Goal: Use online tool/utility: Utilize a website feature to perform a specific function

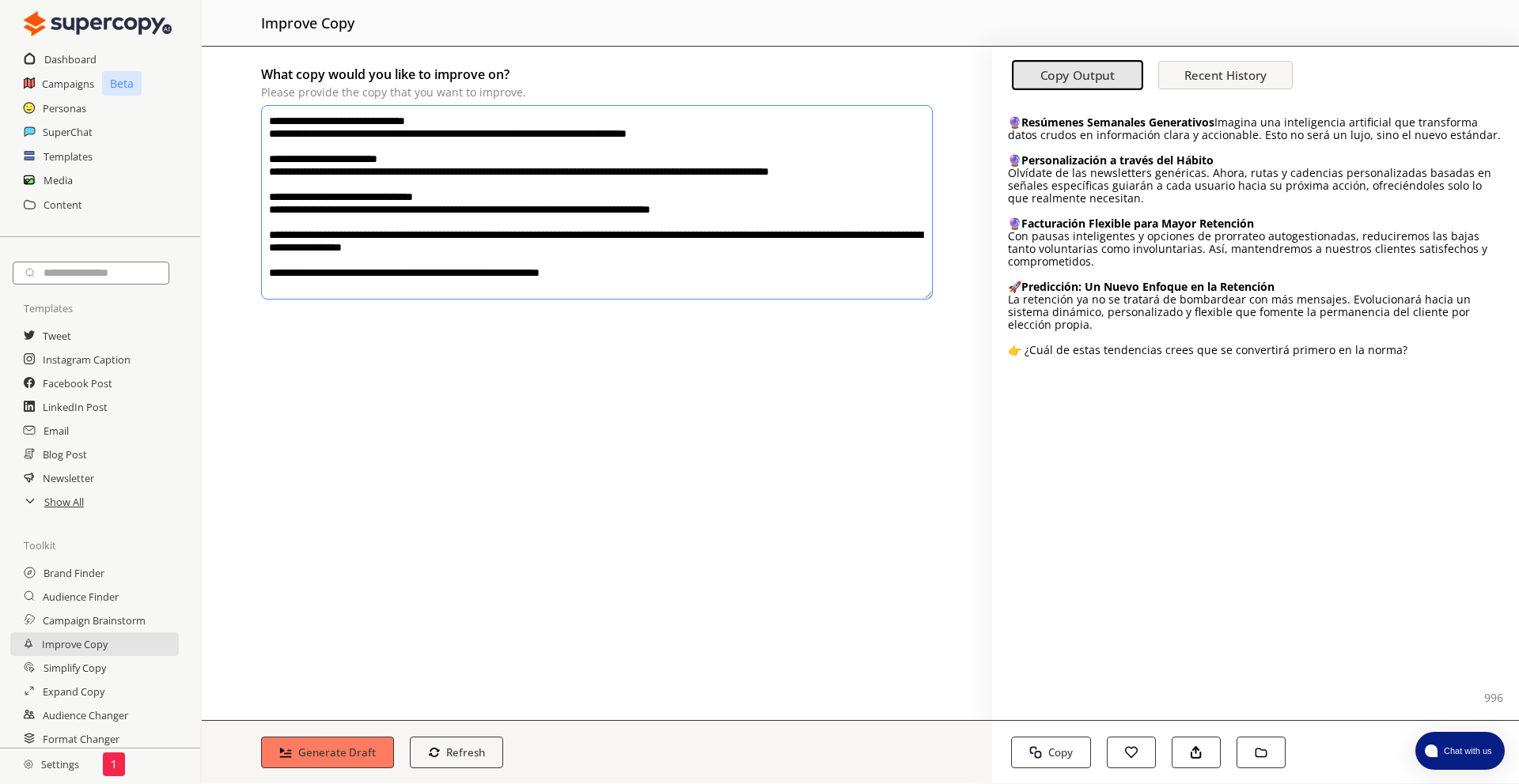
click at [270, 104] on div "**********" at bounding box center [597, 182] width 671 height 240
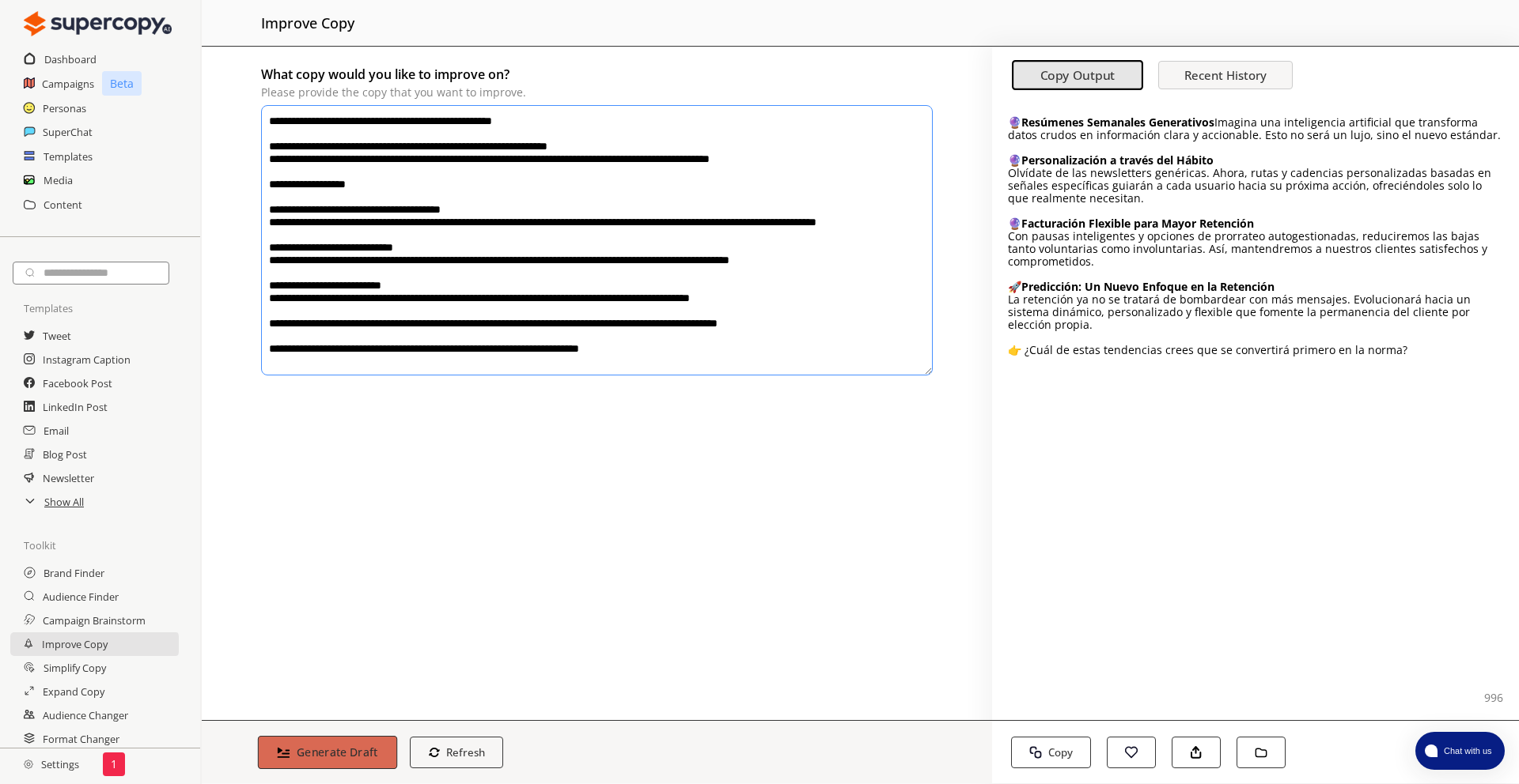
type textarea "**********"
click at [325, 743] on button "Generate Draft" at bounding box center [327, 753] width 139 height 34
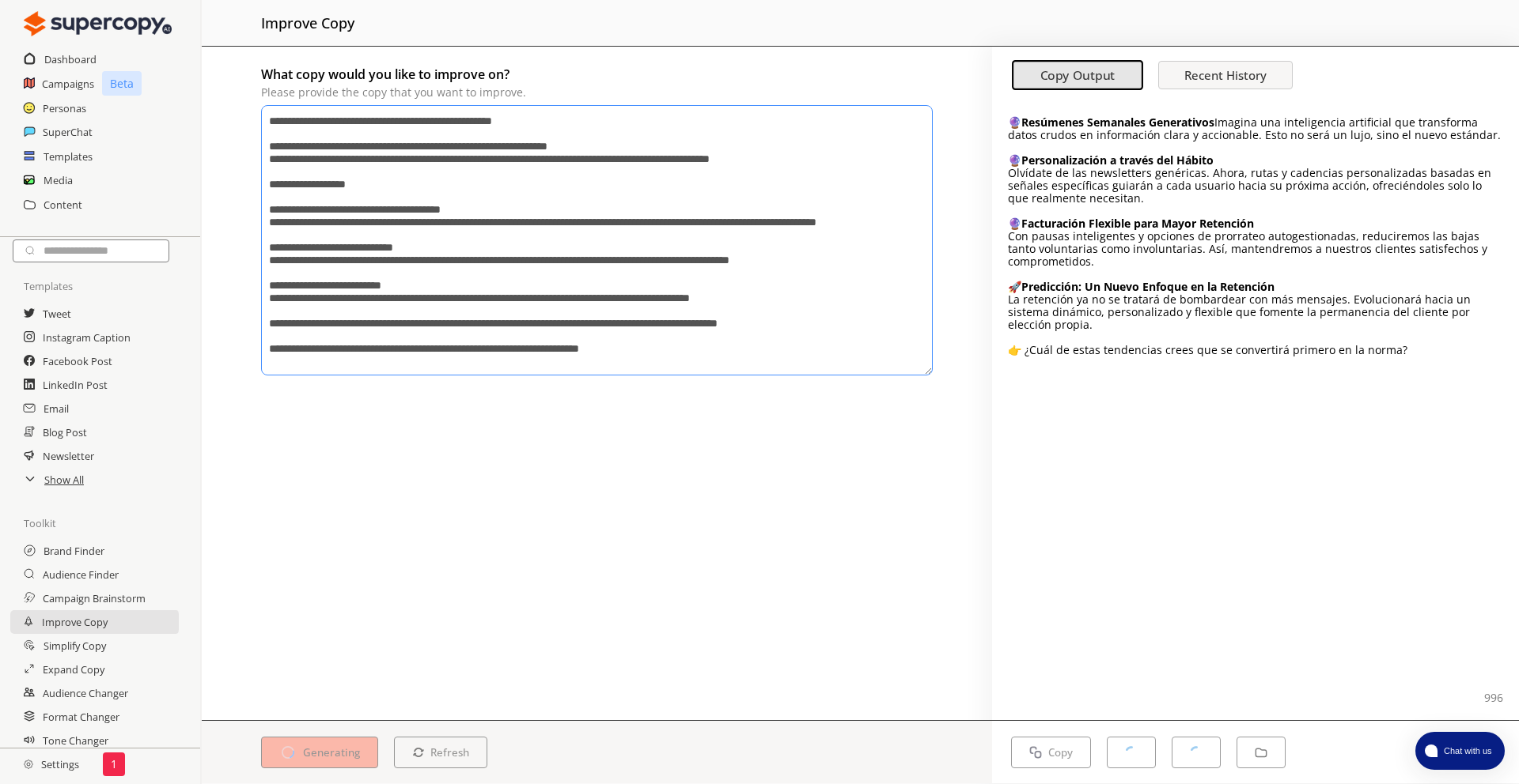
scroll to position [30, 0]
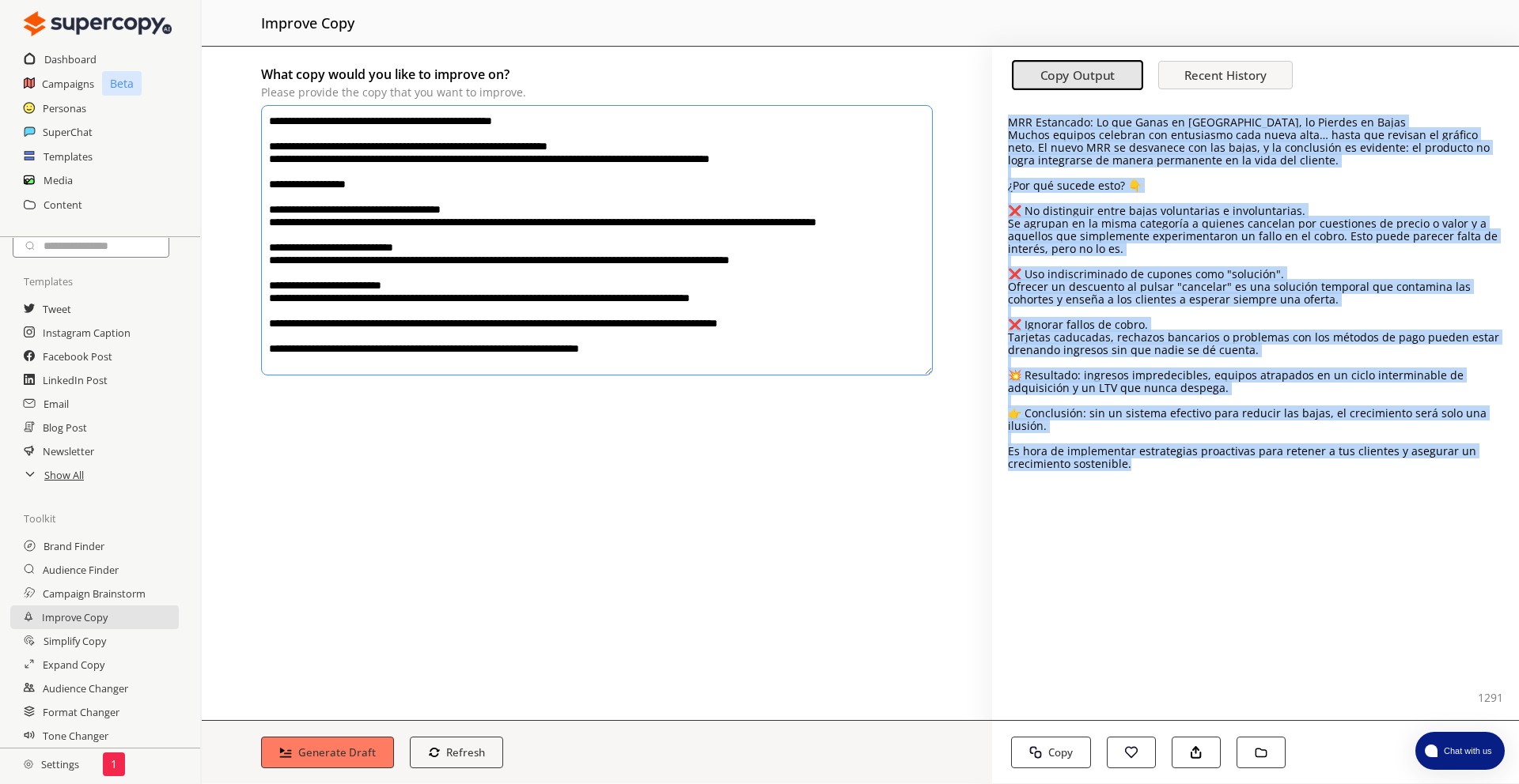
drag, startPoint x: 1272, startPoint y: 463, endPoint x: 1015, endPoint y: 112, distance: 435.0
click at [1015, 112] on div "MRR Estancado: Lo que Ganas en Nuevas Altas, lo Pierdes en Bajas Muchos equipos…" at bounding box center [1255, 410] width 527 height 618
copy div "MRR Estancado: Lo que Ganas en Nuevas Altas, lo Pierdes en Bajas Muchos equipos…"
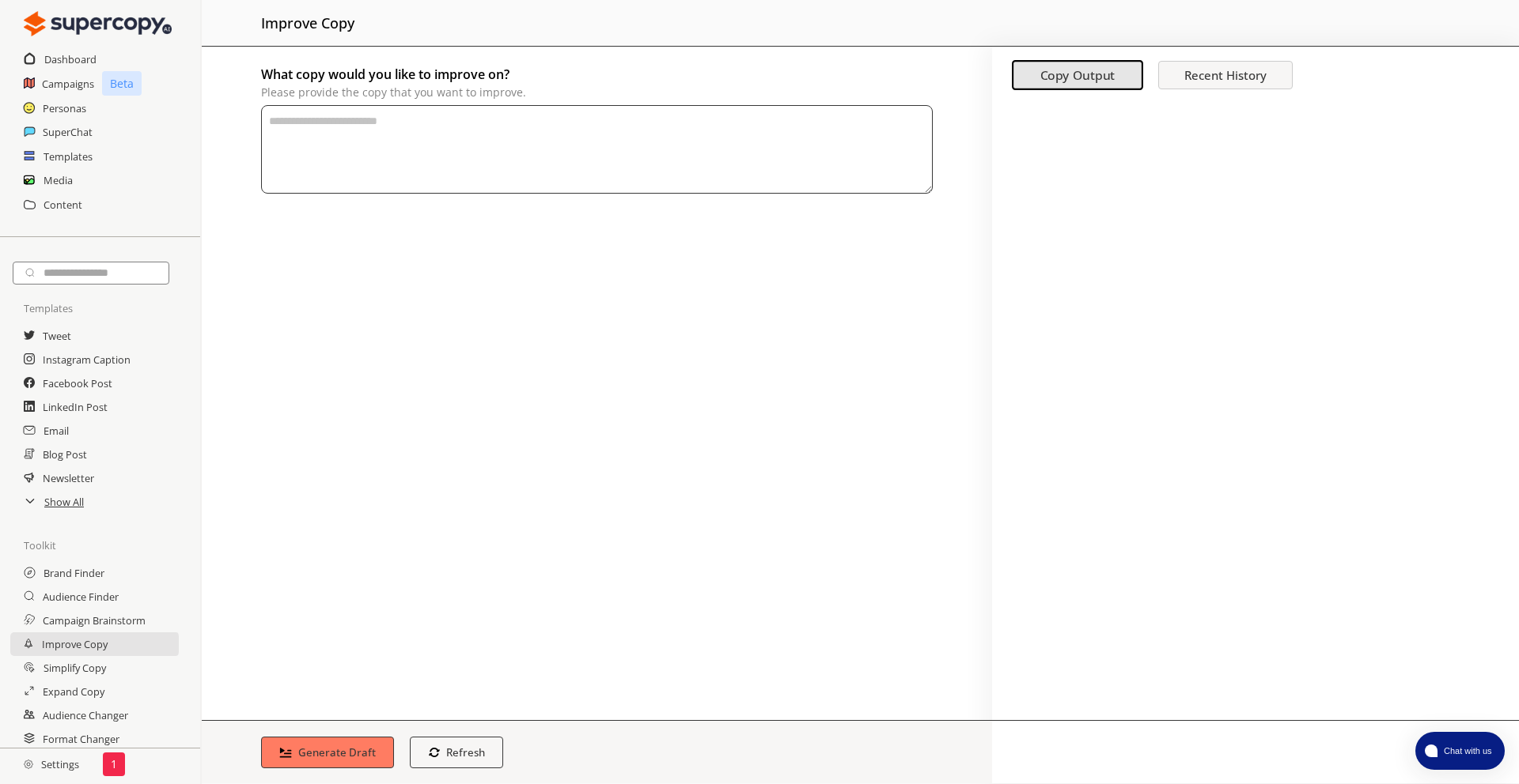
click at [461, 128] on textarea "What copy would you like to improve on? Please provide the copy that you want t…" at bounding box center [597, 149] width 671 height 89
paste textarea "**********"
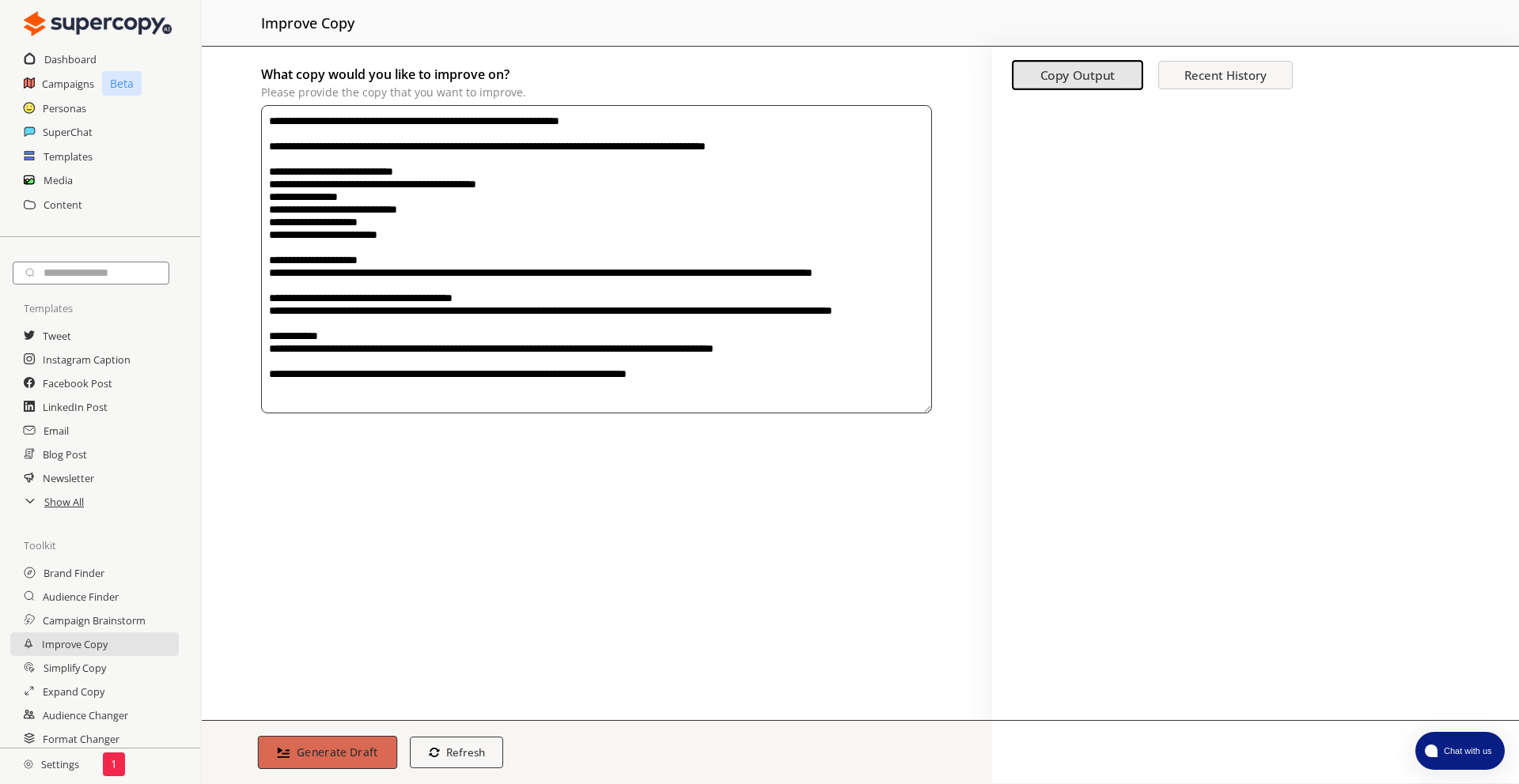
click at [300, 752] on b "Generate Draft" at bounding box center [337, 752] width 81 height 15
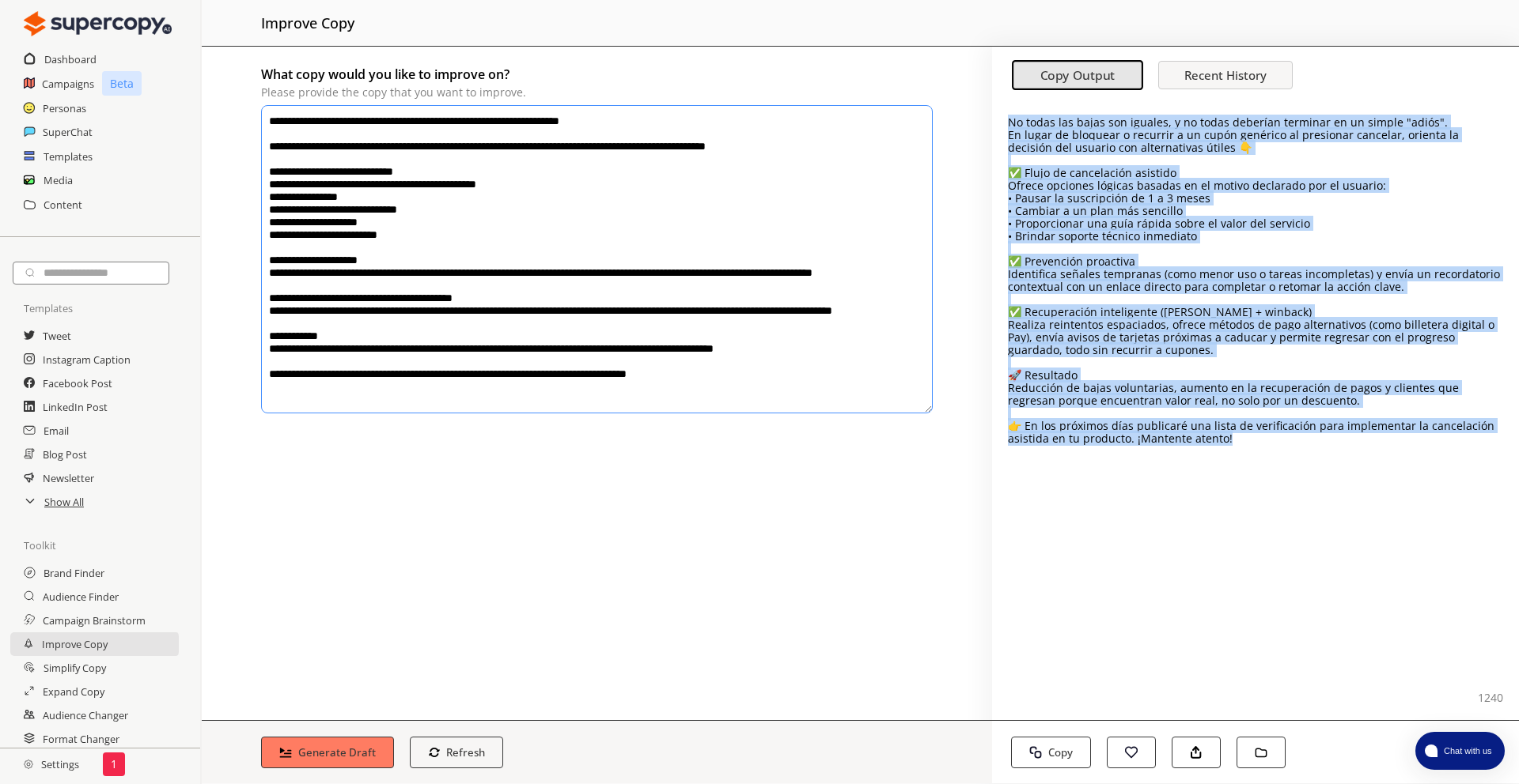
drag, startPoint x: 1227, startPoint y: 420, endPoint x: 1008, endPoint y: 116, distance: 374.7
click at [1008, 116] on div "No todas las bajas son iguales, y no todas deberían terminar en un simple "adió…" at bounding box center [1255, 410] width 527 height 618
copy div "No todas las bajas son iguales, y no todas deberían terminar en un simple "adió…"
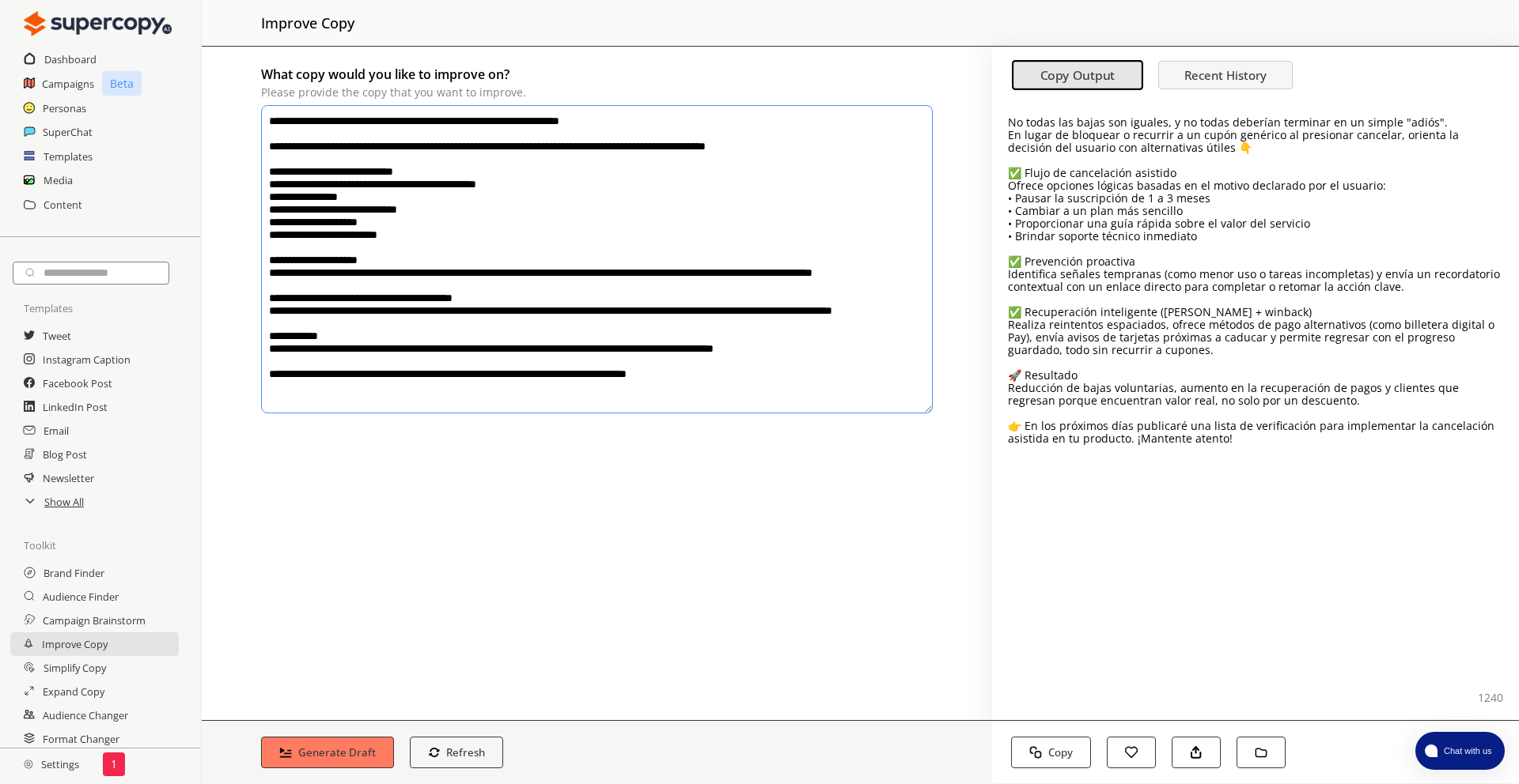
click at [514, 185] on textarea "**********" at bounding box center [597, 259] width 671 height 309
drag, startPoint x: 729, startPoint y: 403, endPoint x: 282, endPoint y: 67, distance: 559.2
click at [282, 67] on div "What copy would you like to improve on? Please provide the copy that you want t…" at bounding box center [597, 239] width 671 height 353
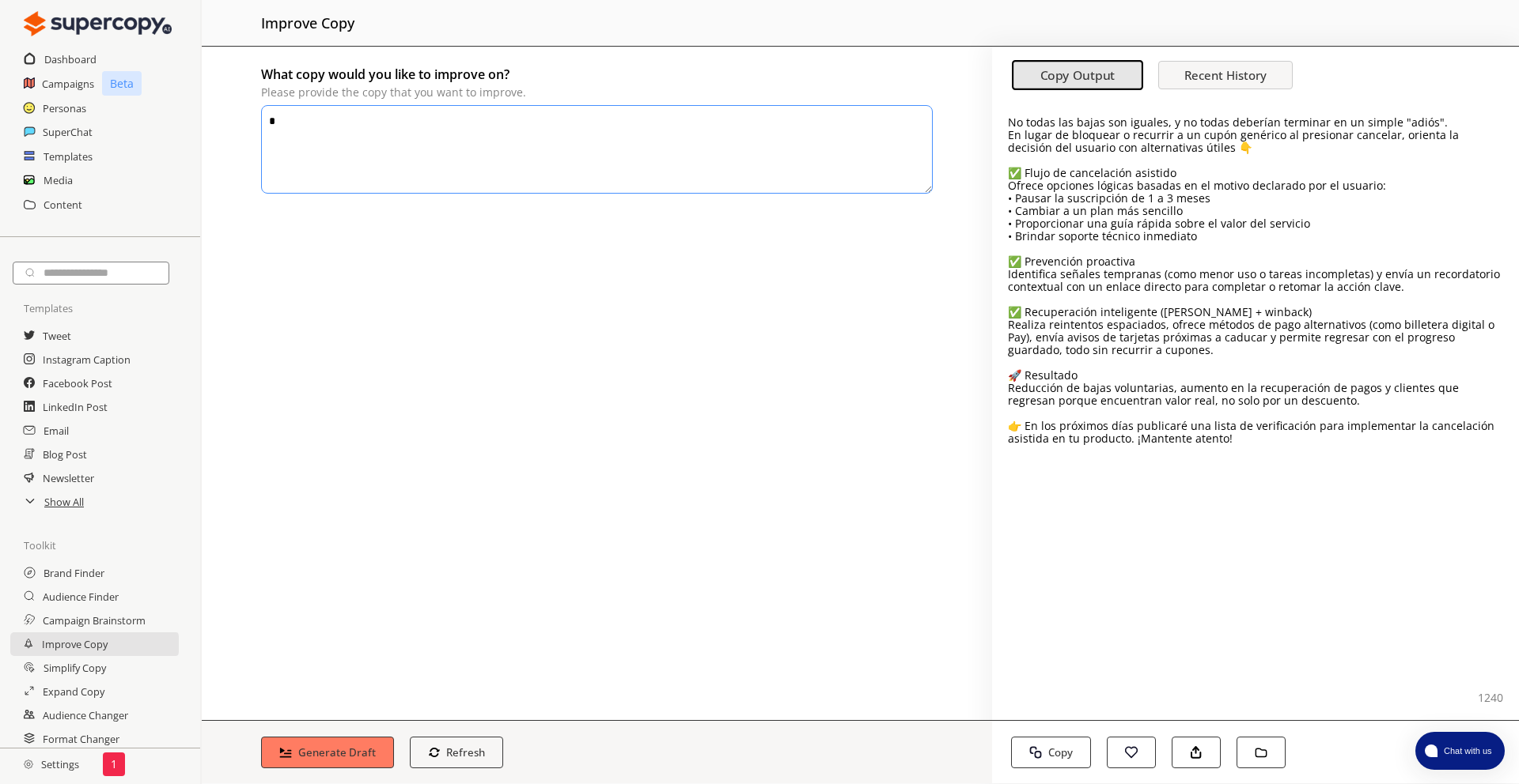
paste textarea "**********"
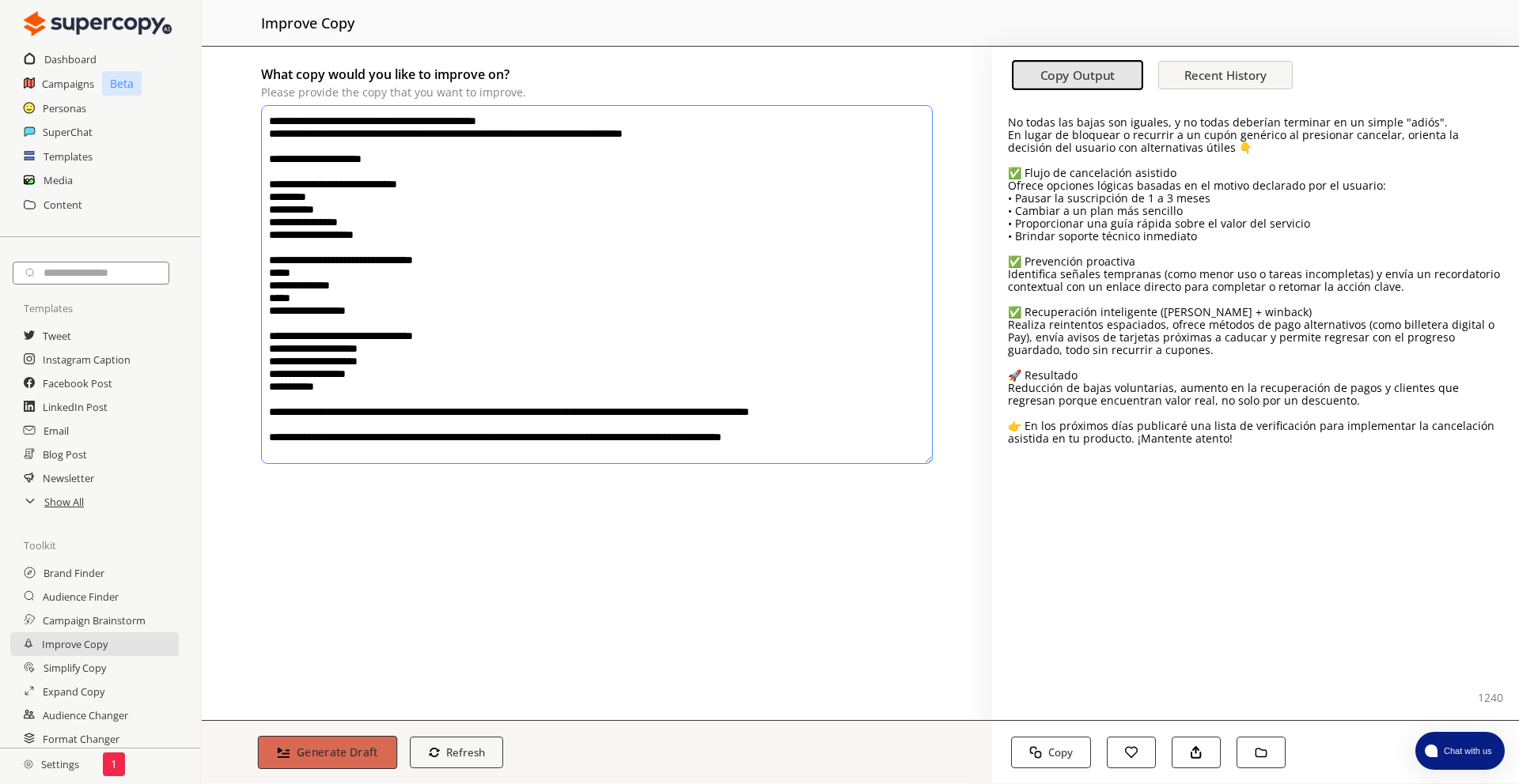
click at [300, 742] on button "Generate Draft" at bounding box center [327, 753] width 139 height 34
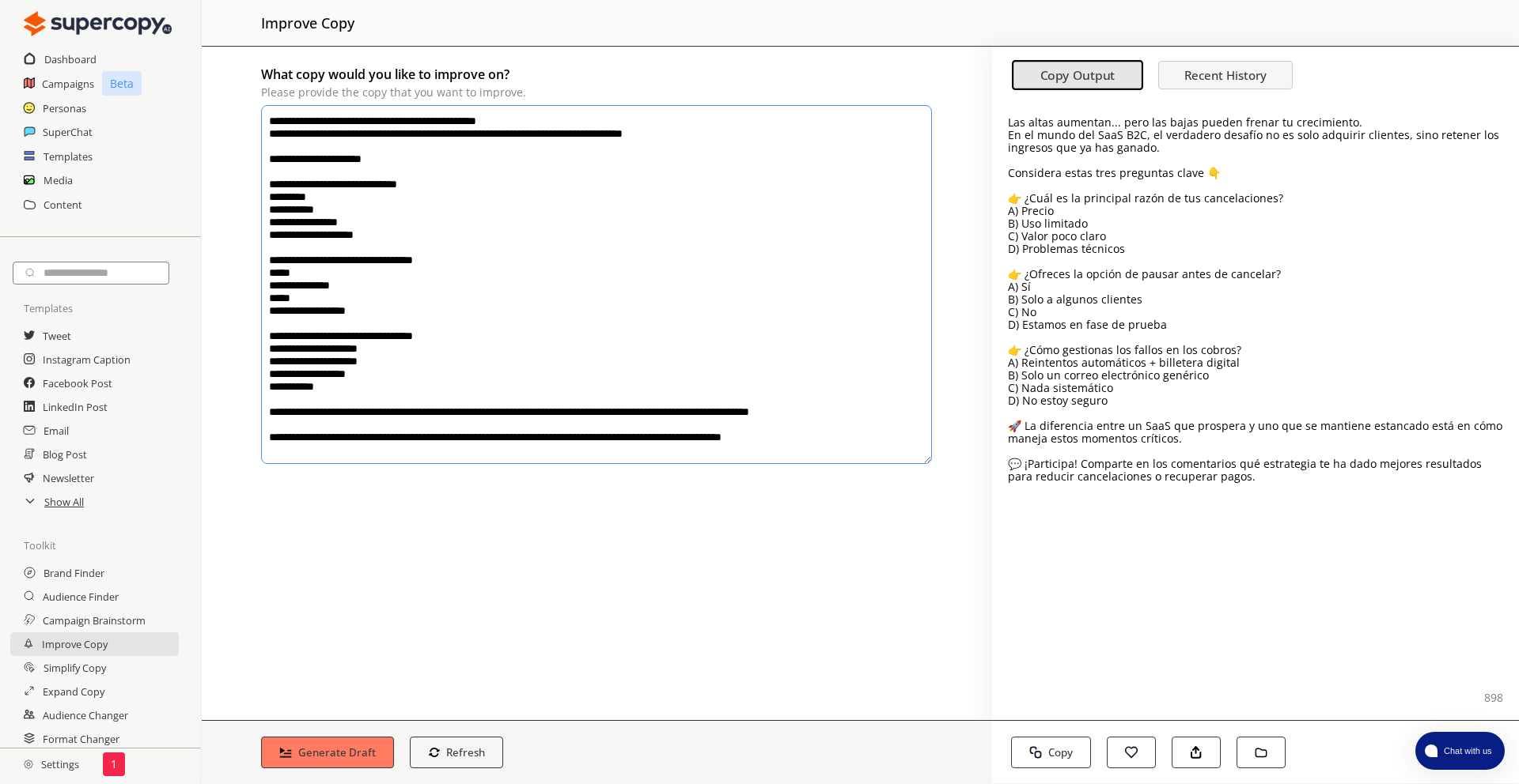
drag, startPoint x: 1253, startPoint y: 518, endPoint x: 1213, endPoint y: 474, distance: 59.5
click at [1253, 518] on div "Las altas aumentan... pero las bajas pueden frenar tu crecimiento. En el mundo …" at bounding box center [1255, 410] width 527 height 618
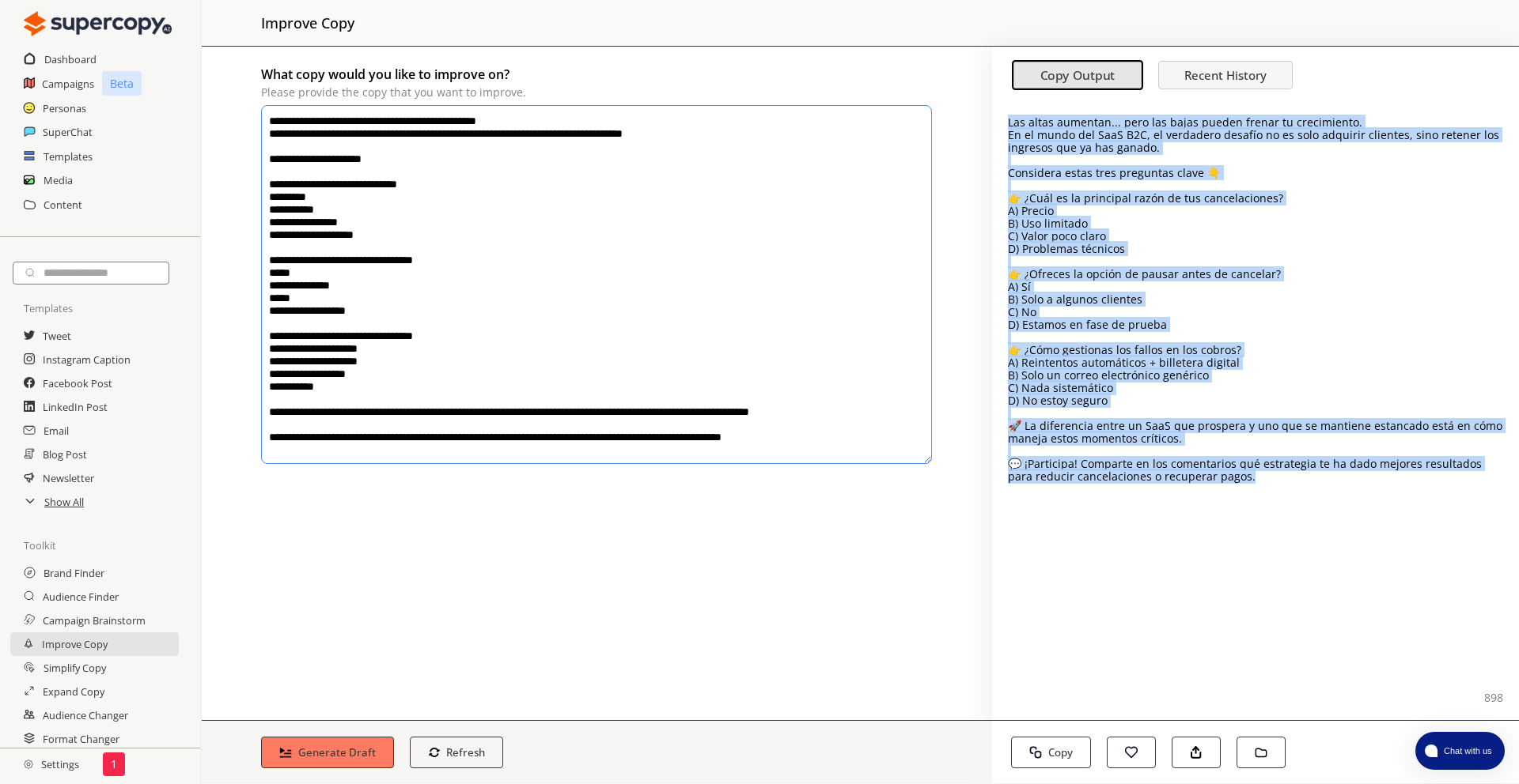
drag, startPoint x: 1364, startPoint y: 508, endPoint x: 1012, endPoint y: 112, distance: 529.8
click at [1012, 112] on div "Las altas aumentan... pero las bajas pueden frenar tu crecimiento. En el mundo …" at bounding box center [1255, 410] width 527 height 618
copy div "Las altas aumentan... pero las bajas pueden frenar tu crecimiento. En el mundo …"
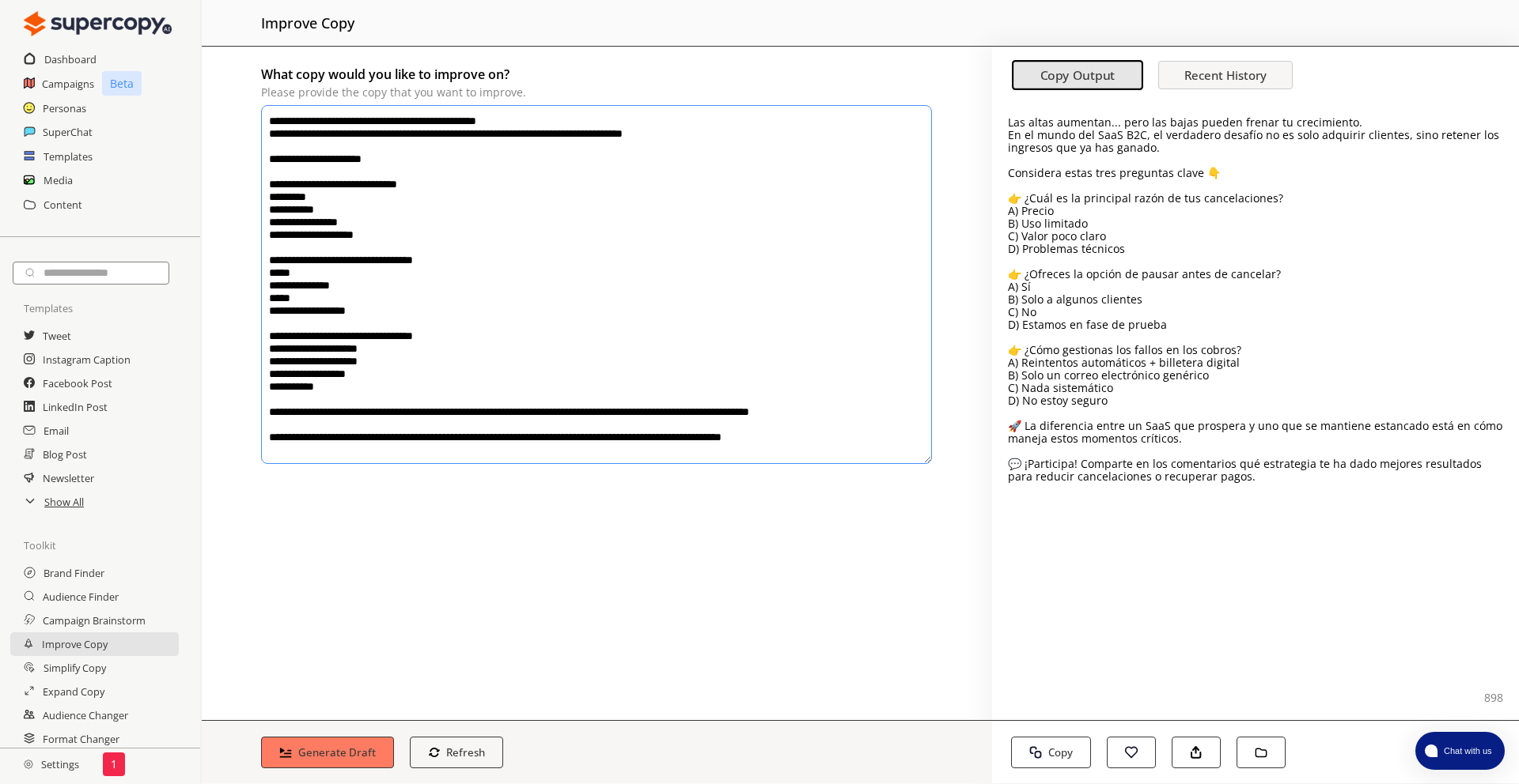
drag, startPoint x: 874, startPoint y: 447, endPoint x: 276, endPoint y: 112, distance: 685.4
click at [276, 112] on textarea "**********" at bounding box center [596, 284] width 670 height 359
paste textarea "**********"
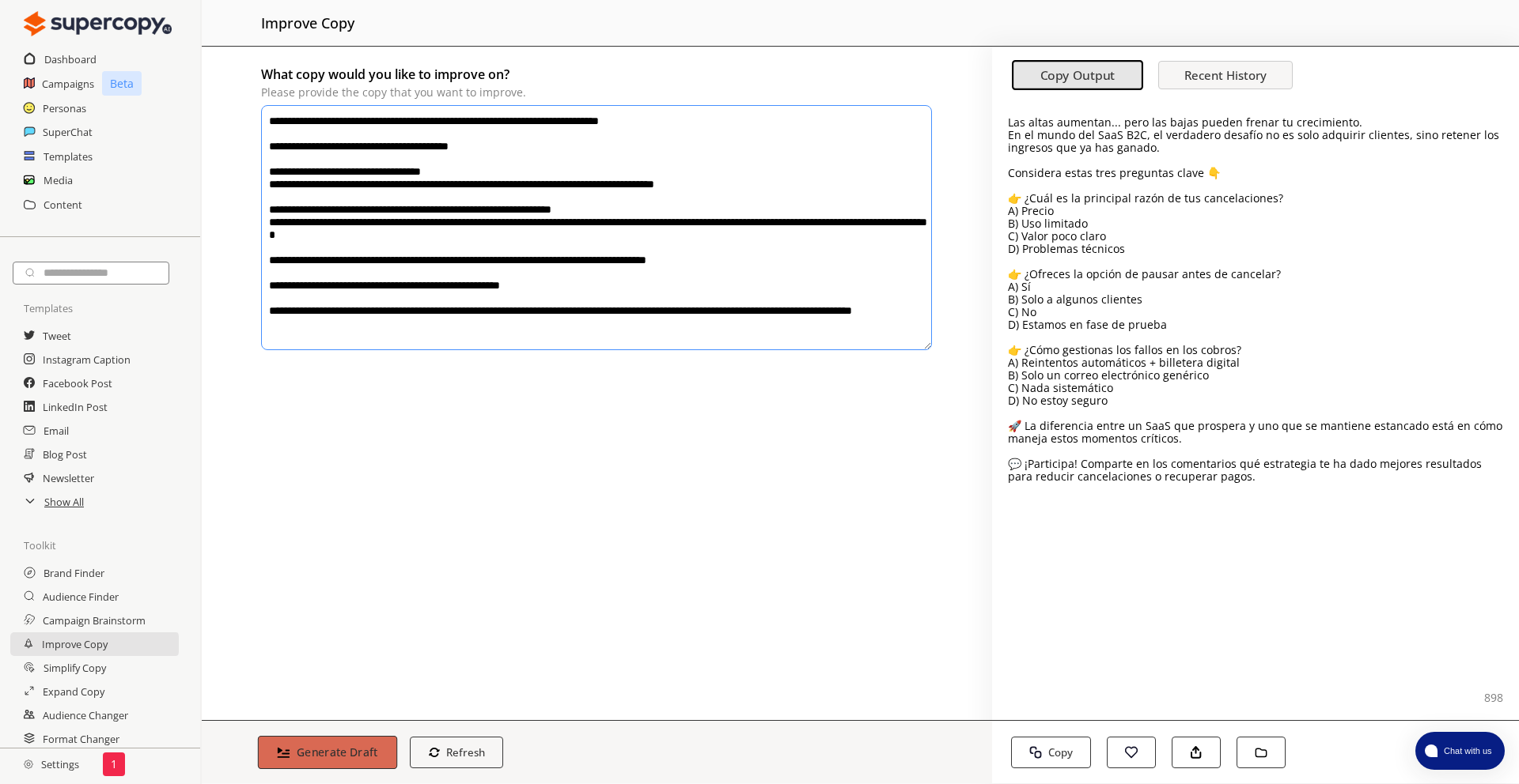
click at [289, 748] on img "submit" at bounding box center [283, 753] width 13 height 13
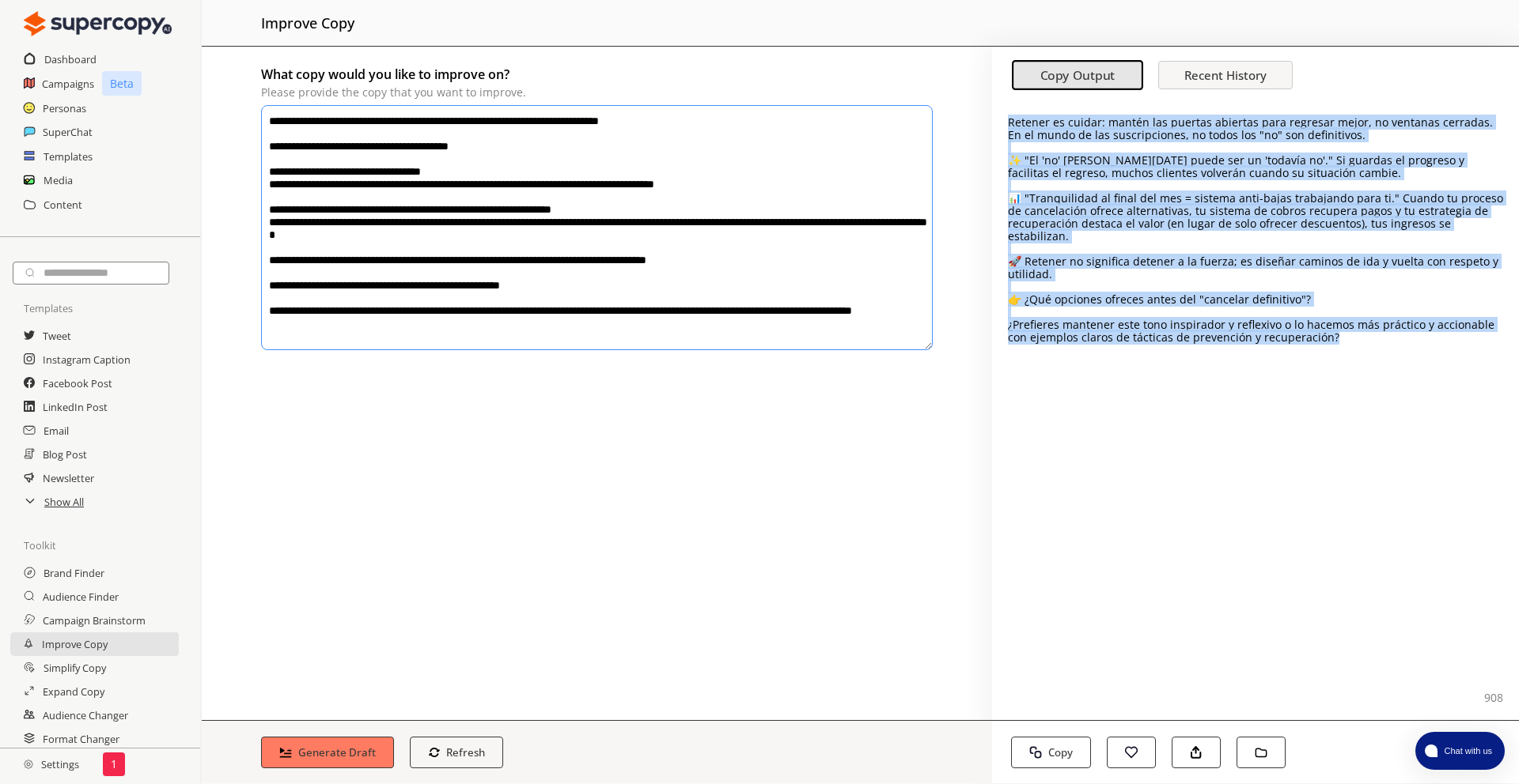
drag, startPoint x: 1385, startPoint y: 382, endPoint x: 999, endPoint y: 116, distance: 468.8
click at [999, 116] on div "Retener es cuidar: mantén las puertas abiertas para regresar mejor, no ventanas…" at bounding box center [1255, 410] width 527 height 618
copy div "Retener es cuidar: mantén las puertas abiertas para regresar mejor, no ventanas…"
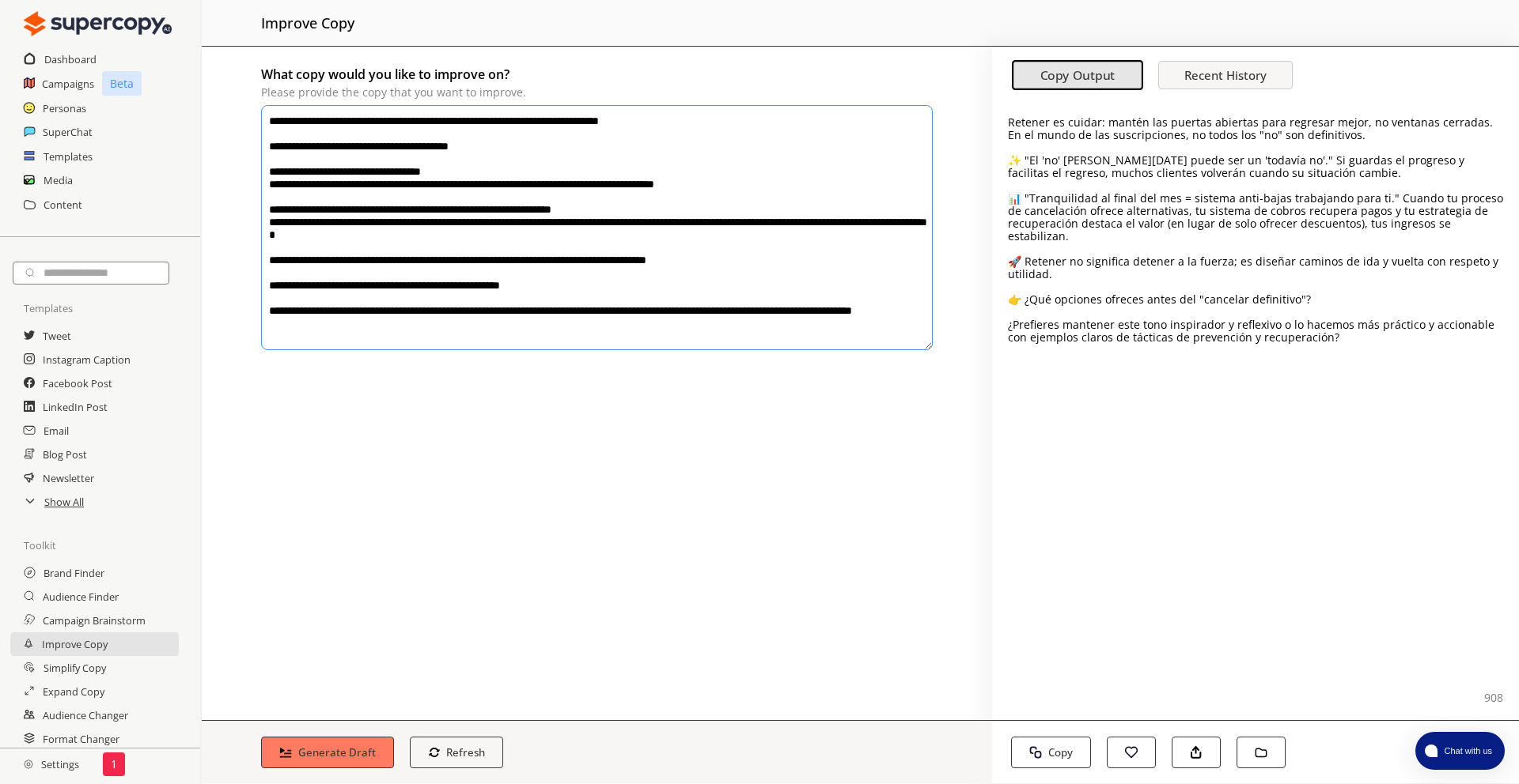
drag, startPoint x: 440, startPoint y: 278, endPoint x: 263, endPoint y: 122, distance: 235.9
click at [262, 122] on textarea "**********" at bounding box center [597, 227] width 671 height 245
paste textarea "**********"
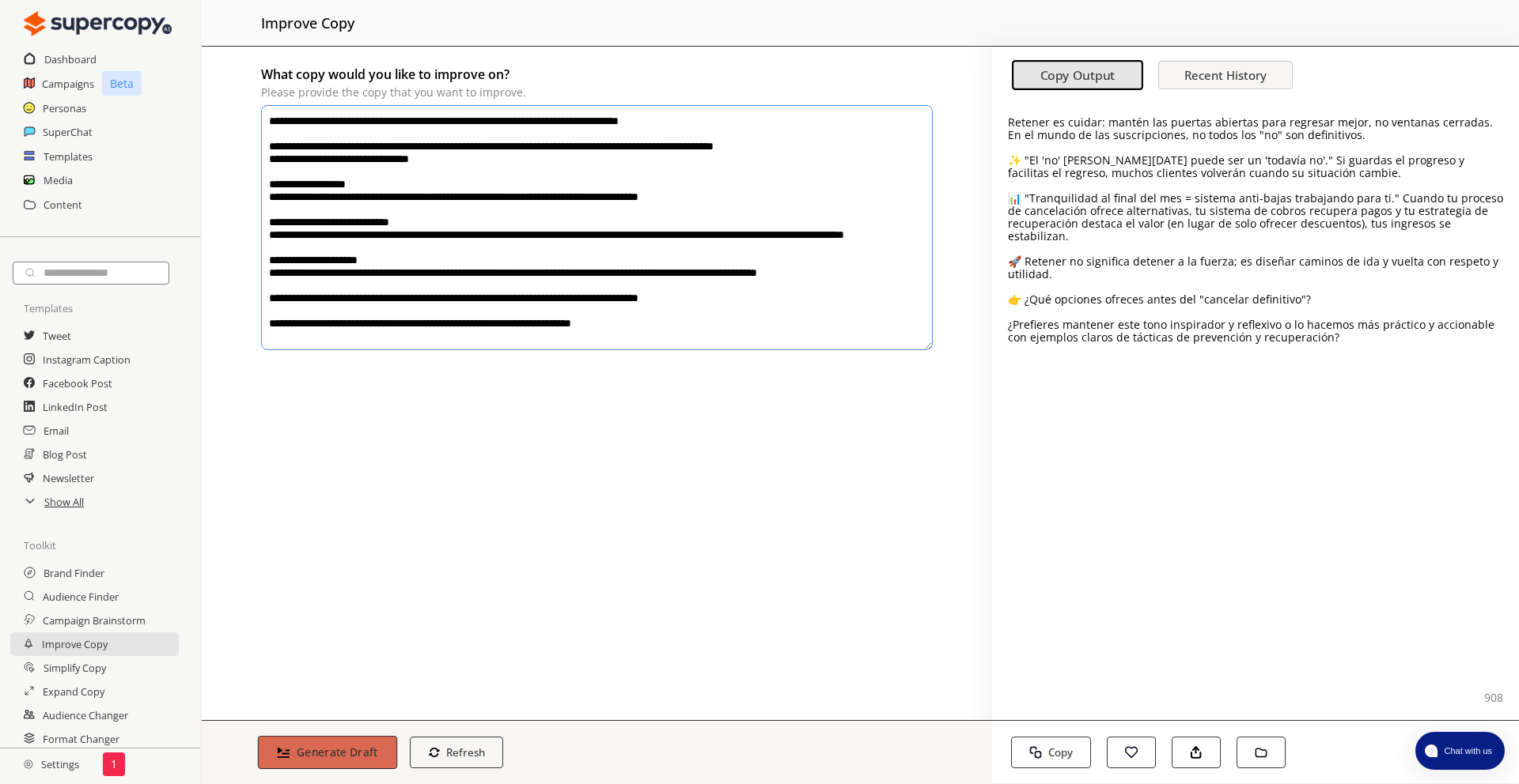
click at [335, 756] on b "Generate Draft" at bounding box center [337, 752] width 81 height 15
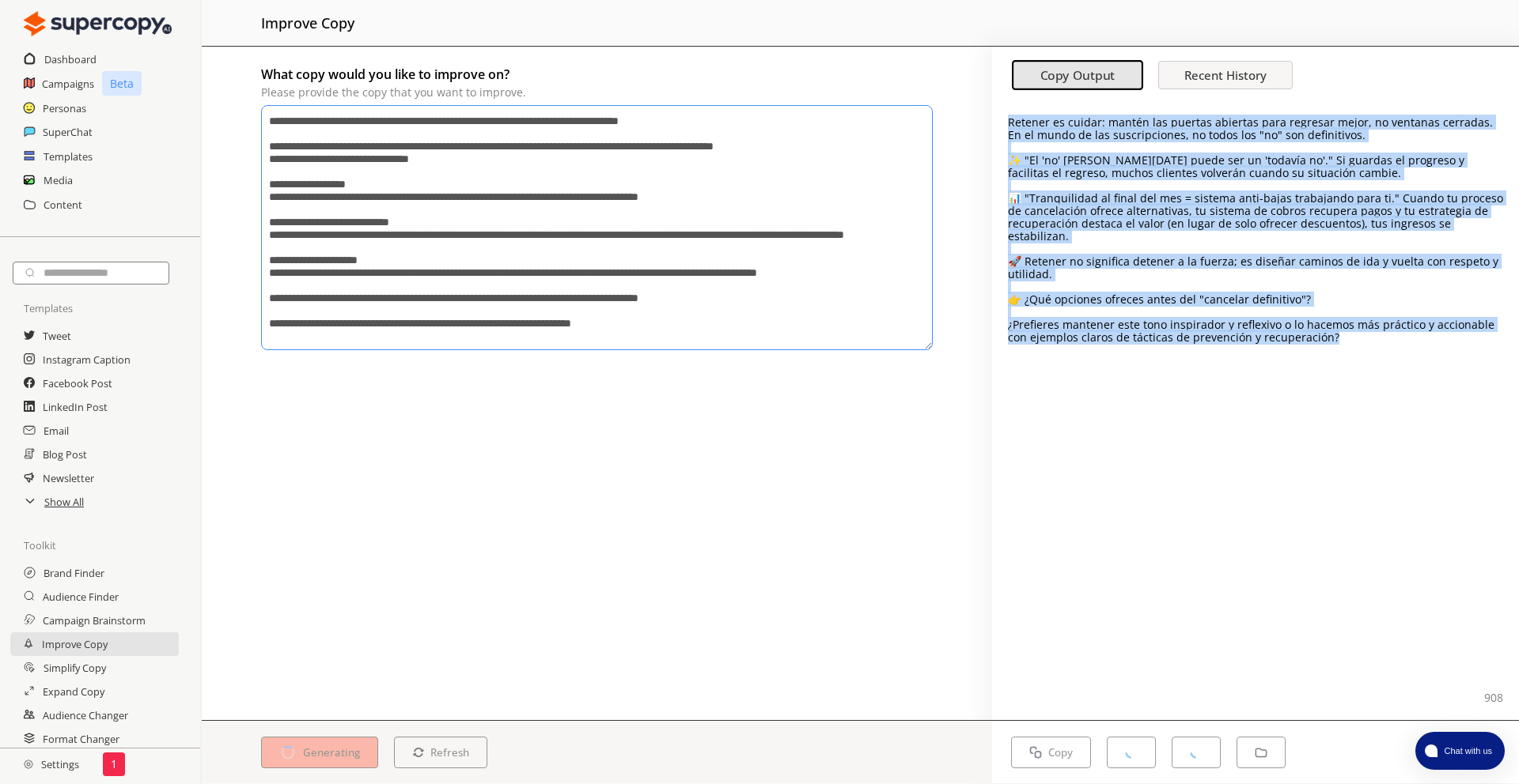
drag, startPoint x: 1319, startPoint y: 334, endPoint x: 1026, endPoint y: 104, distance: 372.5
click at [1026, 104] on div "Retener es cuidar: mantén las puertas abiertas para regresar mejor, no ventanas…" at bounding box center [1255, 410] width 527 height 618
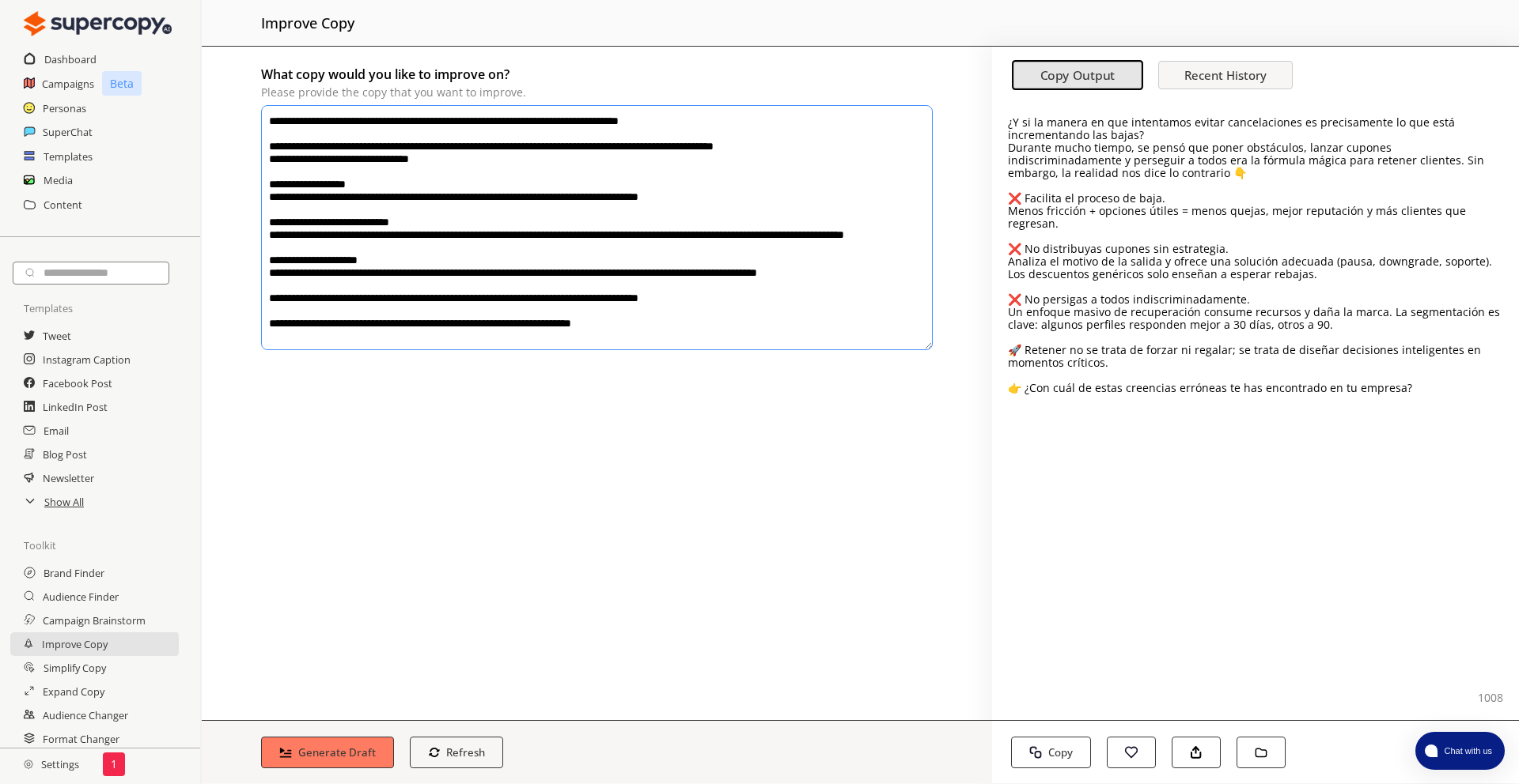
click at [1392, 404] on div "¿Y si la manera en que intentamos evitar cancelaciones es precisamente lo que e…" at bounding box center [1255, 410] width 527 height 618
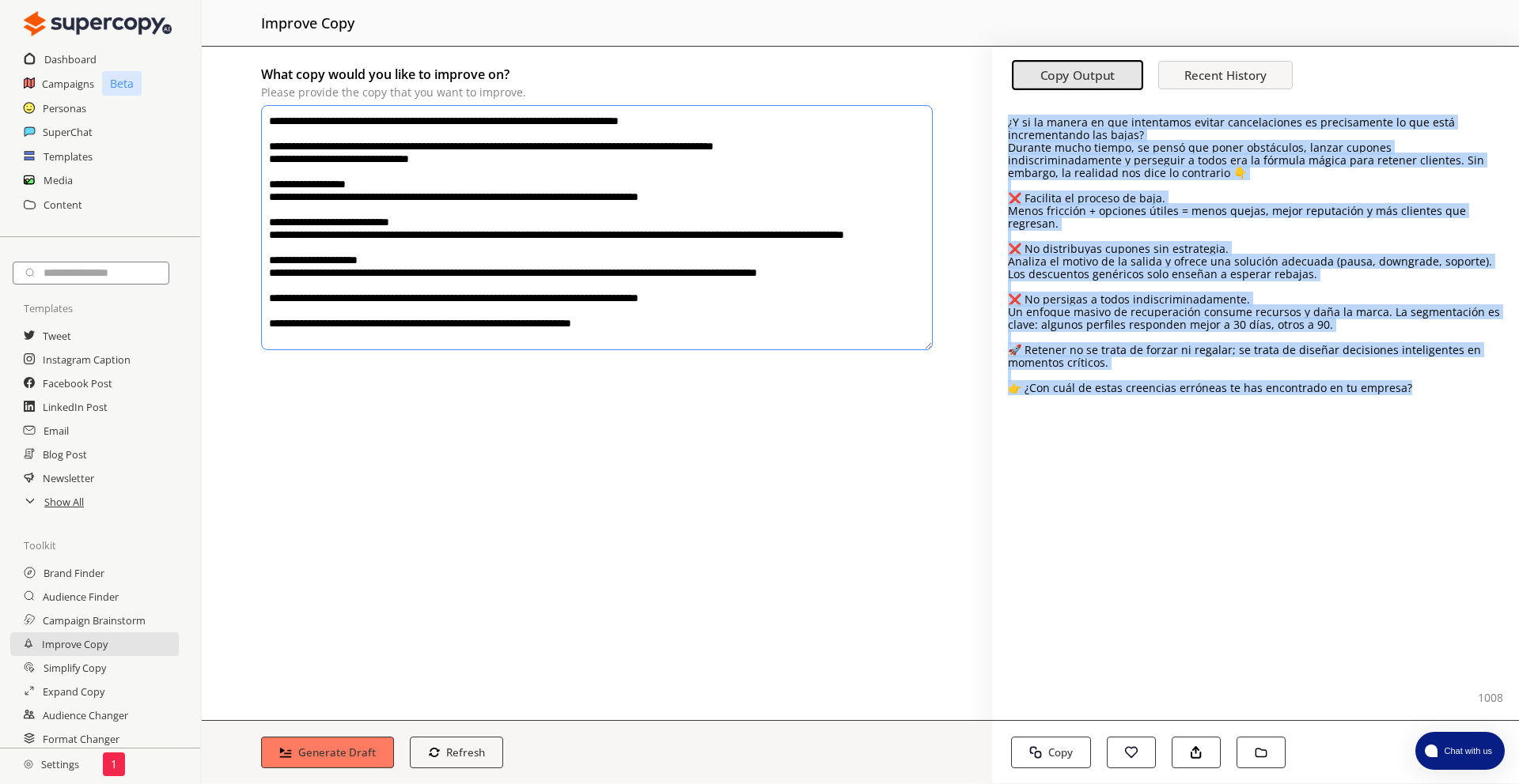
drag, startPoint x: 1398, startPoint y: 402, endPoint x: 1008, endPoint y: 119, distance: 481.9
click at [1008, 119] on div "¿Y si la manera en que intentamos evitar cancelaciones es precisamente lo que e…" at bounding box center [1255, 410] width 527 height 618
copy div "¿Y si la manera en que intentamos evitar cancelaciones es precisamente lo que e…"
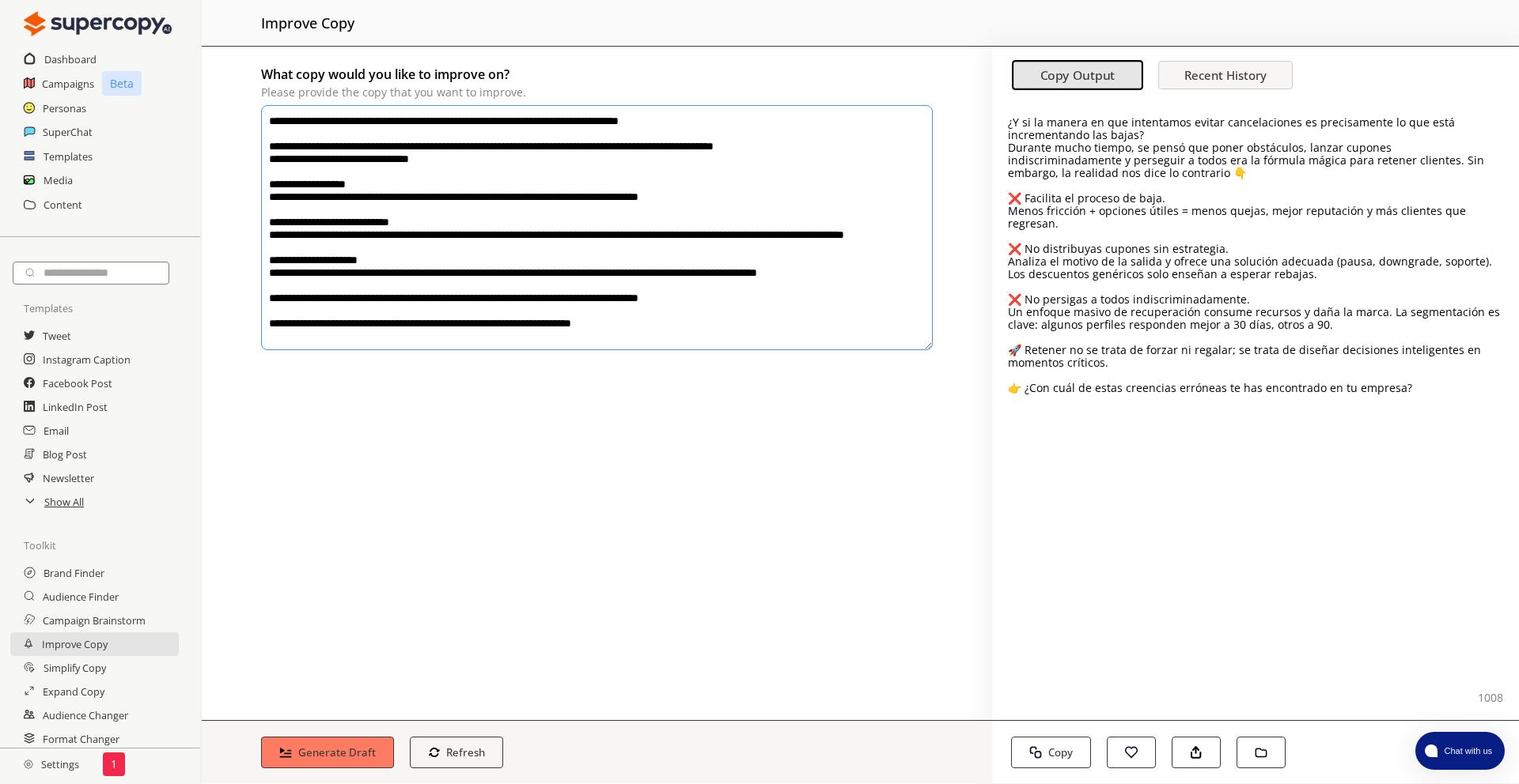
drag, startPoint x: 720, startPoint y: 335, endPoint x: 268, endPoint y: 109, distance: 505.4
click at [268, 109] on textarea "**********" at bounding box center [597, 227] width 671 height 245
paste textarea "**********"
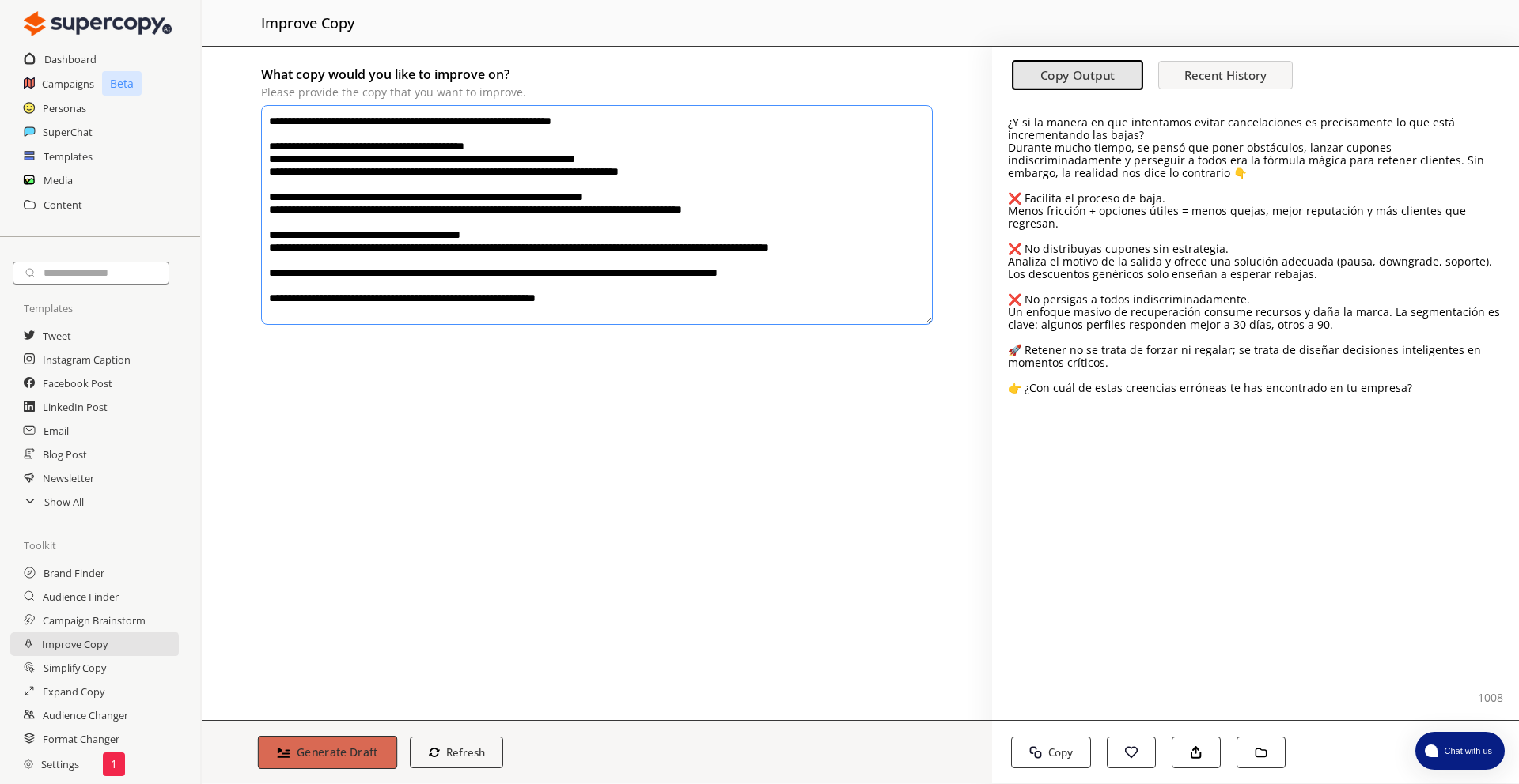
click at [343, 757] on b "Generate Draft" at bounding box center [337, 752] width 81 height 15
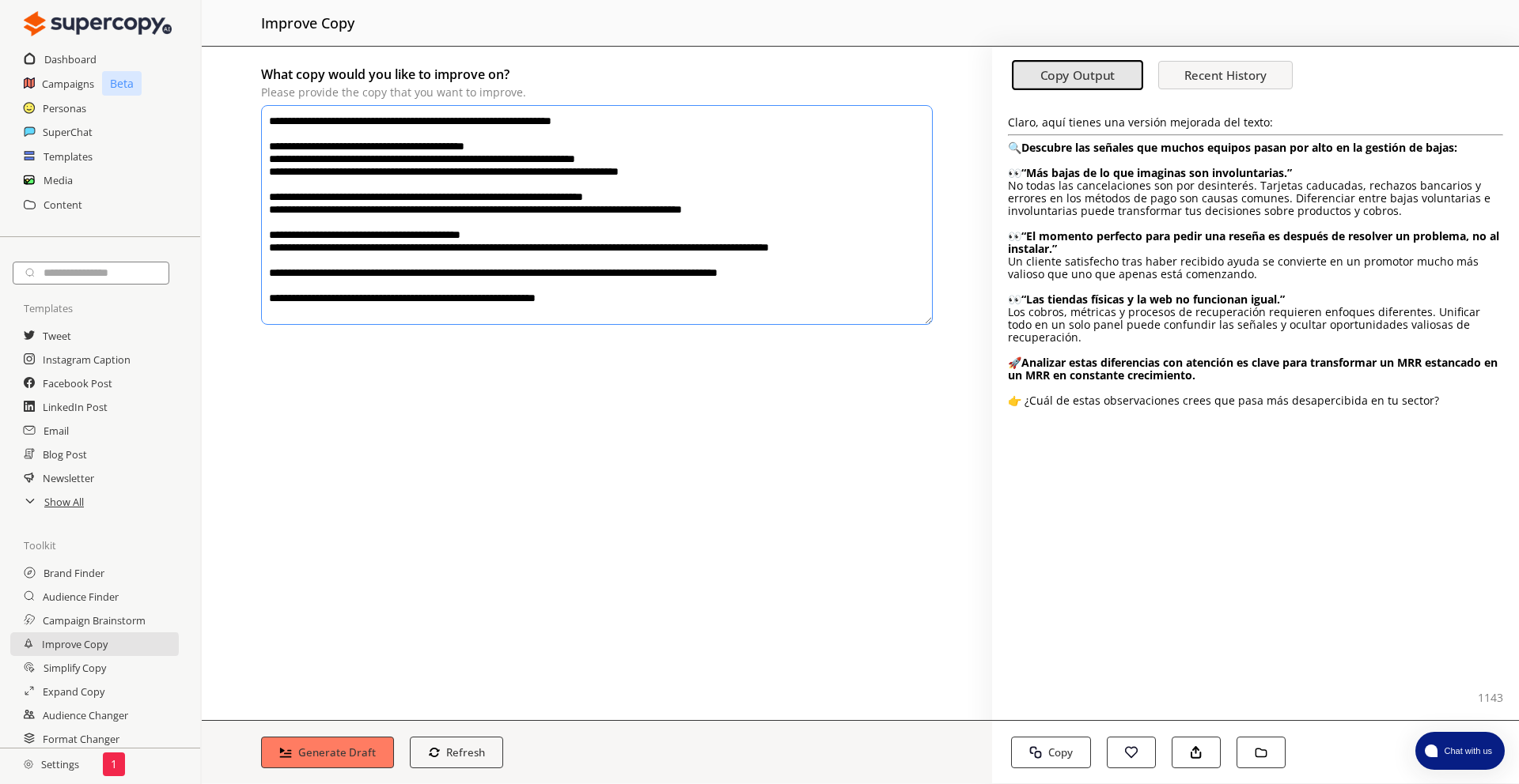
drag, startPoint x: 664, startPoint y: 315, endPoint x: 288, endPoint y: 53, distance: 458.3
click at [288, 53] on div "**********" at bounding box center [596, 383] width 790 height 674
drag, startPoint x: 658, startPoint y: 317, endPoint x: 186, endPoint y: 39, distance: 547.8
click at [186, 39] on div "Dashboard Campaigns Beta Personas SuperChat Templates Media Content Templates T…" at bounding box center [759, 392] width 1519 height 784
paste textarea "**********"
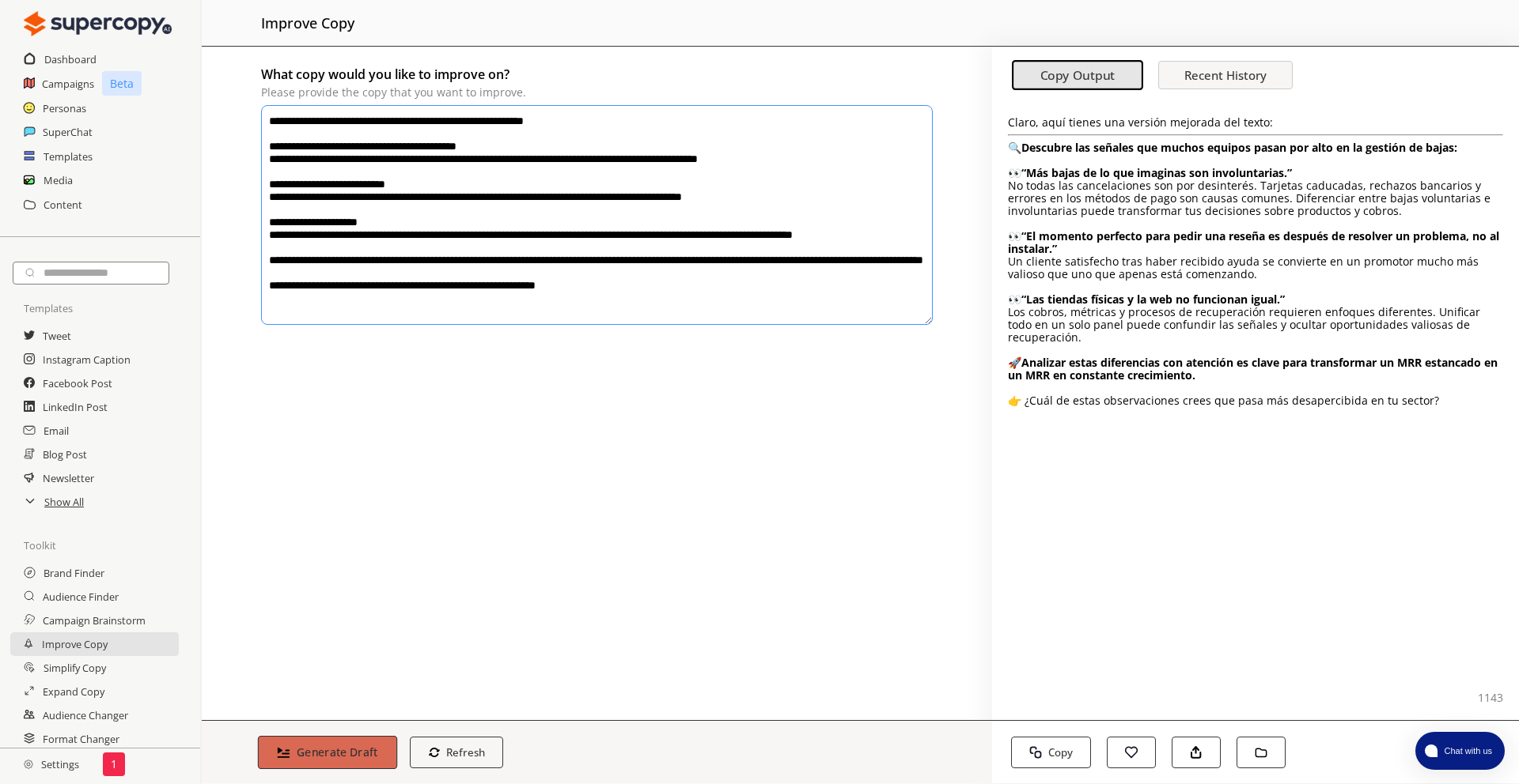
type textarea "**********"
click at [356, 748] on b "Generate Draft" at bounding box center [337, 752] width 81 height 15
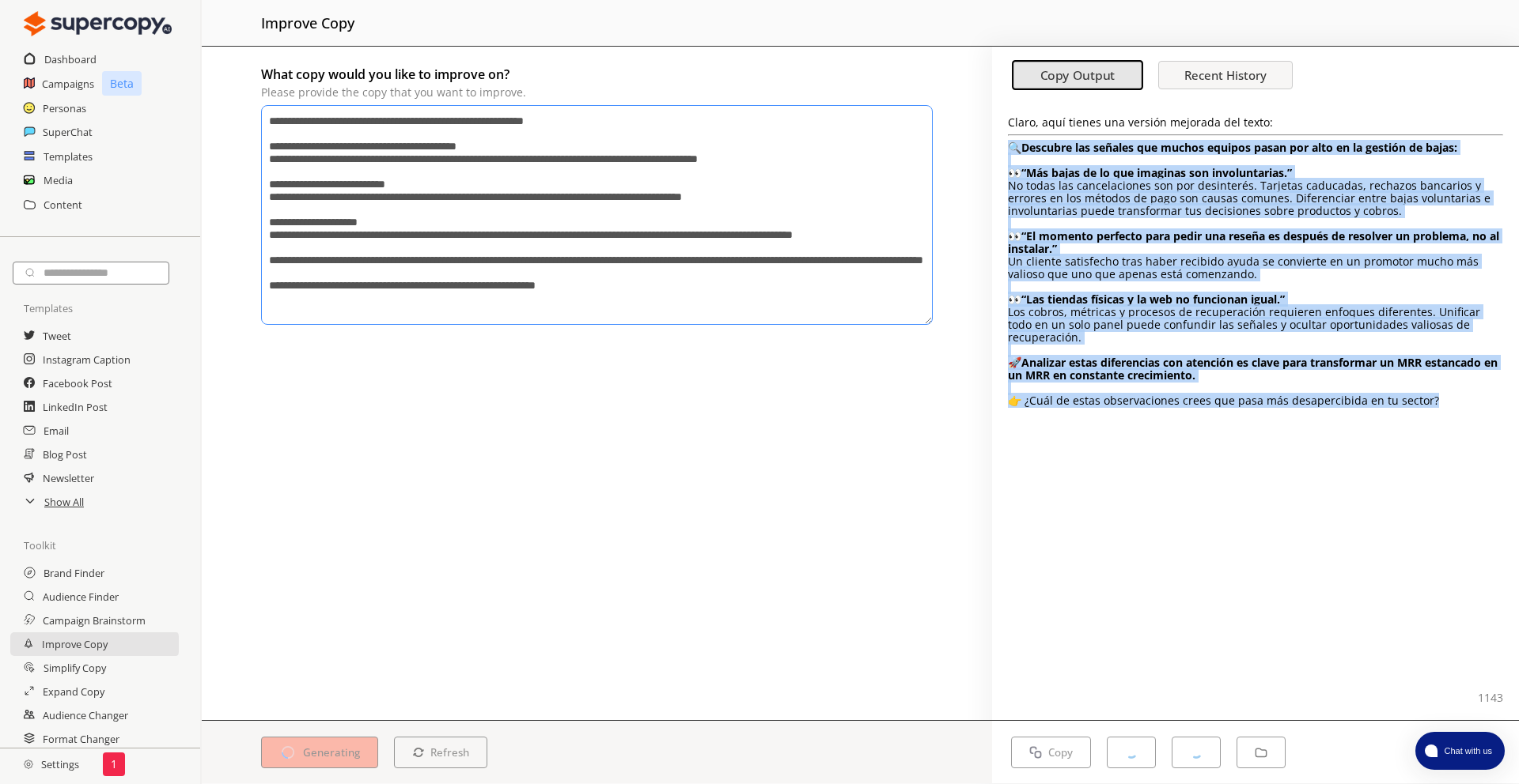
drag, startPoint x: 1452, startPoint y: 399, endPoint x: 1001, endPoint y: 140, distance: 520.1
click at [1001, 140] on div "Claro, aquí tienes una versión mejorada del texto: 🔍 Descubre las señales que m…" at bounding box center [1255, 410] width 527 height 618
copy div "🔍 Descubre las señales que muchos equipos pasan por alto en la gestión de bajas…"
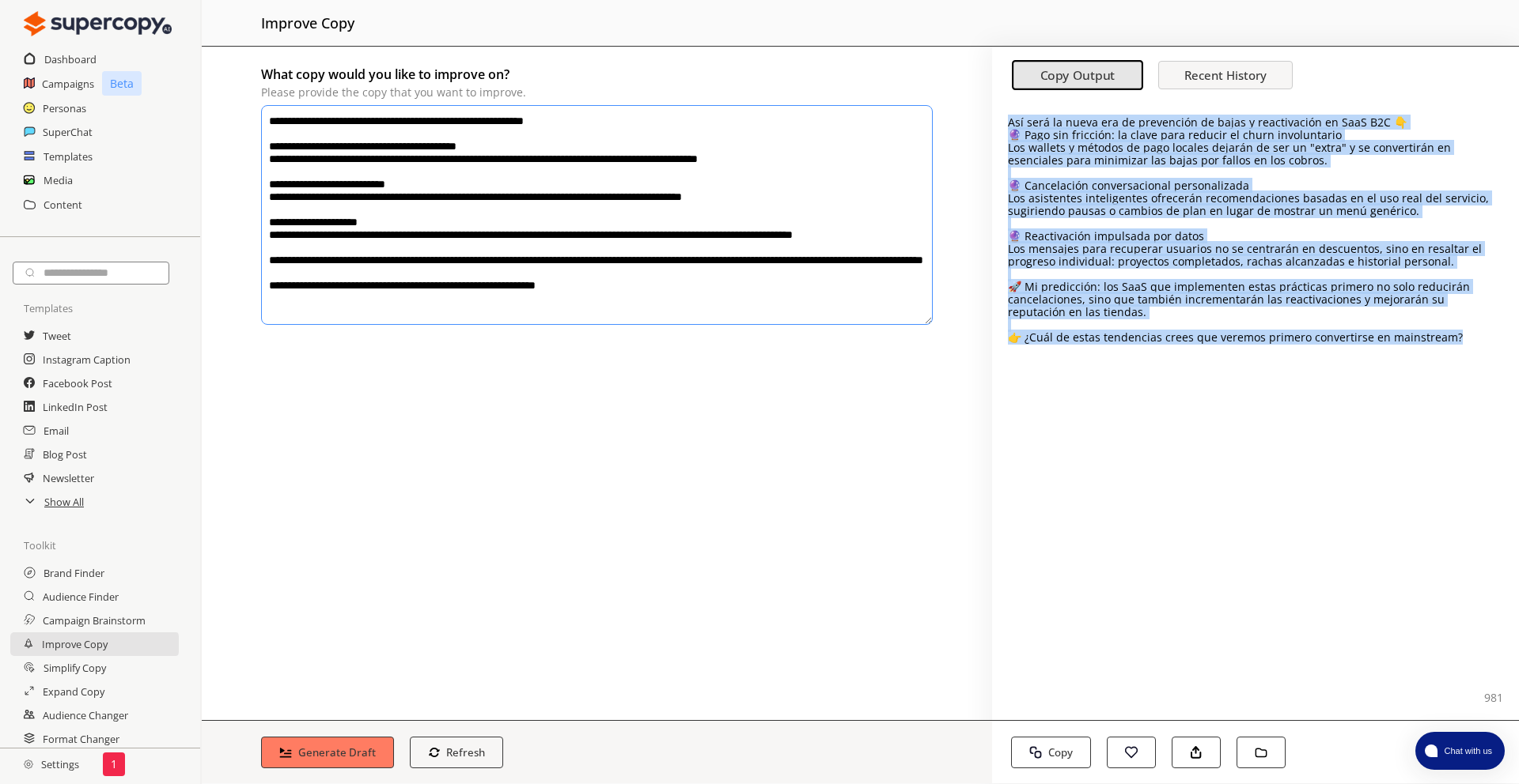
drag, startPoint x: 1408, startPoint y: 328, endPoint x: 1001, endPoint y: 119, distance: 457.5
click at [1004, 120] on div "Así será la nueva era de prevención de bajas y reactivación en SaaS B2C 👇 🔮 Pag…" at bounding box center [1255, 410] width 527 height 618
copy div "Así será la nueva era de prevención de bajas y reactivación en SaaS B2C 👇 🔮 Pag…"
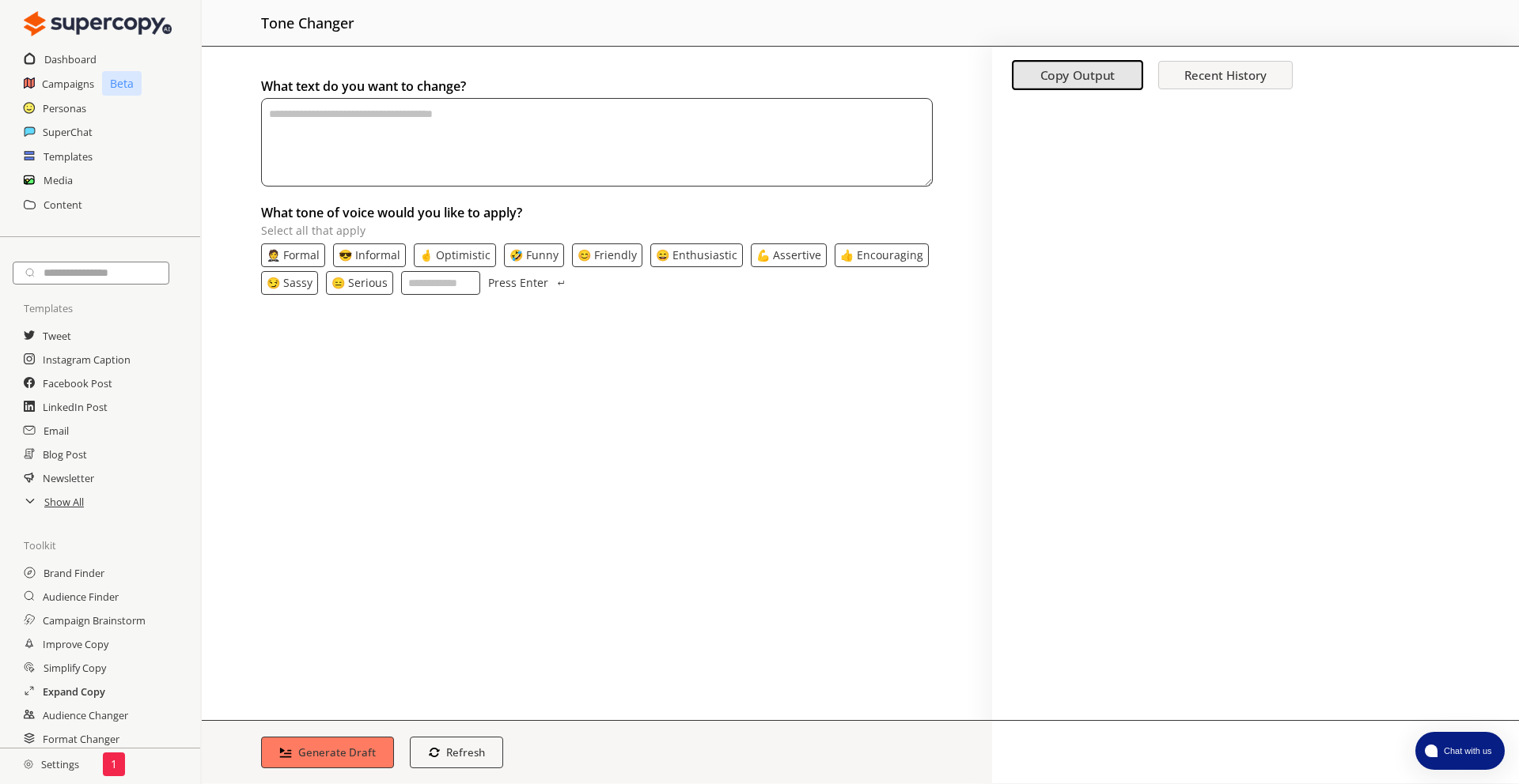
scroll to position [30, 0]
click at [72, 670] on h2 "Expand Copy" at bounding box center [74, 665] width 62 height 23
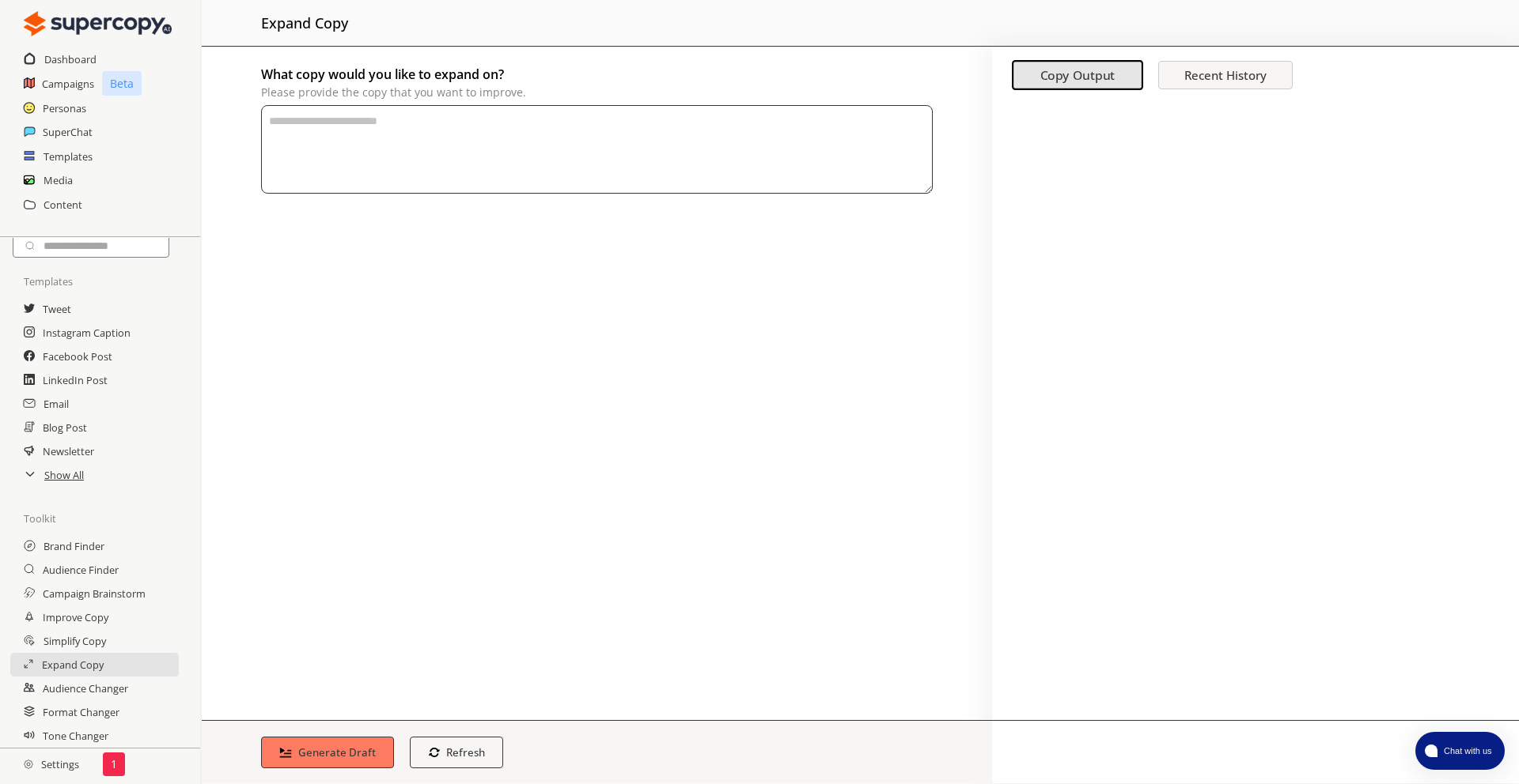
click at [380, 141] on textarea "What copy would you like to expand on? Please provide the copy that you want to…" at bounding box center [597, 149] width 671 height 89
paste textarea "**********"
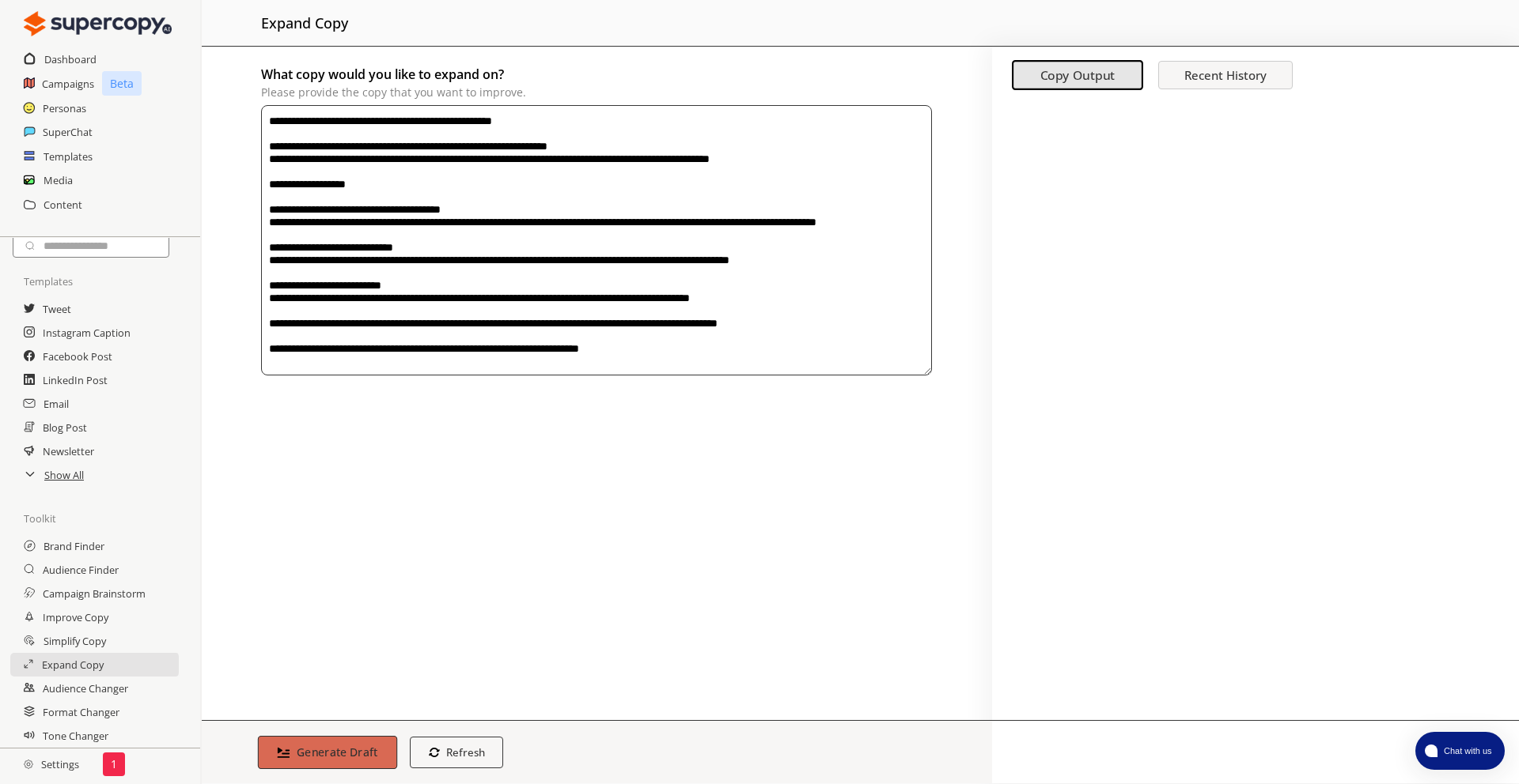
type textarea "**********"
click at [285, 742] on button "Generate Draft" at bounding box center [327, 753] width 139 height 34
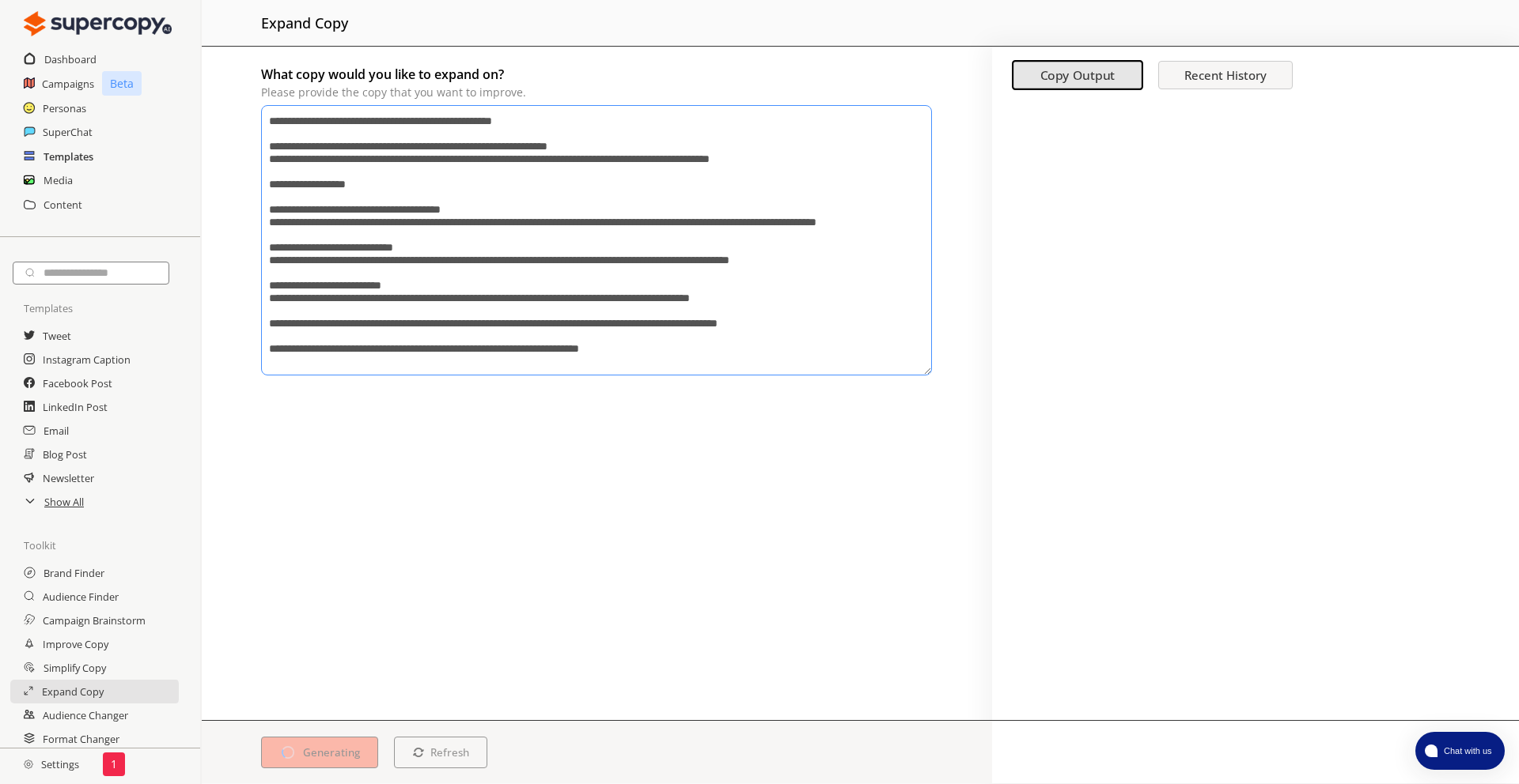
click at [65, 151] on h2 "Templates" at bounding box center [68, 156] width 49 height 23
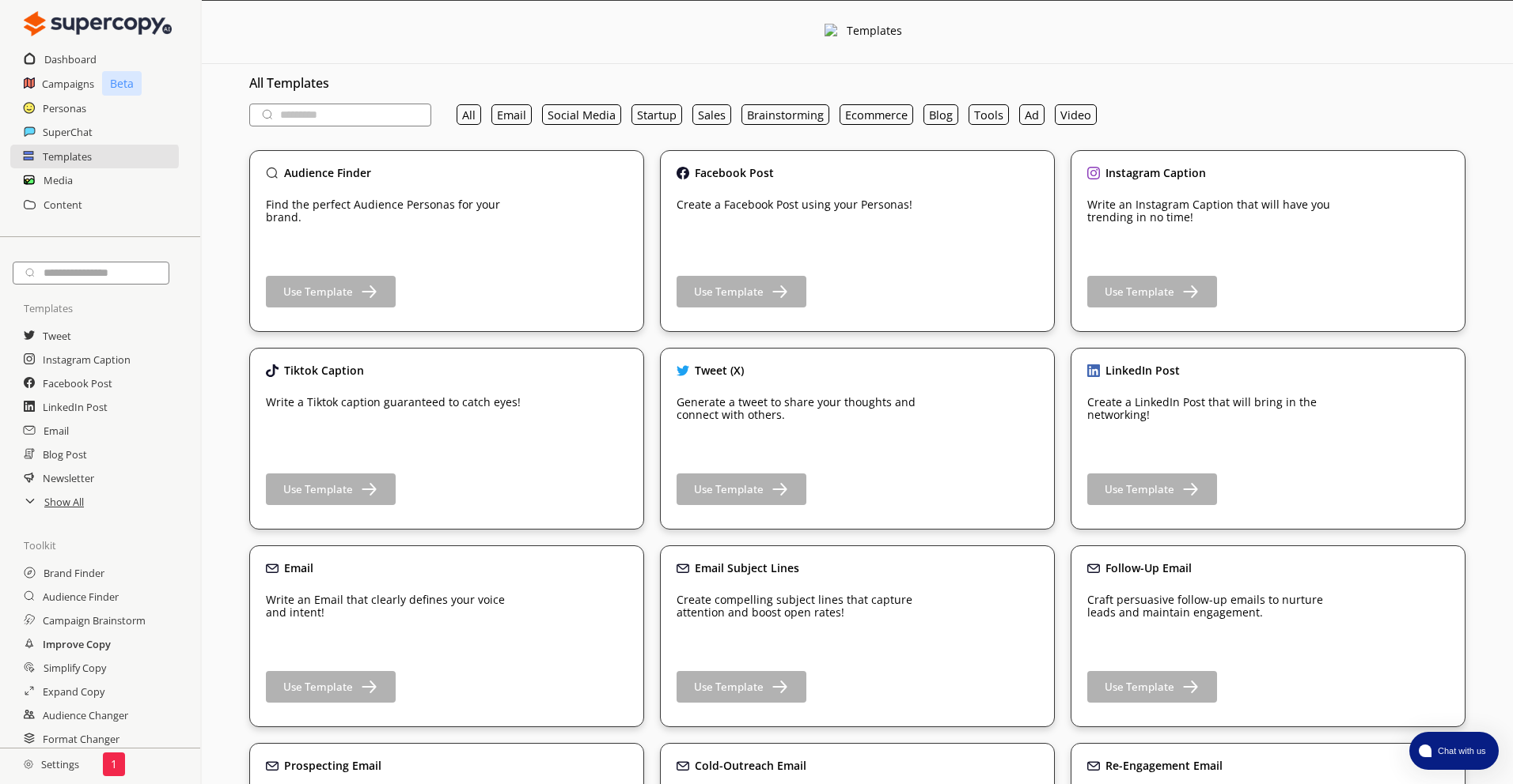
click at [61, 650] on h2 "Improve Copy" at bounding box center [76, 644] width 68 height 23
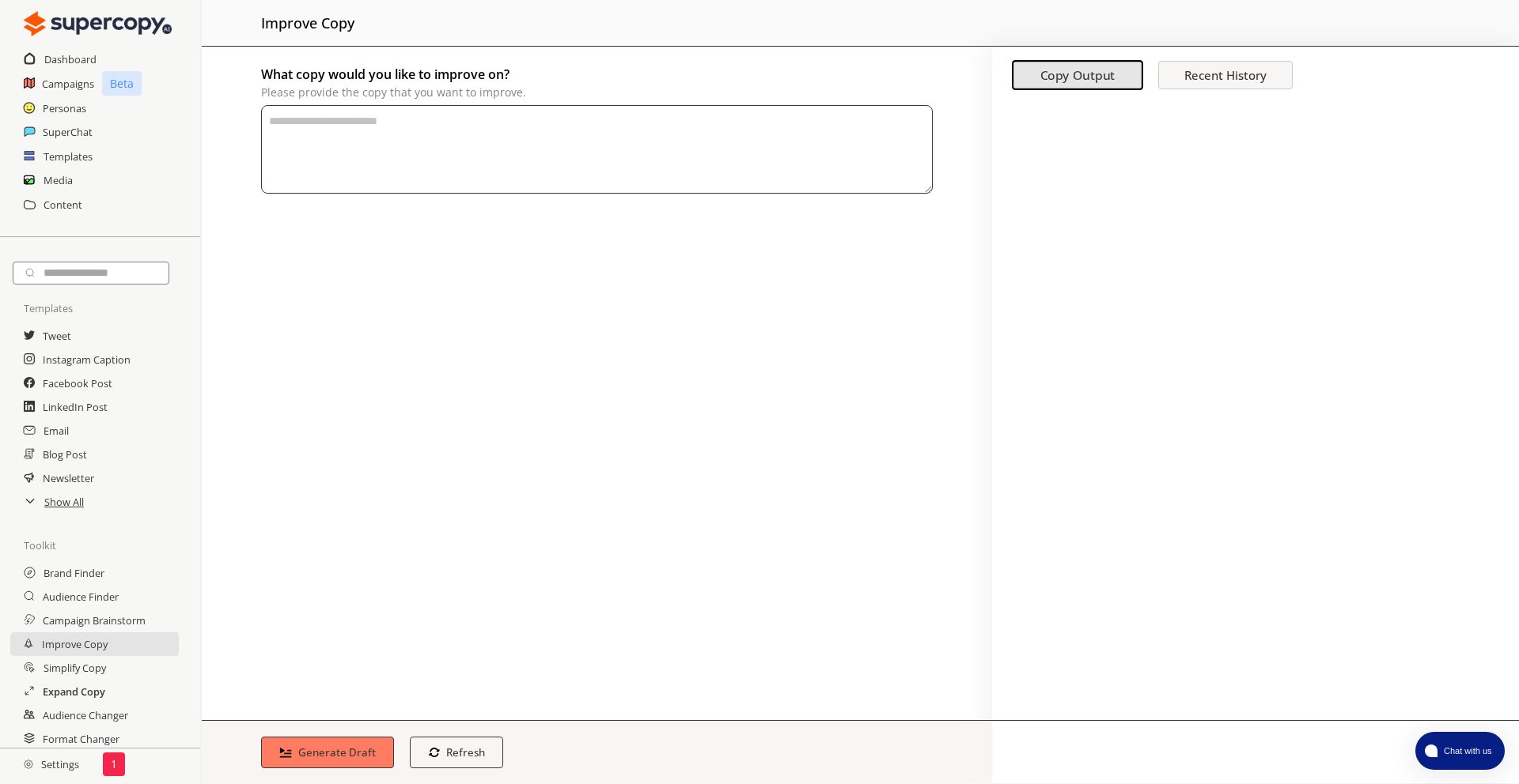
click at [64, 695] on h2 "Expand Copy" at bounding box center [74, 691] width 62 height 23
click at [345, 176] on textarea "What copy would you like to expand on? Please provide the copy that you want to…" at bounding box center [597, 149] width 671 height 89
paste textarea "**********"
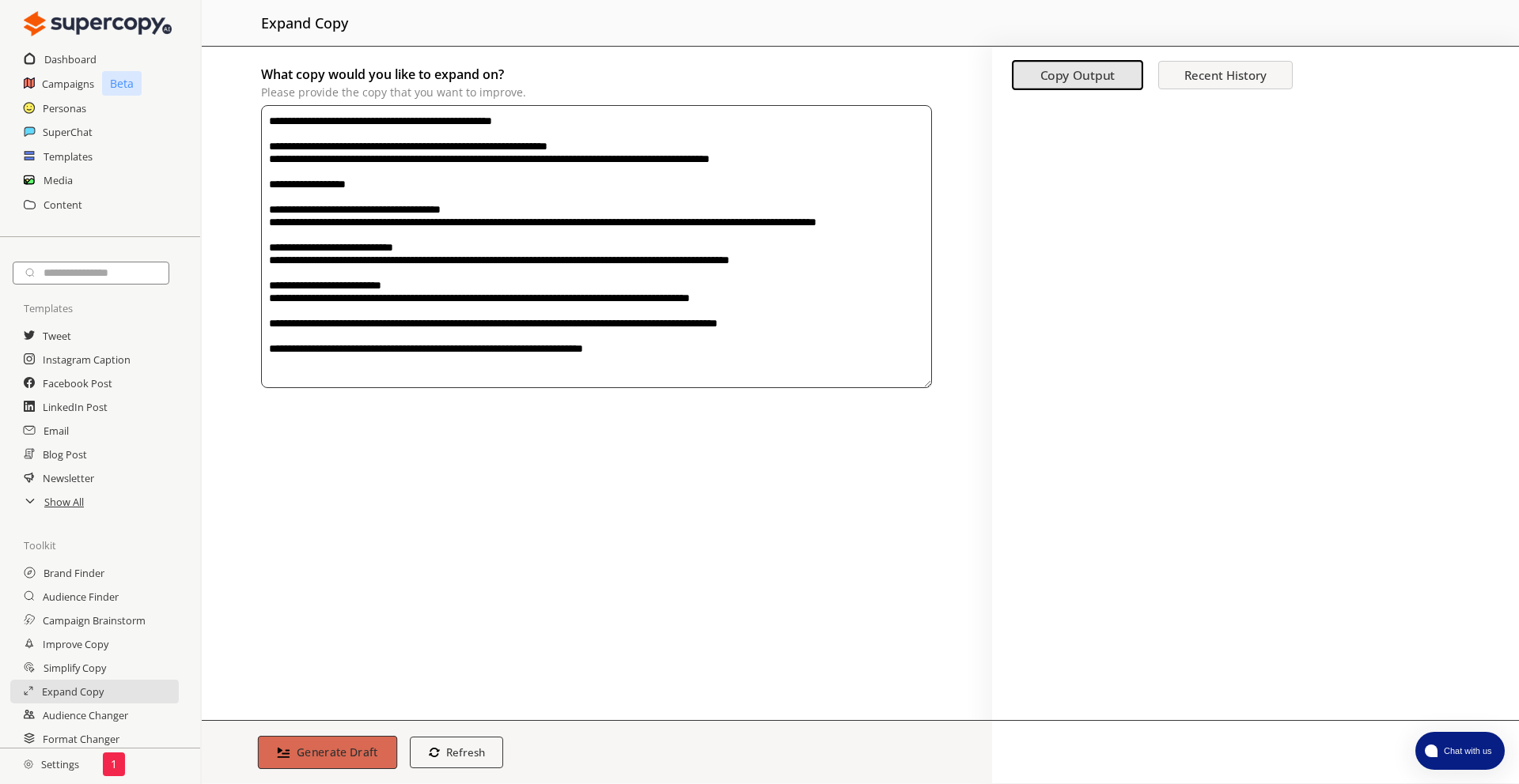
type textarea "**********"
click at [368, 738] on button "Generate Draft" at bounding box center [327, 753] width 139 height 34
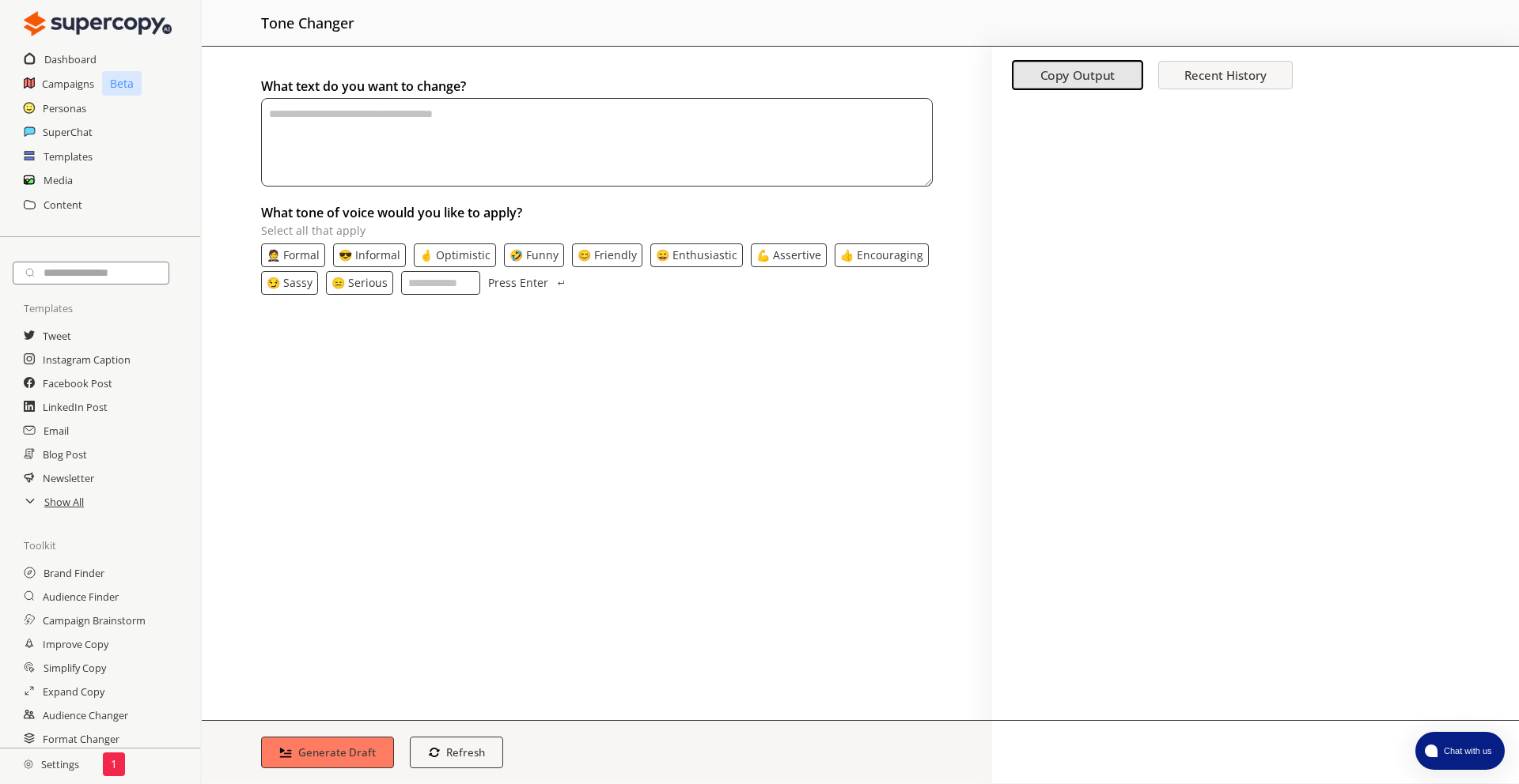
drag, startPoint x: 483, startPoint y: 79, endPoint x: 467, endPoint y: 98, distance: 24.8
click at [481, 81] on h2 "What text do you want to change?" at bounding box center [597, 86] width 671 height 23
click at [455, 112] on textarea "textarea-textarea" at bounding box center [597, 142] width 671 height 89
paste textarea "**********"
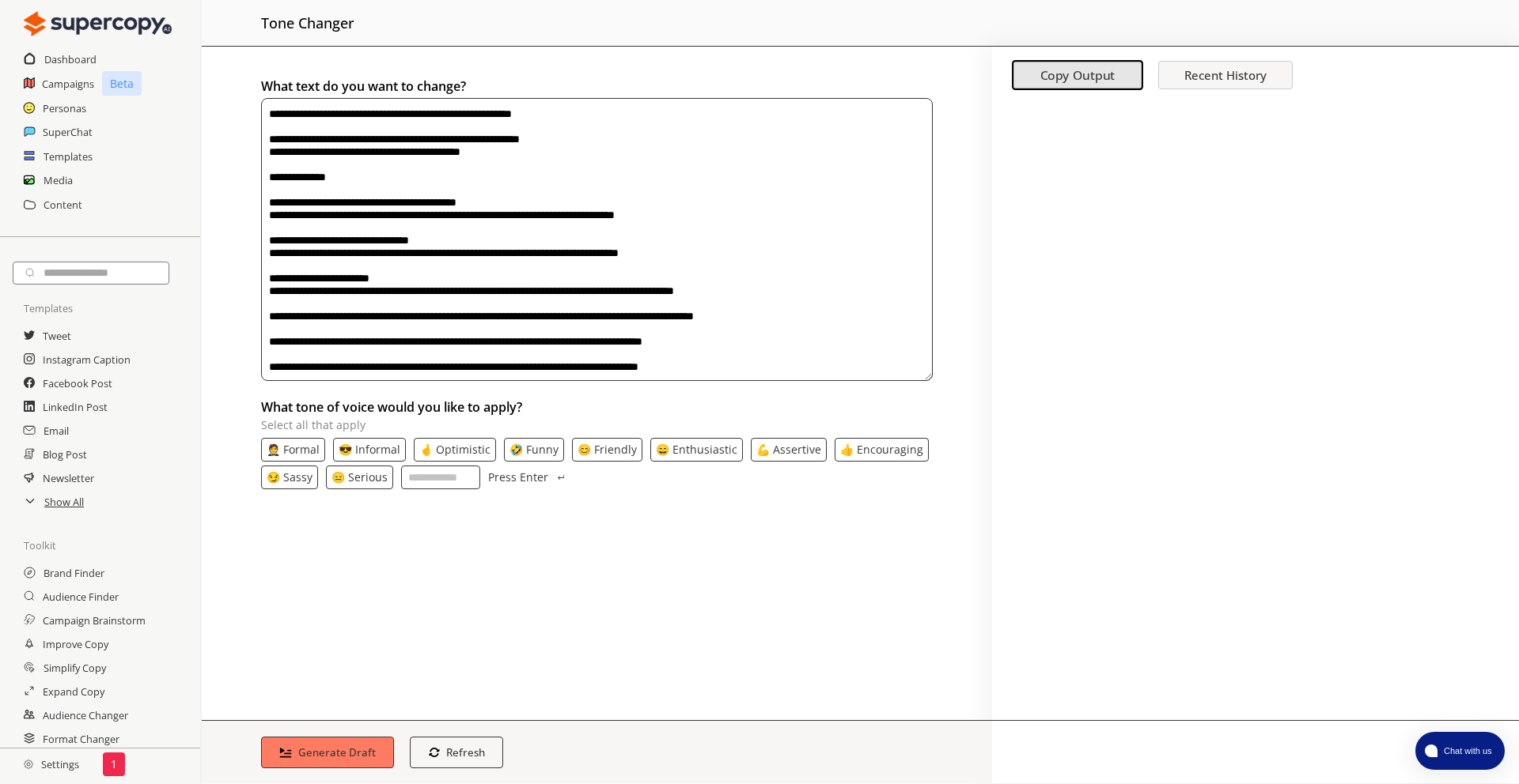
type textarea "**********"
click at [412, 478] on input "What tone of voice would you like to apply? Select all that apply" at bounding box center [440, 477] width 79 height 23
type input "*******"
click at [343, 740] on button "Generate Draft" at bounding box center [327, 753] width 139 height 34
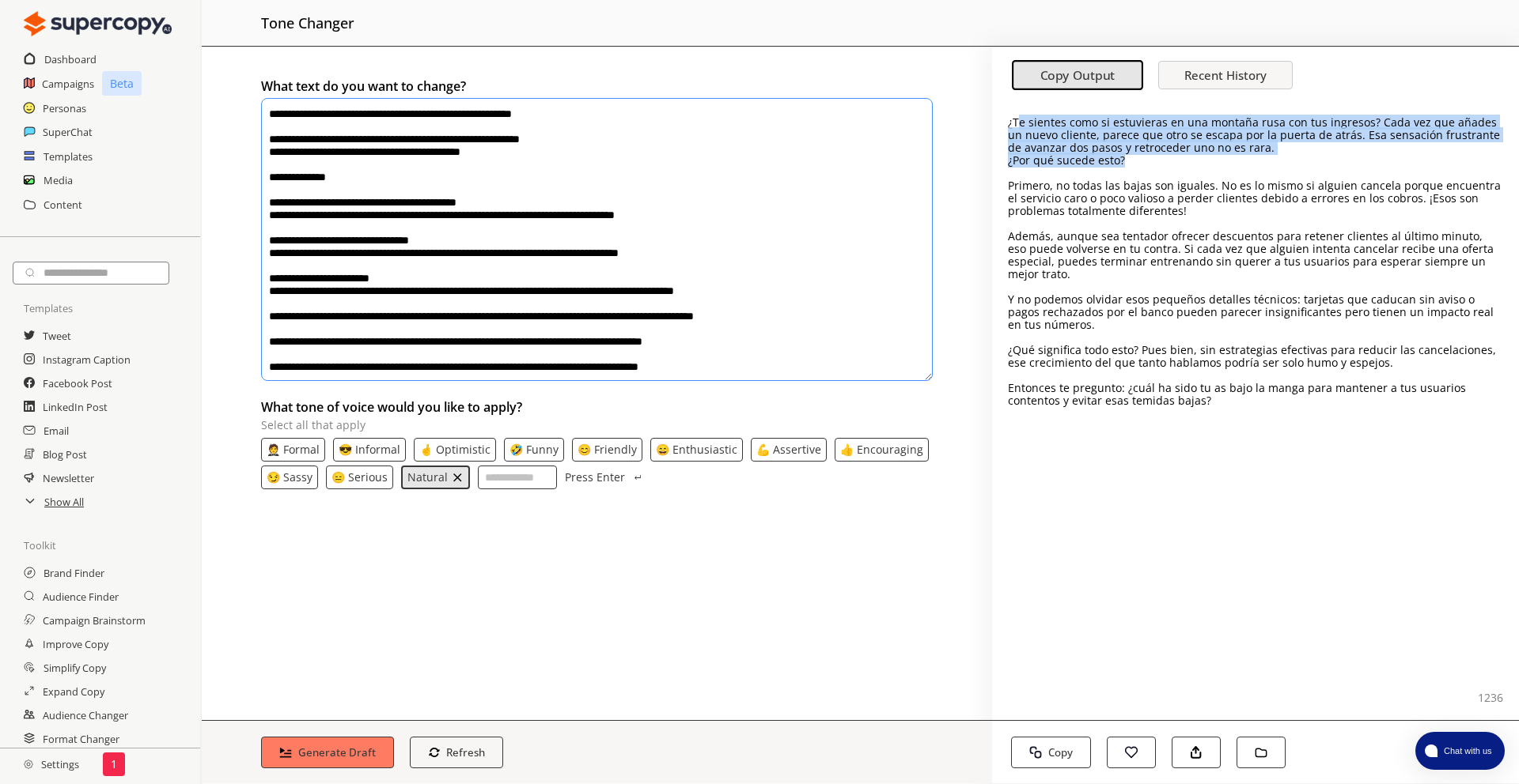
drag, startPoint x: 1017, startPoint y: 121, endPoint x: 1291, endPoint y: 154, distance: 276.0
click at [1291, 154] on div "¿Te sientes como si estuvieras en una montaña rusa con tus ingresos? Cada vez q…" at bounding box center [1255, 262] width 495 height 291
drag, startPoint x: 1291, startPoint y: 154, endPoint x: 1071, endPoint y: 117, distance: 223.1
click at [1120, 118] on div "¿Te sientes como si estuvieras en una montaña rusa con tus ingresos? Cada vez q…" at bounding box center [1255, 262] width 495 height 291
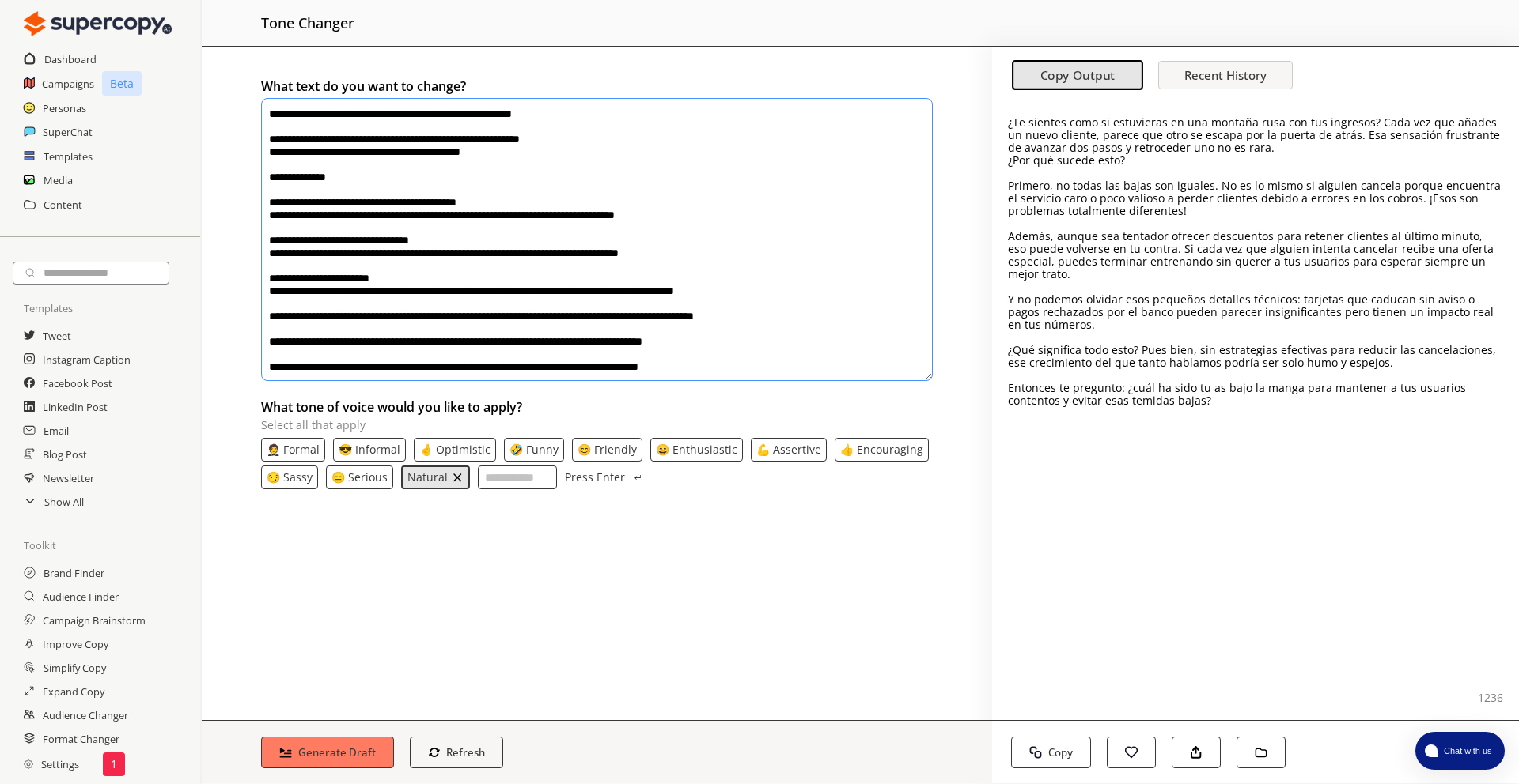
click at [1029, 117] on p "¿Te sientes como si estuvieras en una montaña rusa con tus ingresos? Cada vez q…" at bounding box center [1255, 135] width 495 height 38
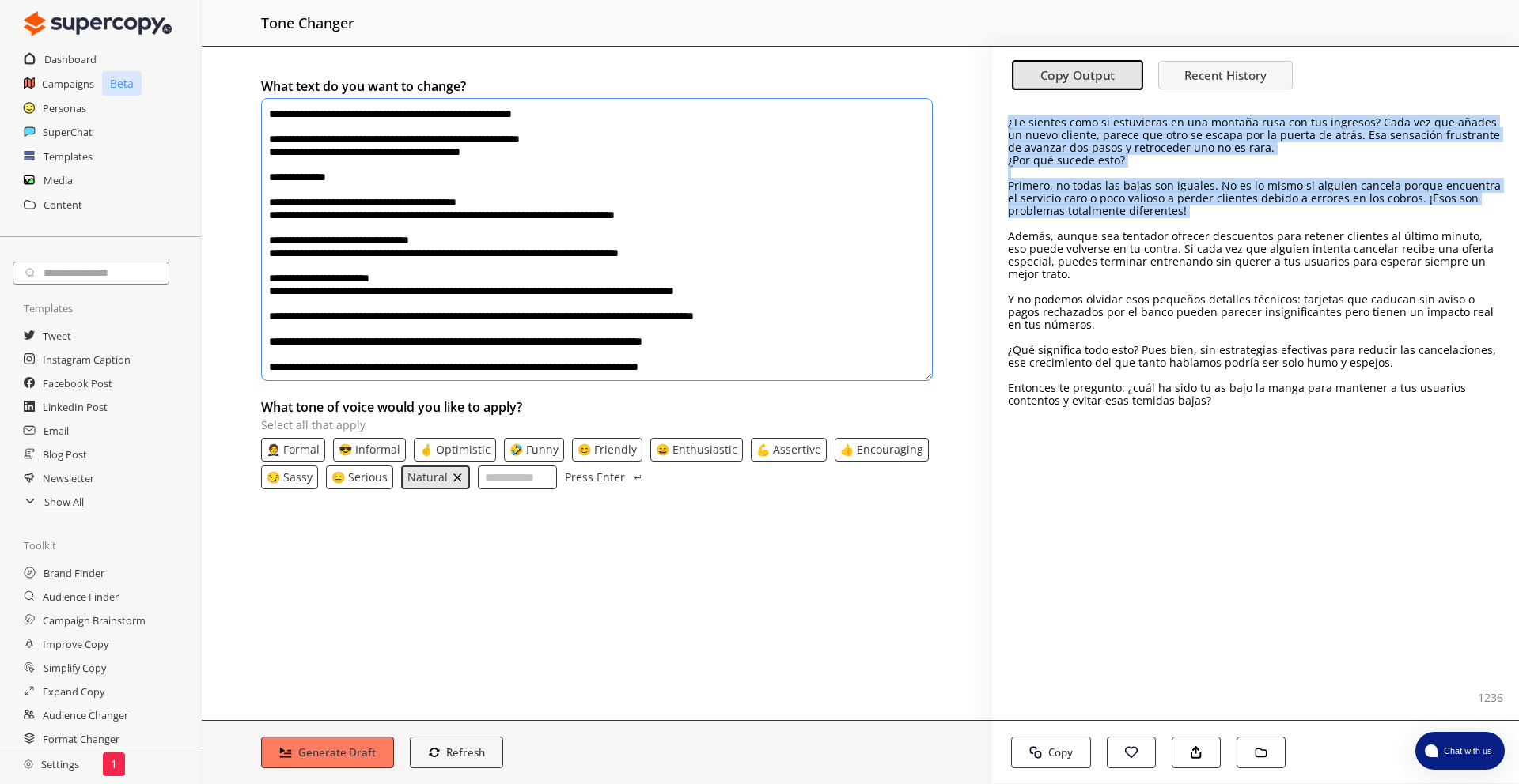
drag, startPoint x: 1283, startPoint y: 218, endPoint x: 1034, endPoint y: 110, distance: 271.4
click at [1034, 110] on div "¿Te sientes como si estuvieras en una montaña rusa con tus ingresos? Cada vez q…" at bounding box center [1255, 410] width 527 height 618
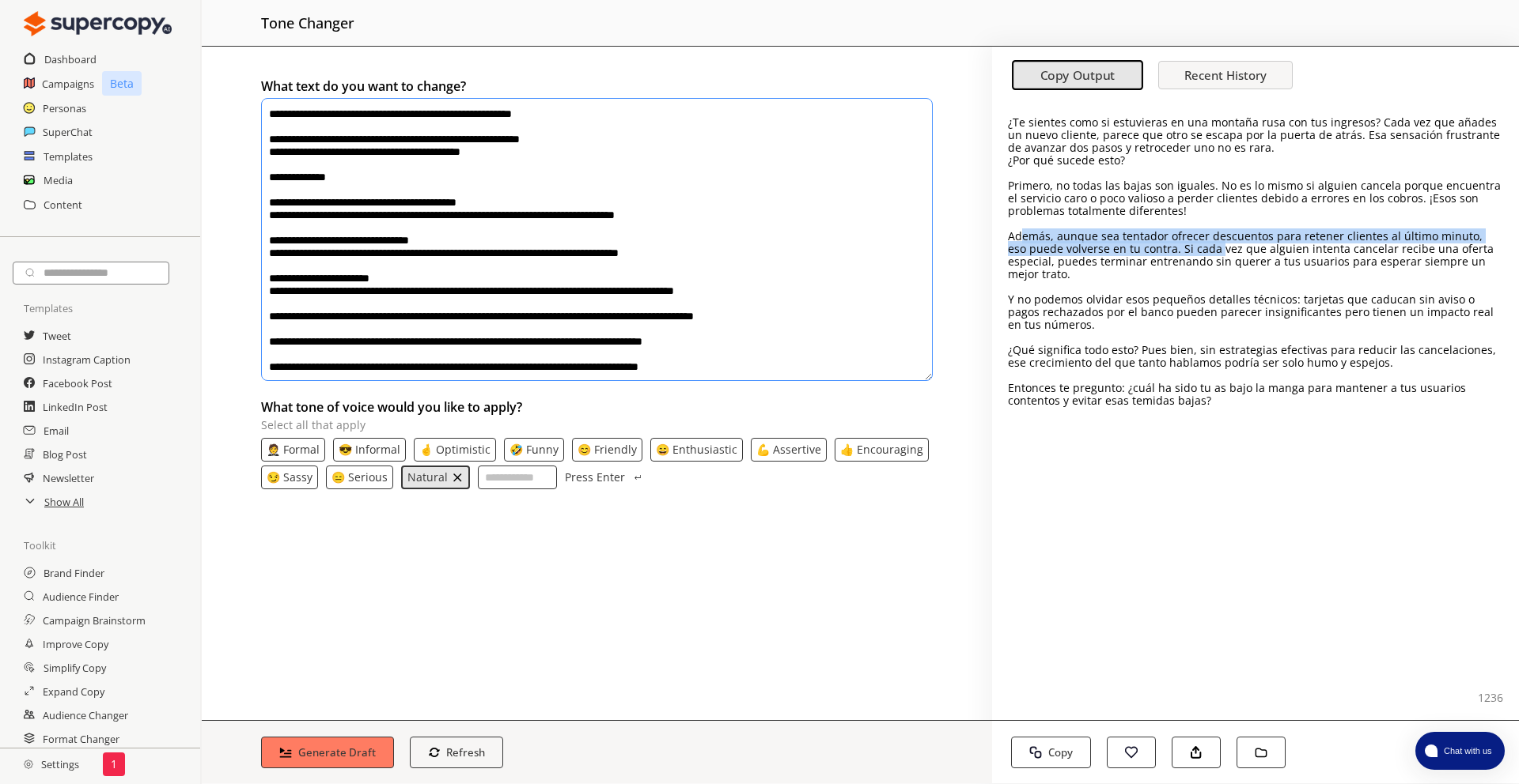
drag, startPoint x: 1019, startPoint y: 236, endPoint x: 1198, endPoint y: 246, distance: 179.3
click at [1198, 246] on p "Además, aunque sea tentador ofrecer descuentos para retener clientes al último …" at bounding box center [1255, 255] width 495 height 50
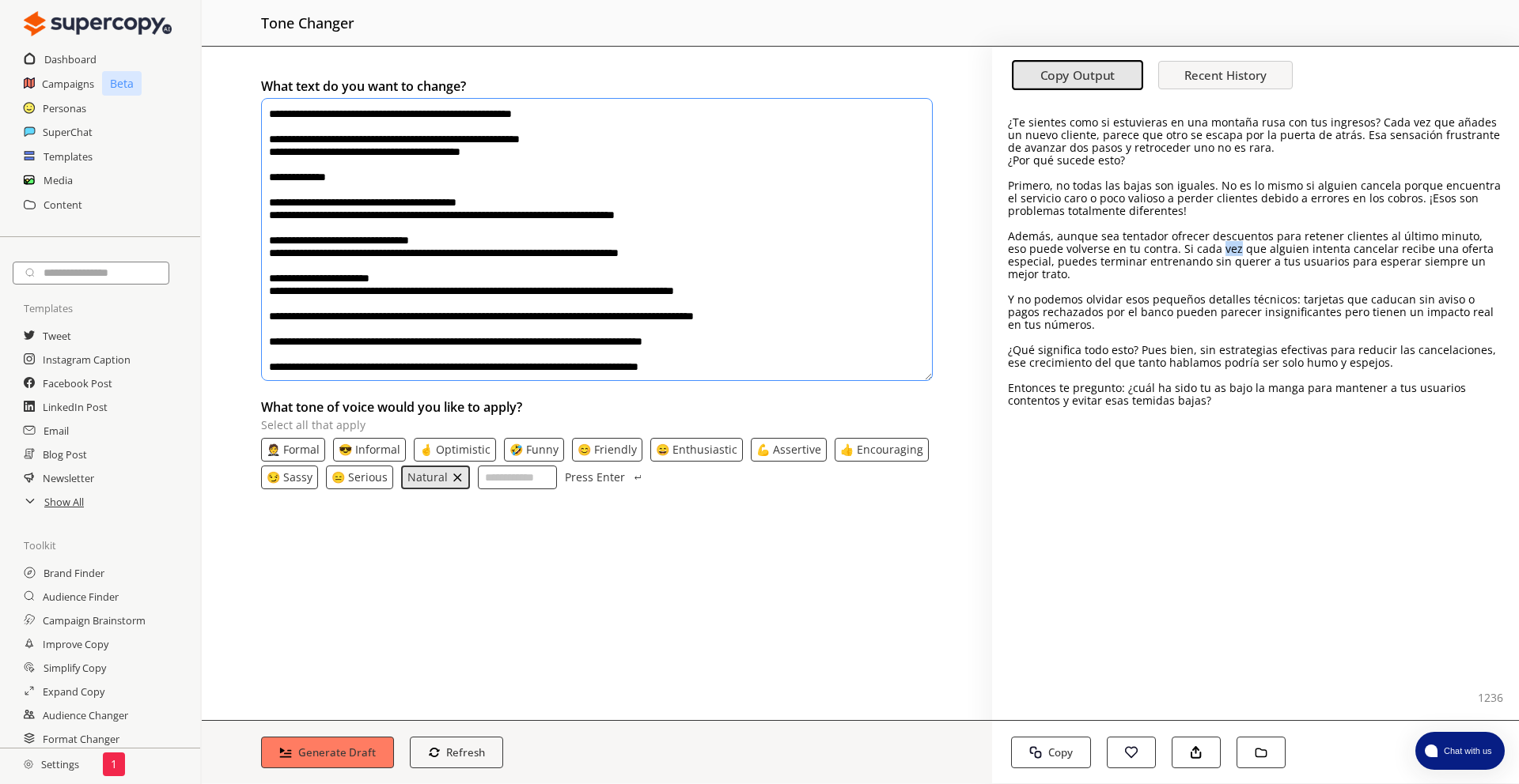
click at [1198, 246] on p "Además, aunque sea tentador ofrecer descuentos para retener clientes al último …" at bounding box center [1255, 255] width 495 height 50
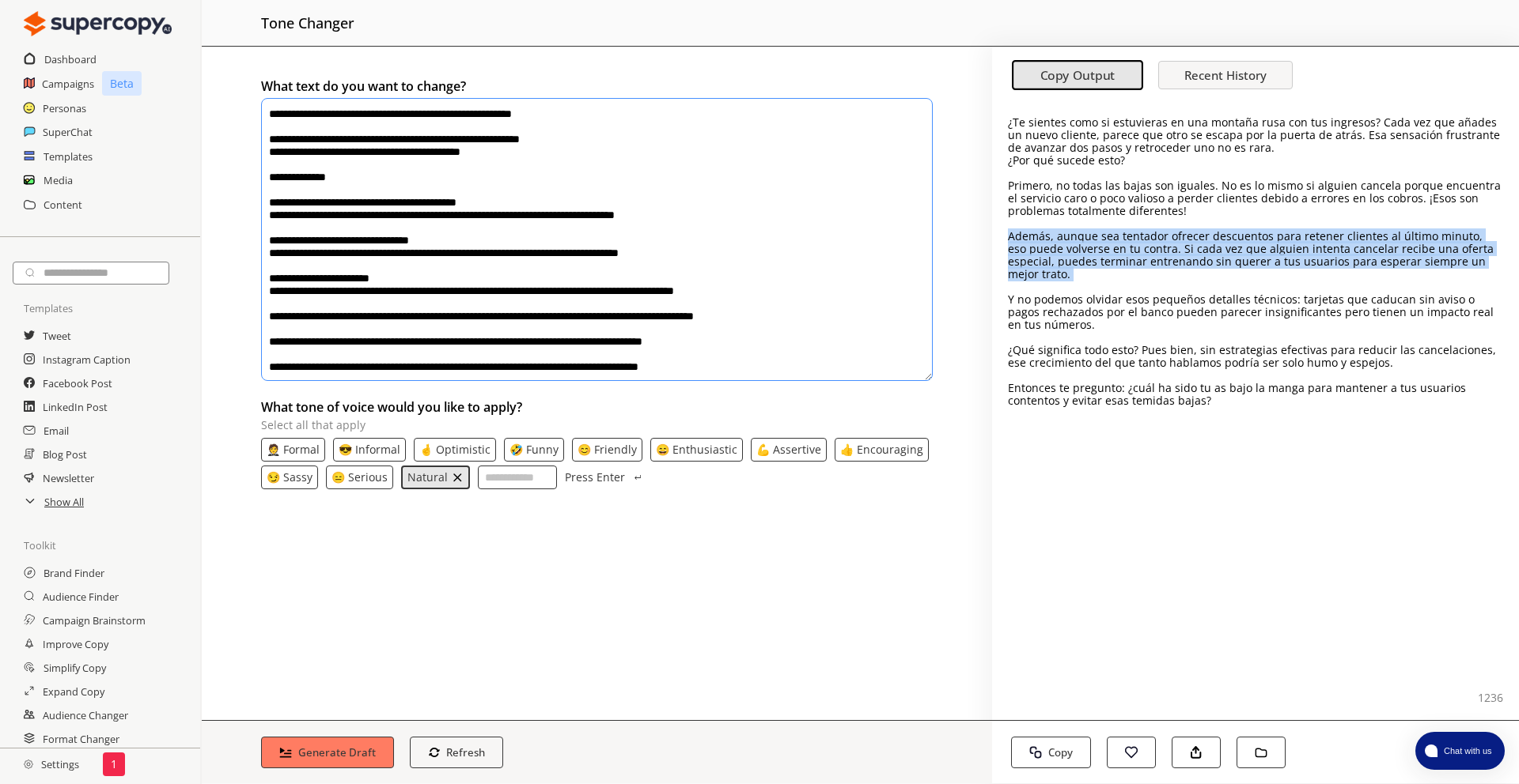
click at [1198, 246] on p "Además, aunque sea tentador ofrecer descuentos para retener clientes al último …" at bounding box center [1255, 255] width 495 height 50
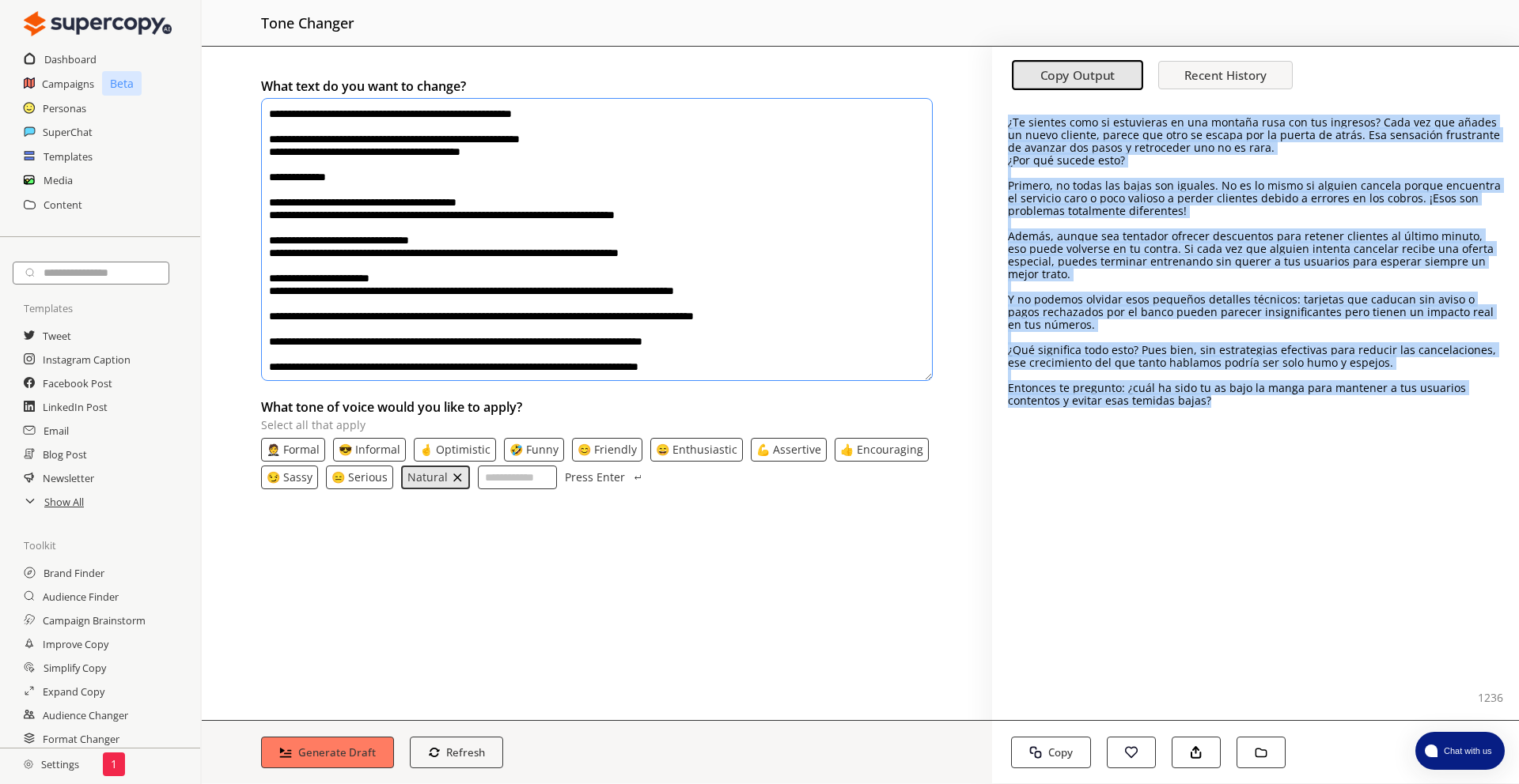
drag, startPoint x: 1249, startPoint y: 401, endPoint x: 1000, endPoint y: 116, distance: 378.5
click at [1000, 116] on div "¿Te sientes como si estuvieras en una montaña rusa con tus ingresos? Cada vez q…" at bounding box center [1255, 410] width 527 height 618
copy div "¿Te sientes como si estuvieras en una montaña rusa con tus ingresos? Cada vez q…"
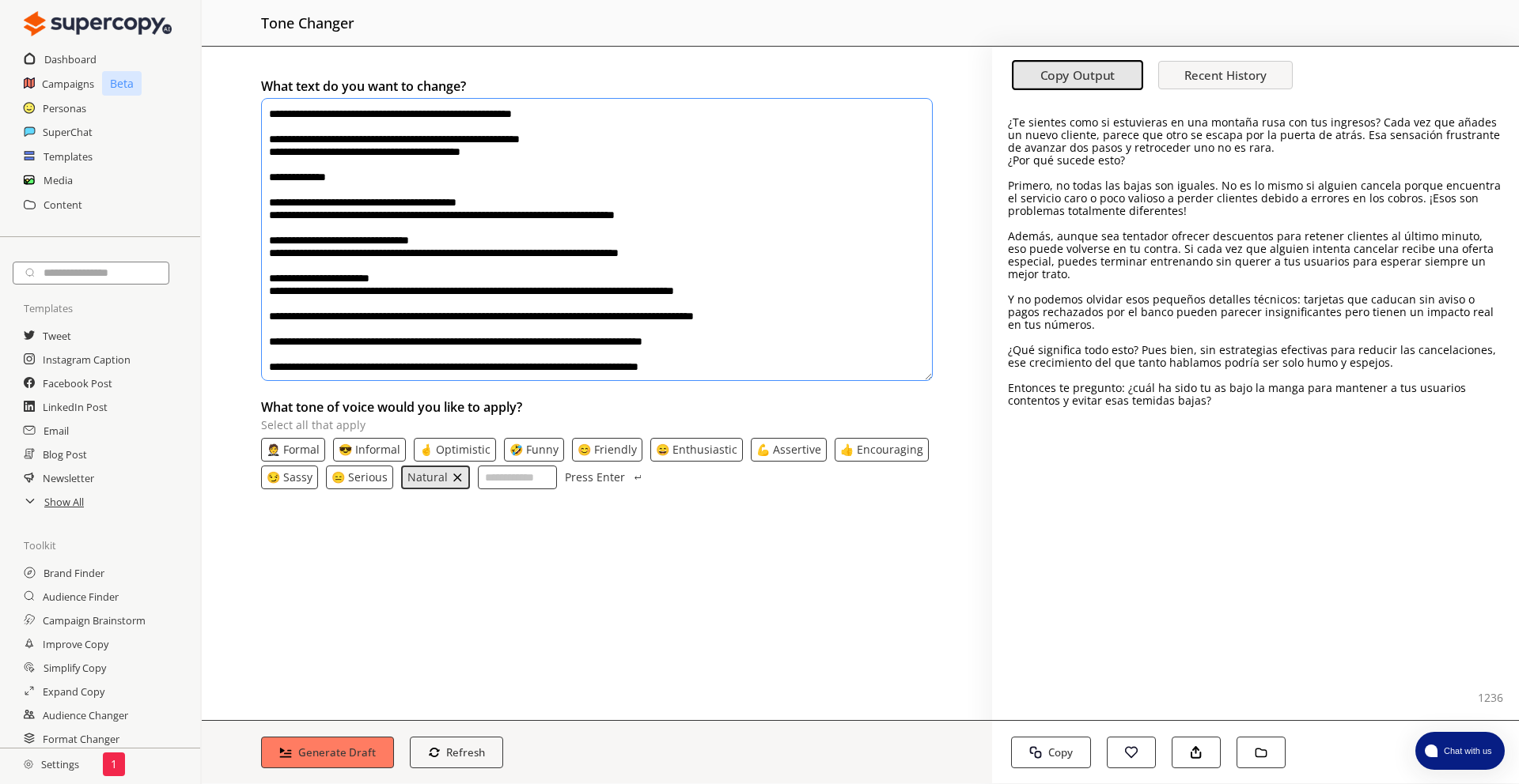
drag, startPoint x: 748, startPoint y: 345, endPoint x: 279, endPoint y: 68, distance: 544.7
click at [279, 68] on div "**********" at bounding box center [596, 383] width 790 height 674
paste textarea "**********"
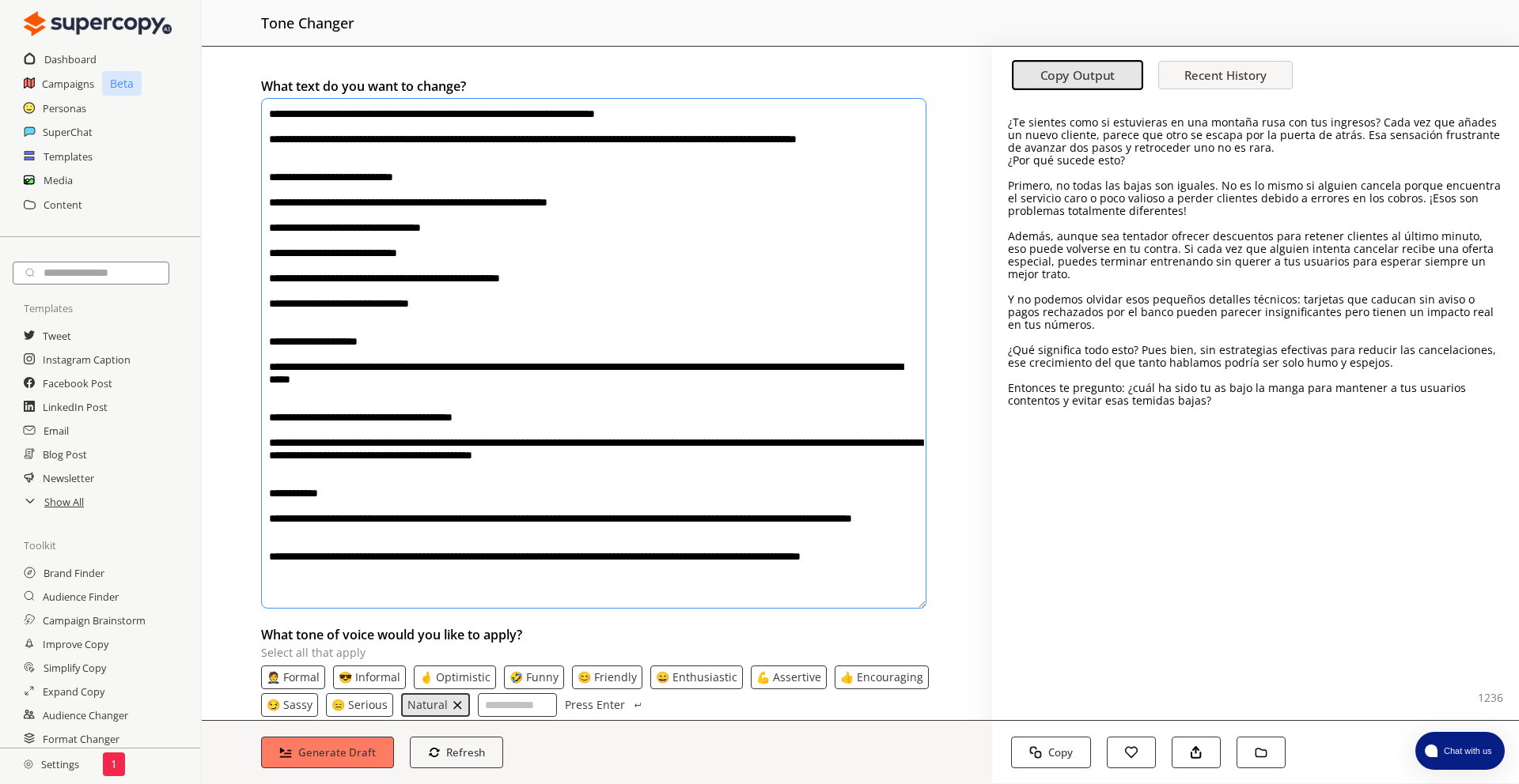
scroll to position [29, 0]
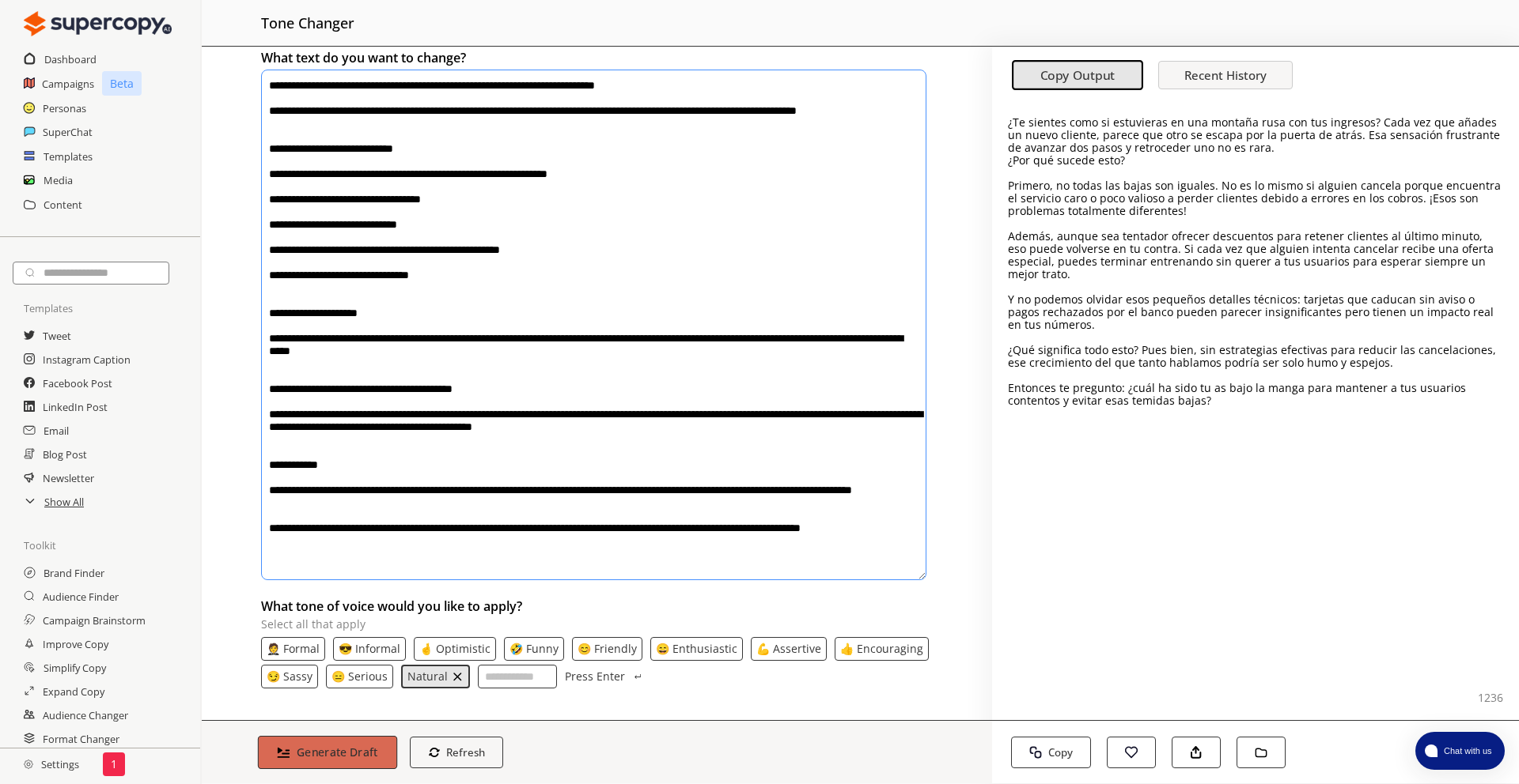
click at [315, 752] on b "Generate Draft" at bounding box center [337, 752] width 81 height 15
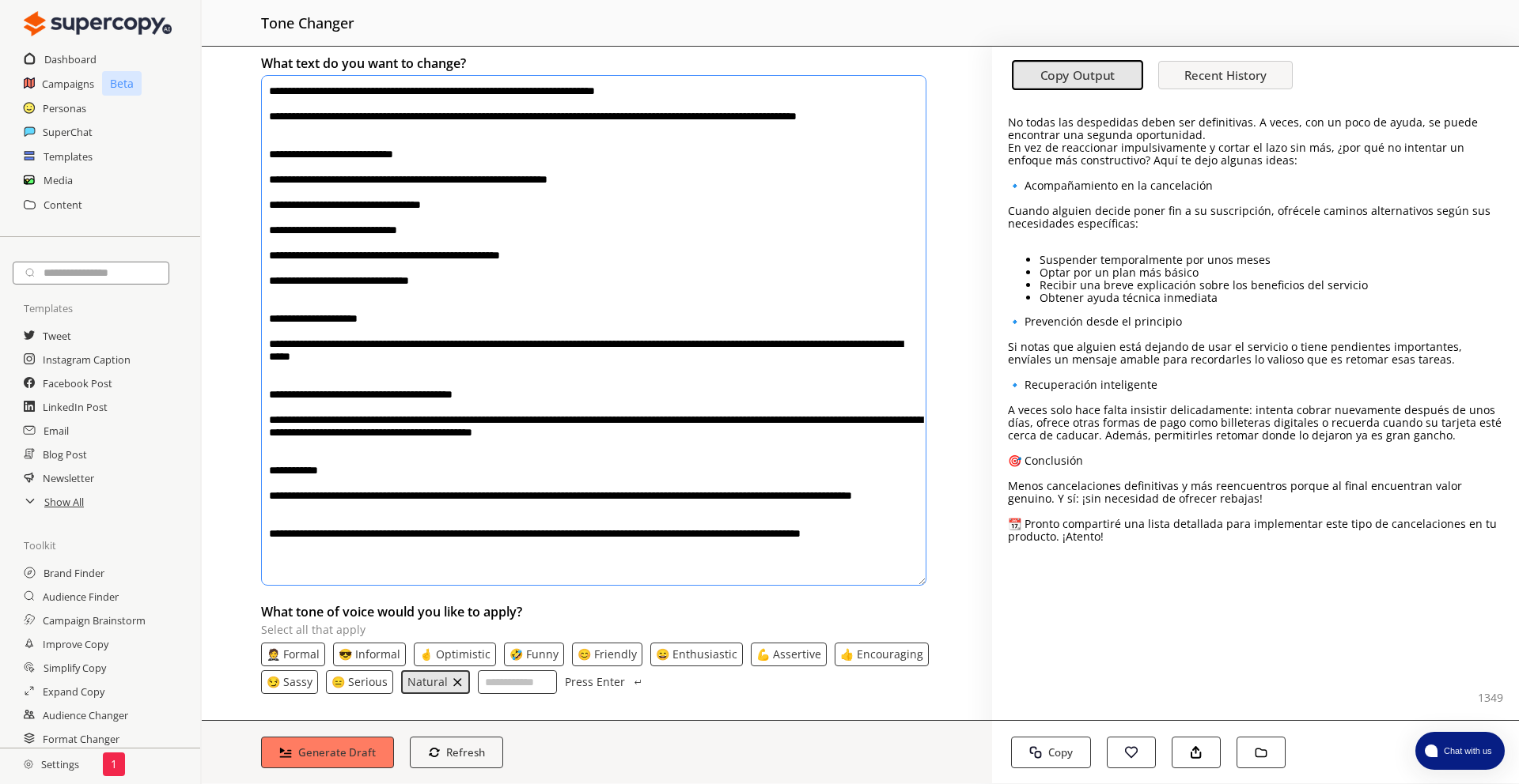
scroll to position [0, 0]
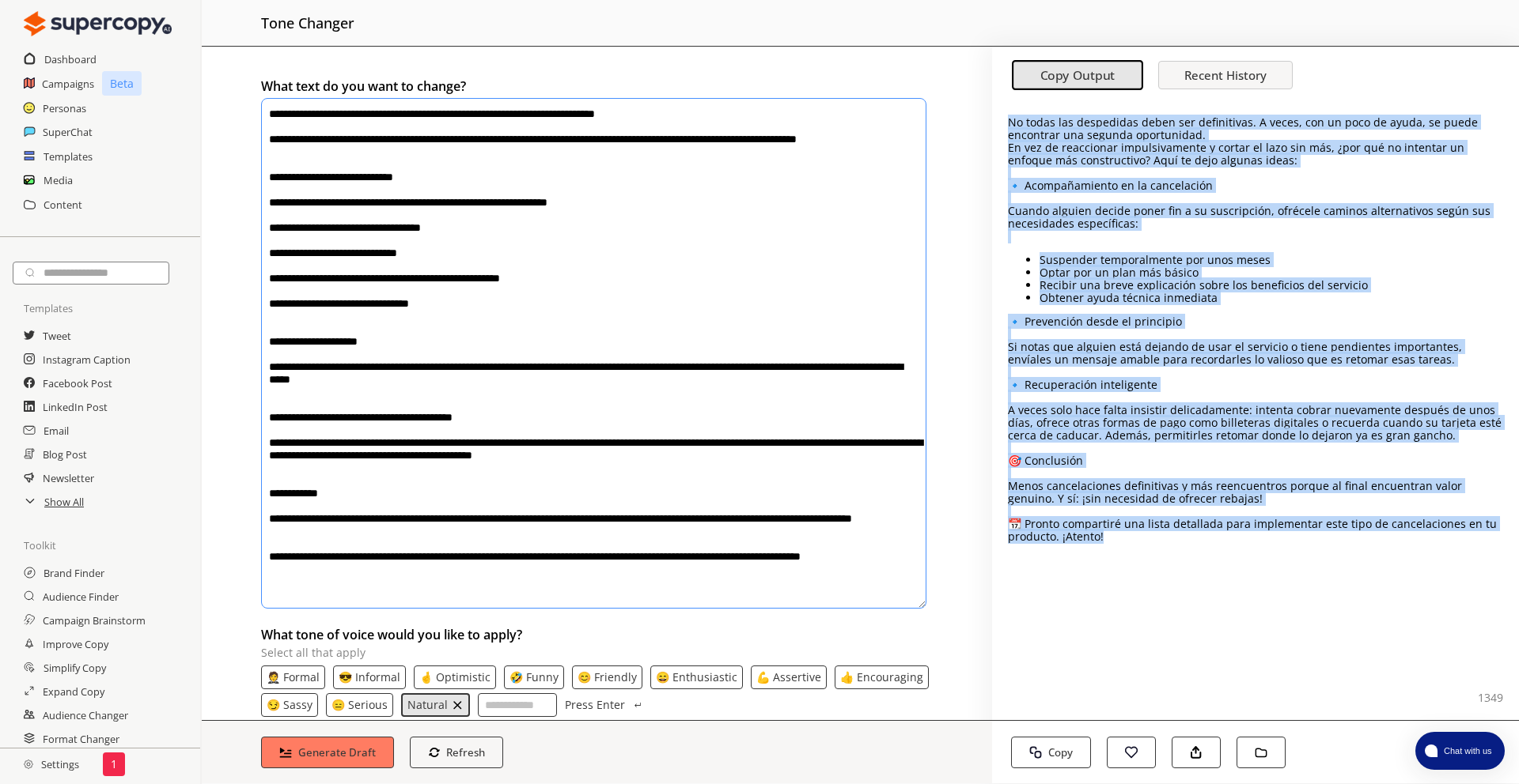
drag, startPoint x: 1008, startPoint y: 126, endPoint x: 1223, endPoint y: 553, distance: 478.1
click at [1223, 553] on div "No todas las despedidas deben ser definitivas. A veces, con un poco de ayuda, s…" at bounding box center [1255, 410] width 527 height 618
copy div "No todas las despedidas deben ser definitivas. A veces, con un poco de ayuda, s…"
drag, startPoint x: 1003, startPoint y: 111, endPoint x: 1159, endPoint y: 564, distance: 479.1
click at [1159, 564] on div "No todas las despedidas deben ser definitivas. A veces, con un poco de ayuda, s…" at bounding box center [1255, 410] width 527 height 618
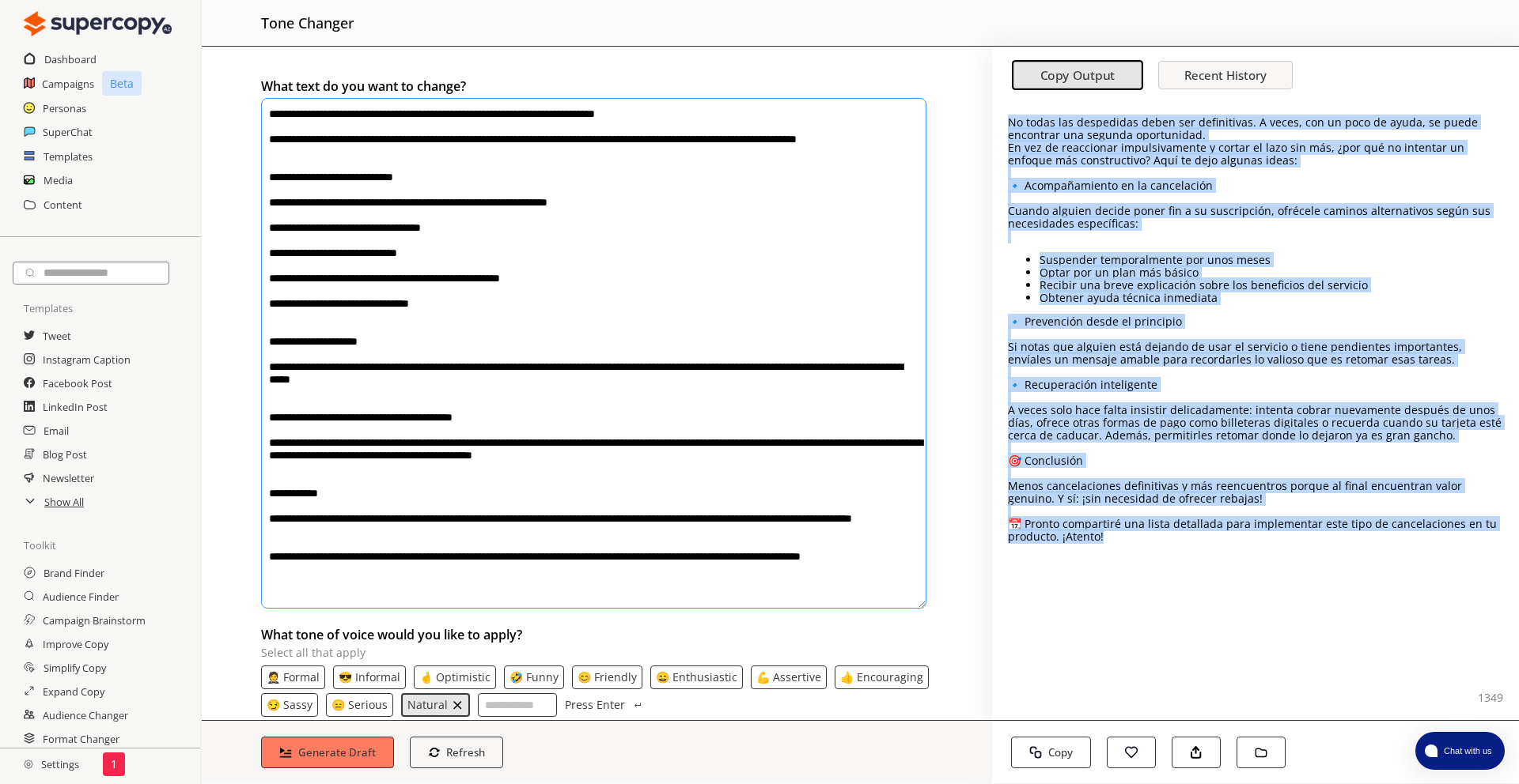
copy div "No todas las despedidas deben ser definitivas. A veces, con un poco de ayuda, s…"
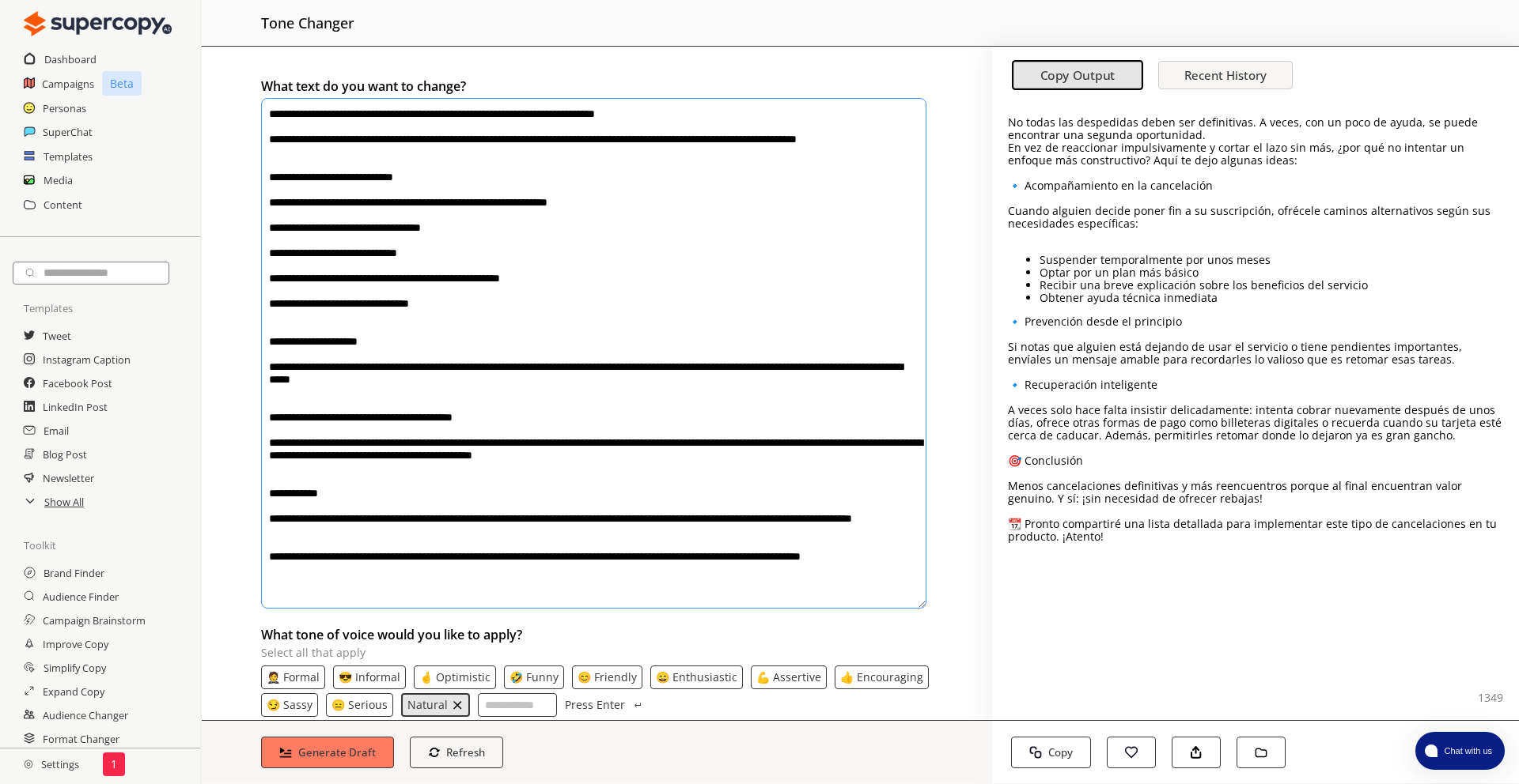
scroll to position [29, 0]
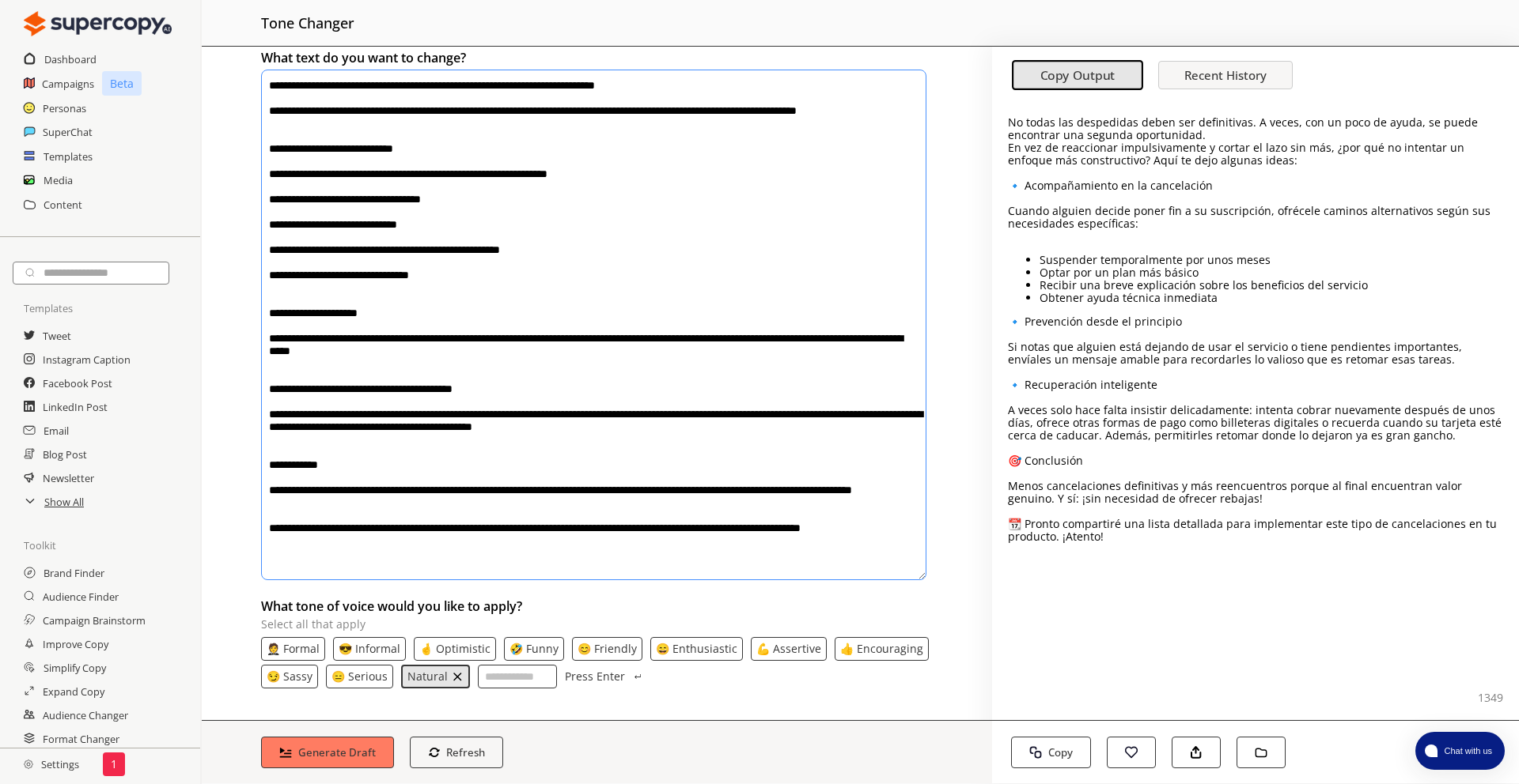
drag, startPoint x: 273, startPoint y: 119, endPoint x: 696, endPoint y: 738, distance: 749.7
click at [696, 738] on div "What text do you want to change? What tone of voice would you like to apply? Se…" at bounding box center [596, 415] width 790 height 737
paste textarea "**********"
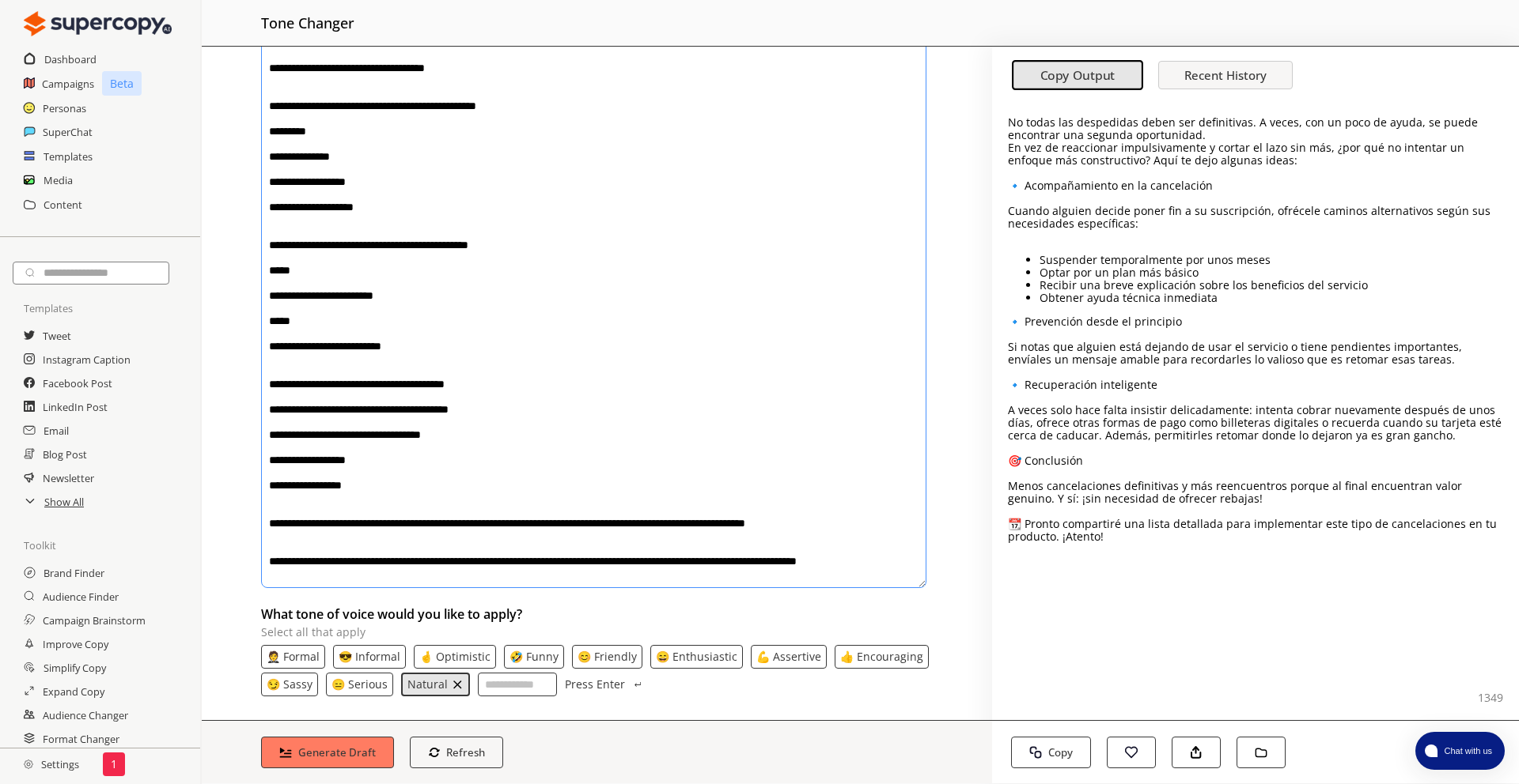
scroll to position [117, 0]
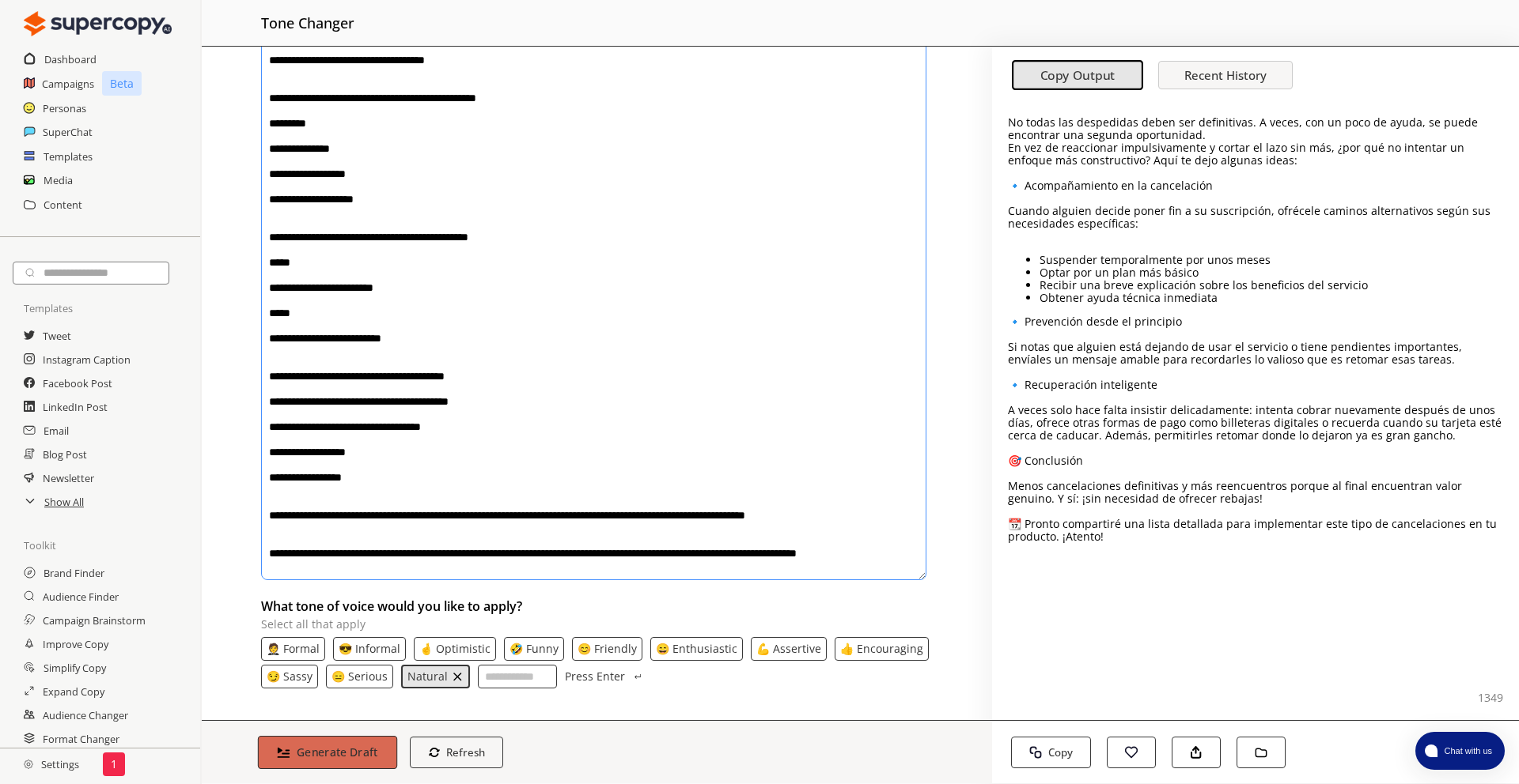
click at [335, 743] on button "Generate Draft" at bounding box center [327, 753] width 139 height 34
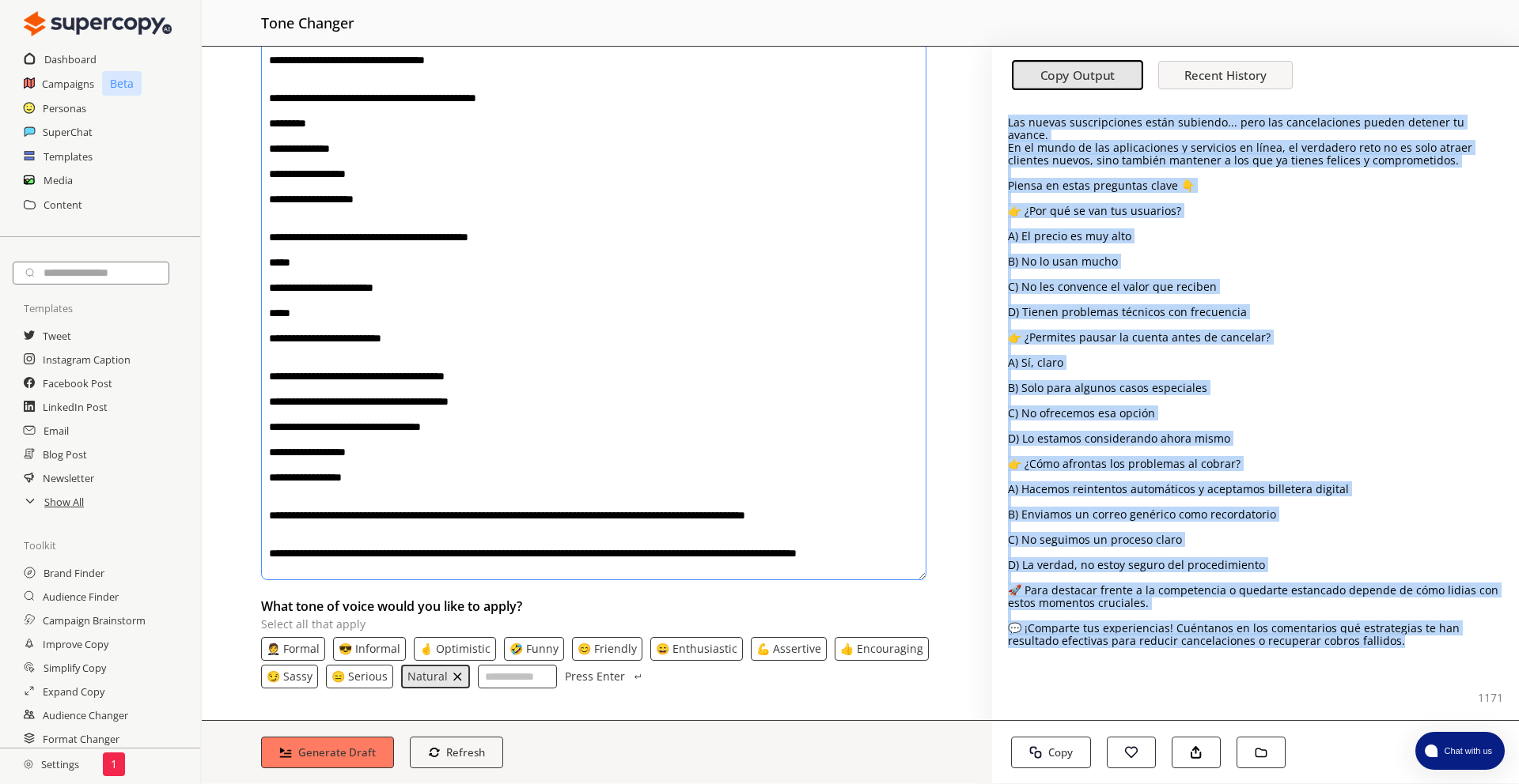
drag, startPoint x: 1003, startPoint y: 117, endPoint x: 1363, endPoint y: 639, distance: 634.1
click at [1363, 639] on div "Las nuevas suscripciones están subiendo... pero las cancelaciones pueden detene…" at bounding box center [1255, 410] width 527 height 618
copy div "Las nuevas suscripciones están subiendo... pero las cancelaciones pueden detene…"
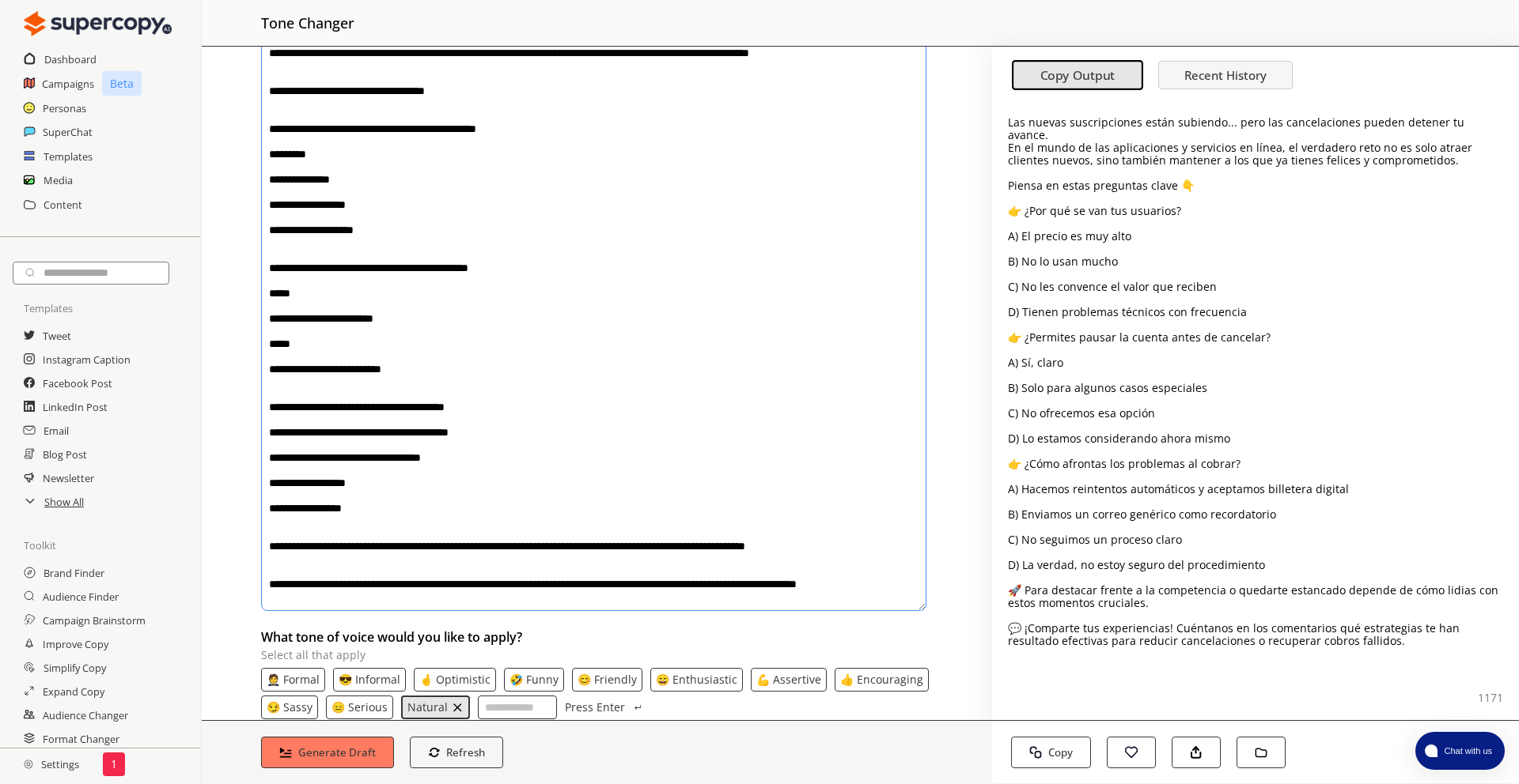
scroll to position [0, 0]
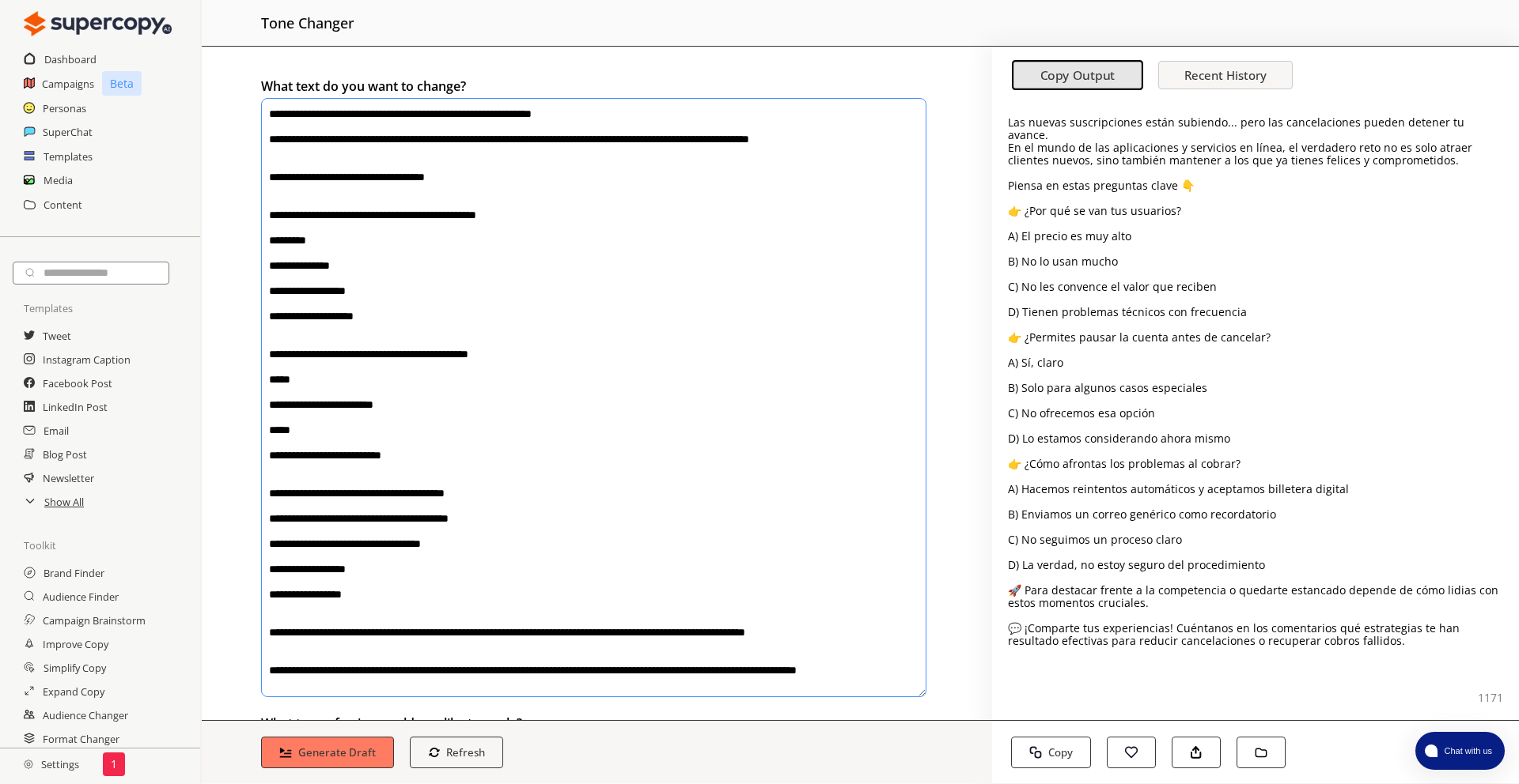
drag, startPoint x: 712, startPoint y: 570, endPoint x: 317, endPoint y: 46, distance: 656.2
click at [317, 46] on div "**********" at bounding box center [860, 392] width 1317 height 784
paste textarea "**********"
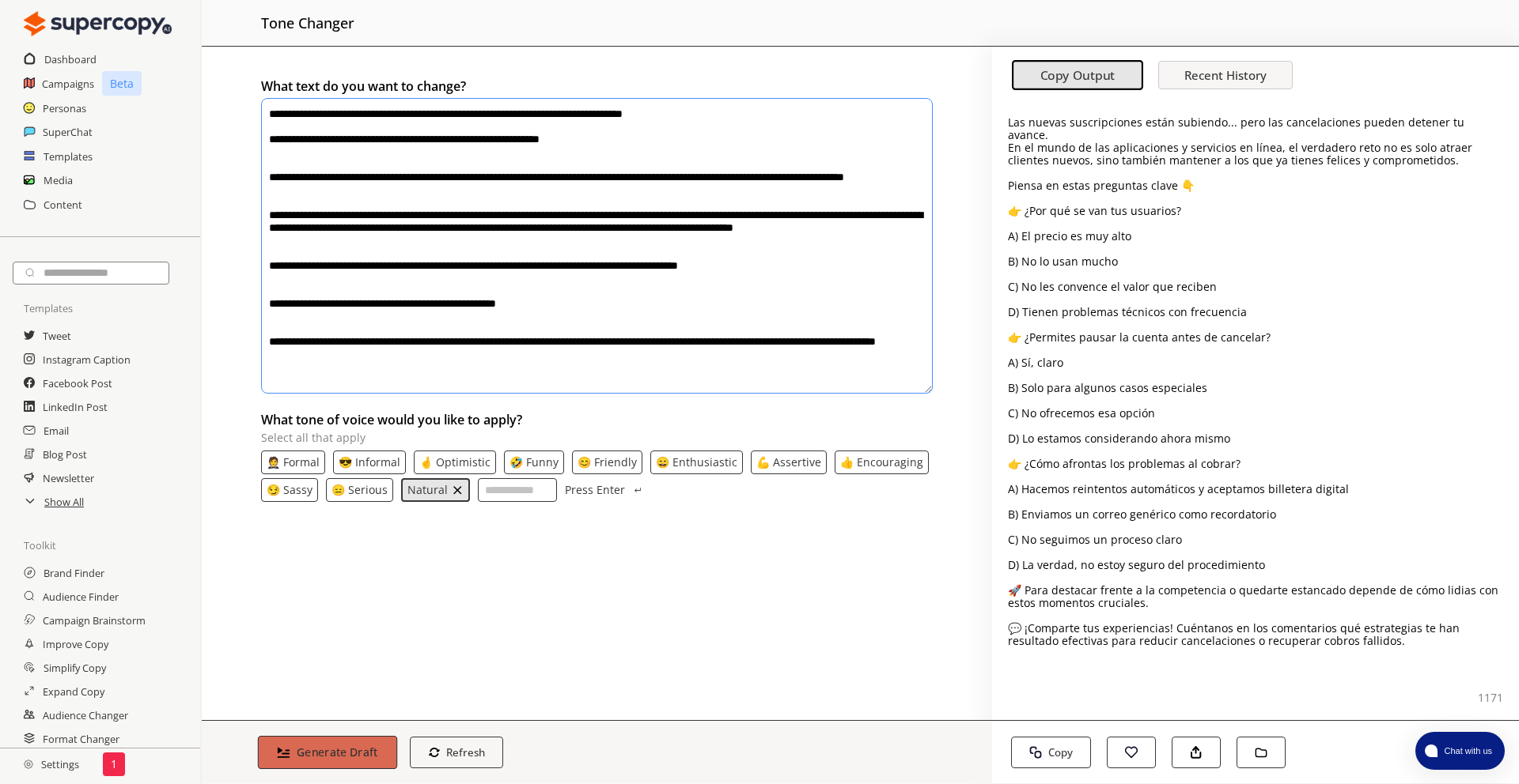
drag, startPoint x: 336, startPoint y: 752, endPoint x: 322, endPoint y: 745, distance: 15.7
click at [333, 750] on b "Generate Draft" at bounding box center [337, 752] width 81 height 15
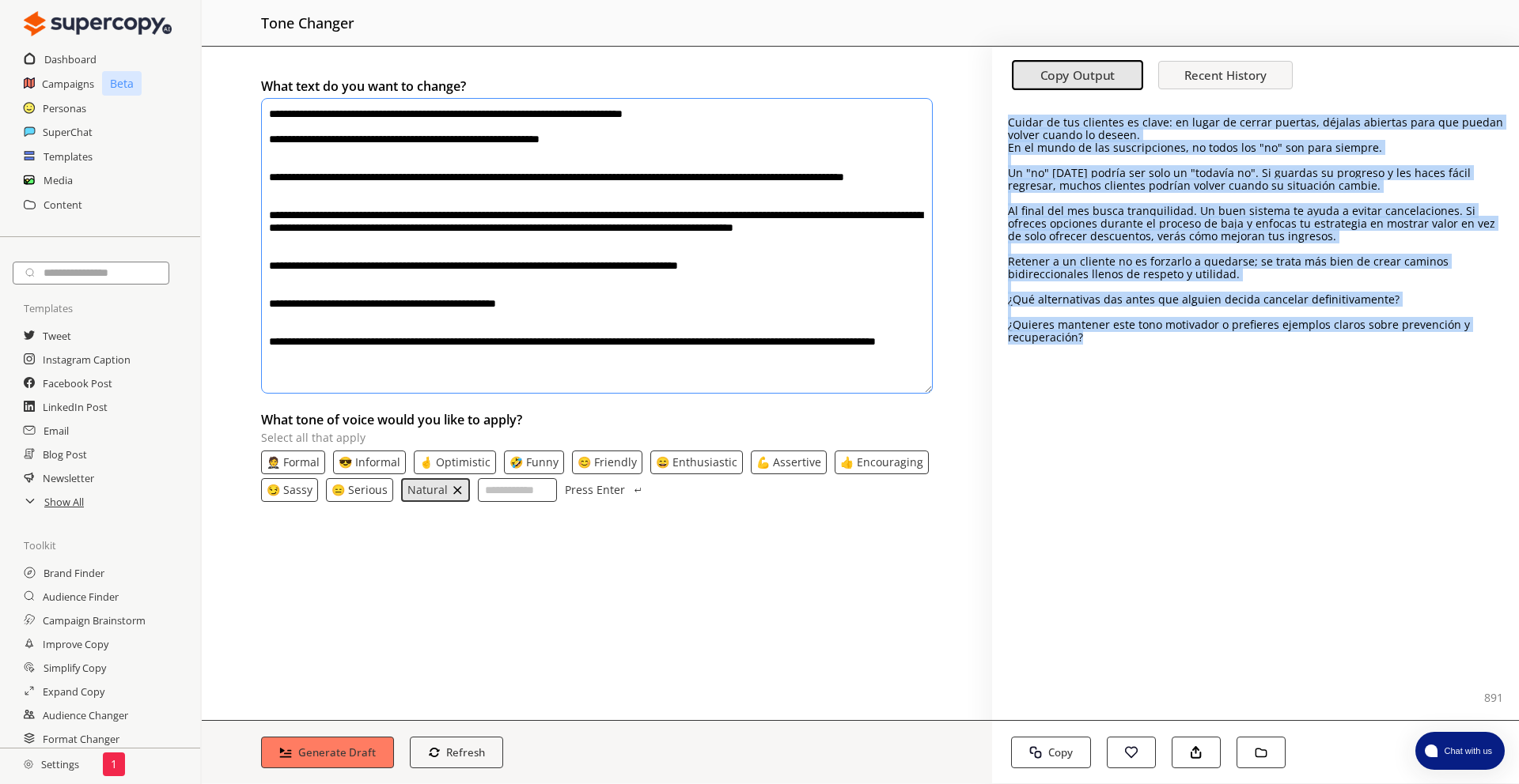
drag, startPoint x: 1024, startPoint y: 216, endPoint x: 998, endPoint y: 127, distance: 92.7
click at [998, 127] on div "Cuidar de tus clientes es clave: en lugar de cerrar puertas, déjalas abiertas p…" at bounding box center [1255, 410] width 527 height 618
copy div "Cuidar de tus clientes es clave: en lugar de cerrar puertas, déjalas abiertas p…"
drag, startPoint x: 1148, startPoint y: 343, endPoint x: 1139, endPoint y: 332, distance: 14.2
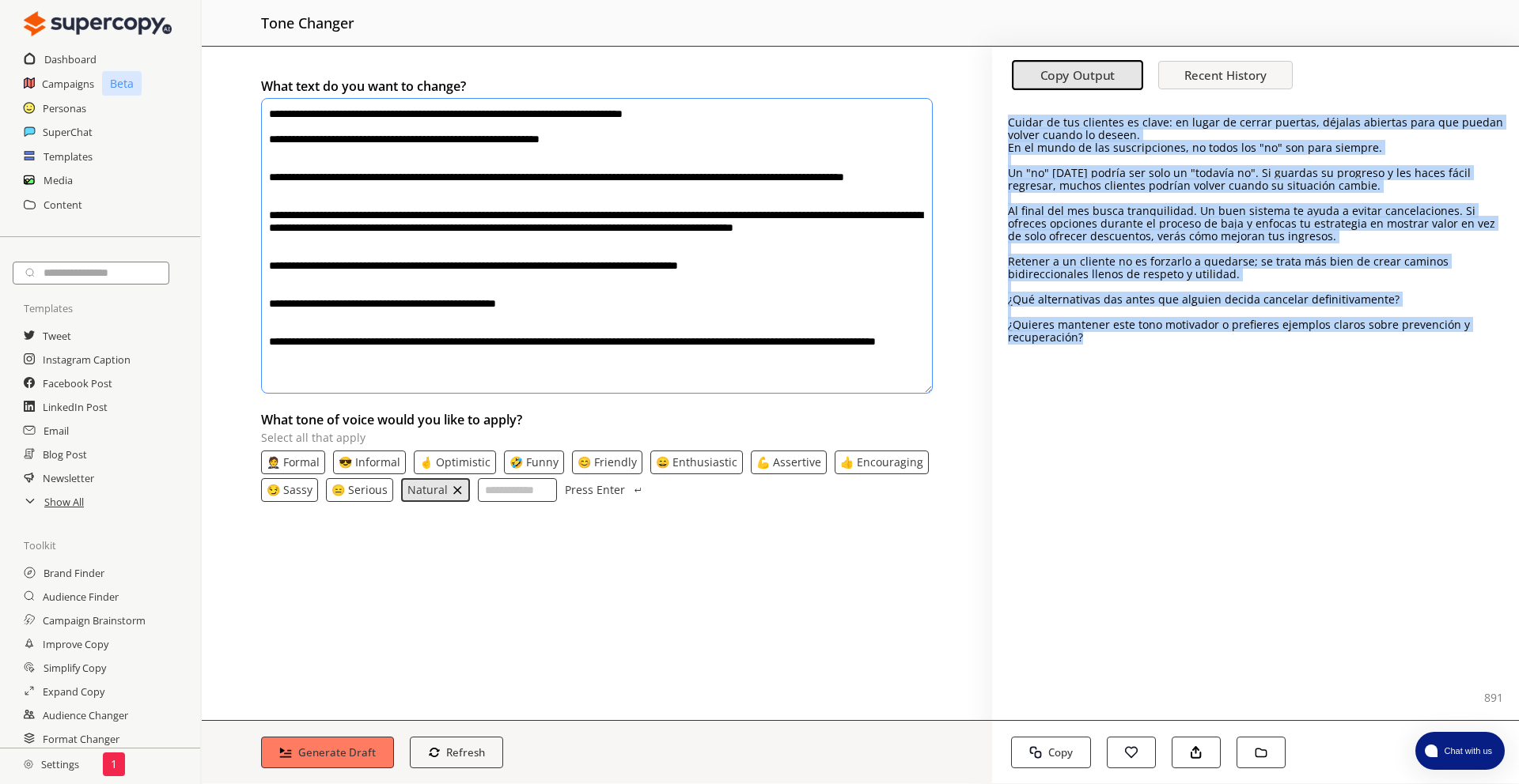
click at [1148, 343] on p "¿Quieres mantener este tono motivador o prefieres ejemplos claros sobre prevenc…" at bounding box center [1255, 331] width 495 height 25
drag, startPoint x: 1136, startPoint y: 331, endPoint x: 1112, endPoint y: 250, distance: 84.5
click at [1008, 118] on div "Cuidar de tus clientes es clave: en lugar de cerrar puertas, déjalas abiertas p…" at bounding box center [1255, 230] width 495 height 227
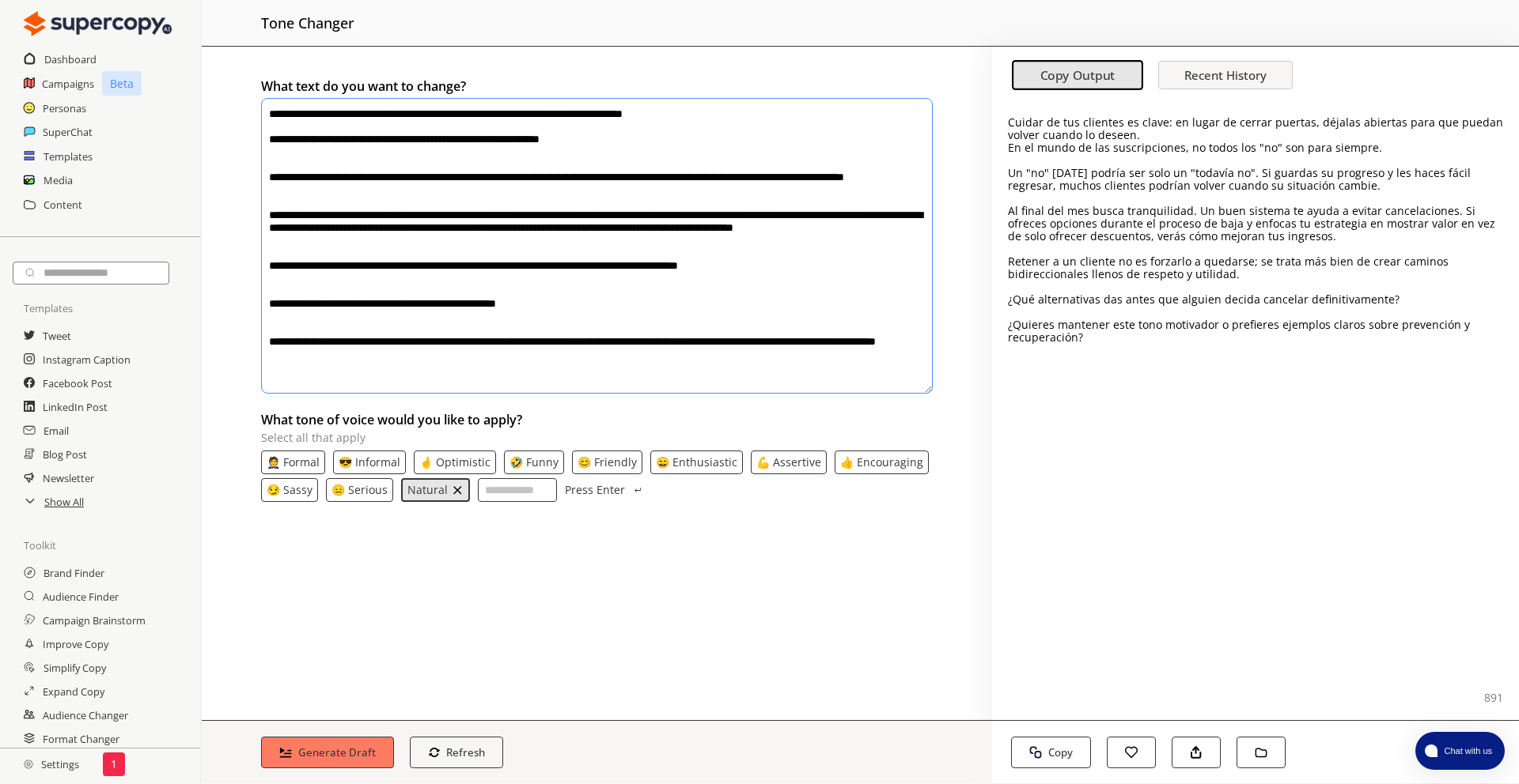
click at [1163, 352] on div "Cuidar de tus clientes es clave: en lugar de cerrar puertas, déjalas abiertas p…" at bounding box center [1255, 410] width 527 height 618
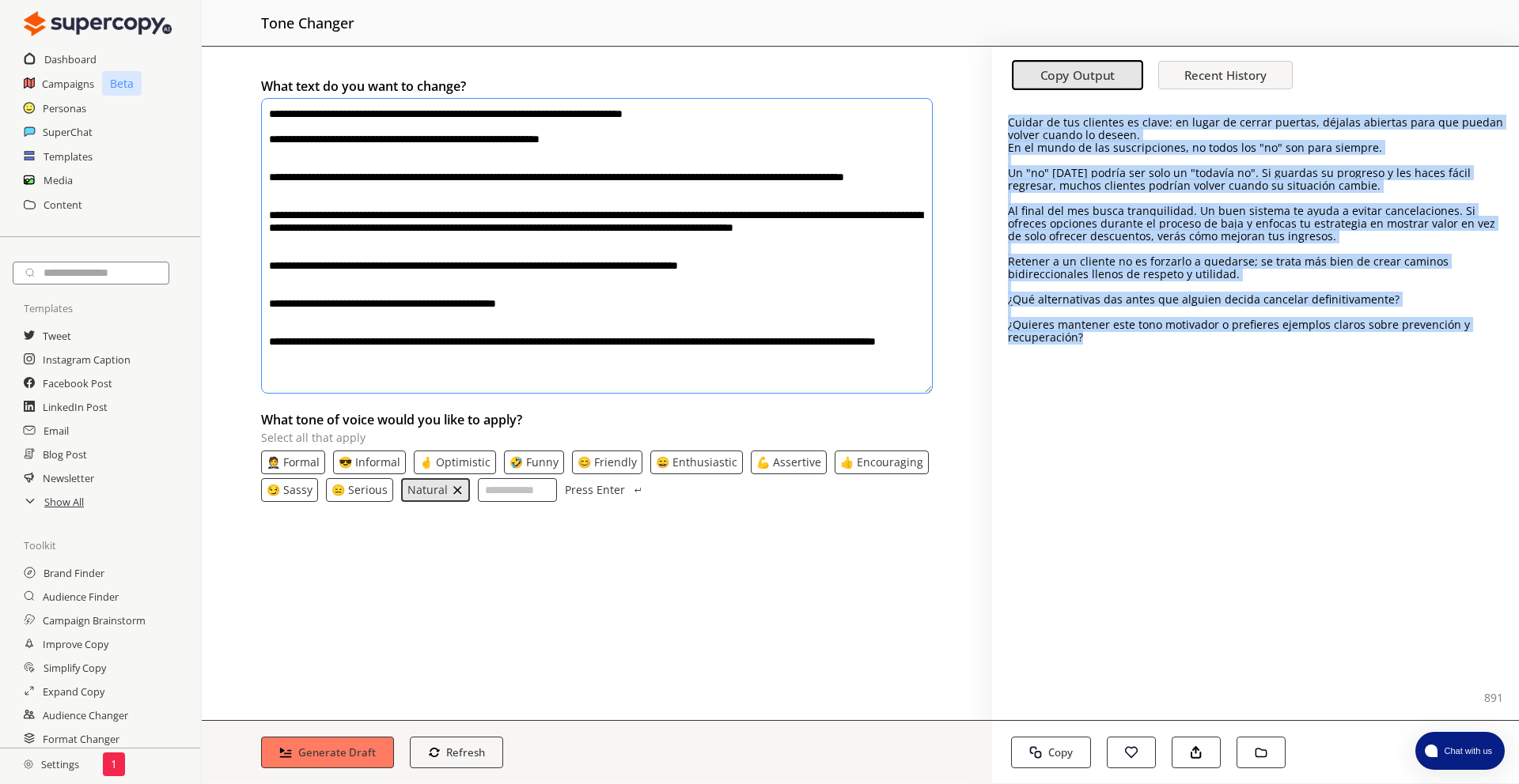
drag, startPoint x: 1143, startPoint y: 331, endPoint x: 1008, endPoint y: 117, distance: 253.0
click at [1008, 117] on div "Cuidar de tus clientes es clave: en lugar de cerrar puertas, déjalas abiertas p…" at bounding box center [1255, 410] width 527 height 618
copy div "Cuidar de tus clientes es clave: en lugar de cerrar puertas, déjalas abiertas p…"
drag, startPoint x: 1027, startPoint y: 146, endPoint x: 1172, endPoint y: 383, distance: 277.8
click at [1172, 383] on div "Cuidar de tus clientes es clave: en lugar de cerrar puertas, déjalas abiertas p…" at bounding box center [1255, 410] width 527 height 618
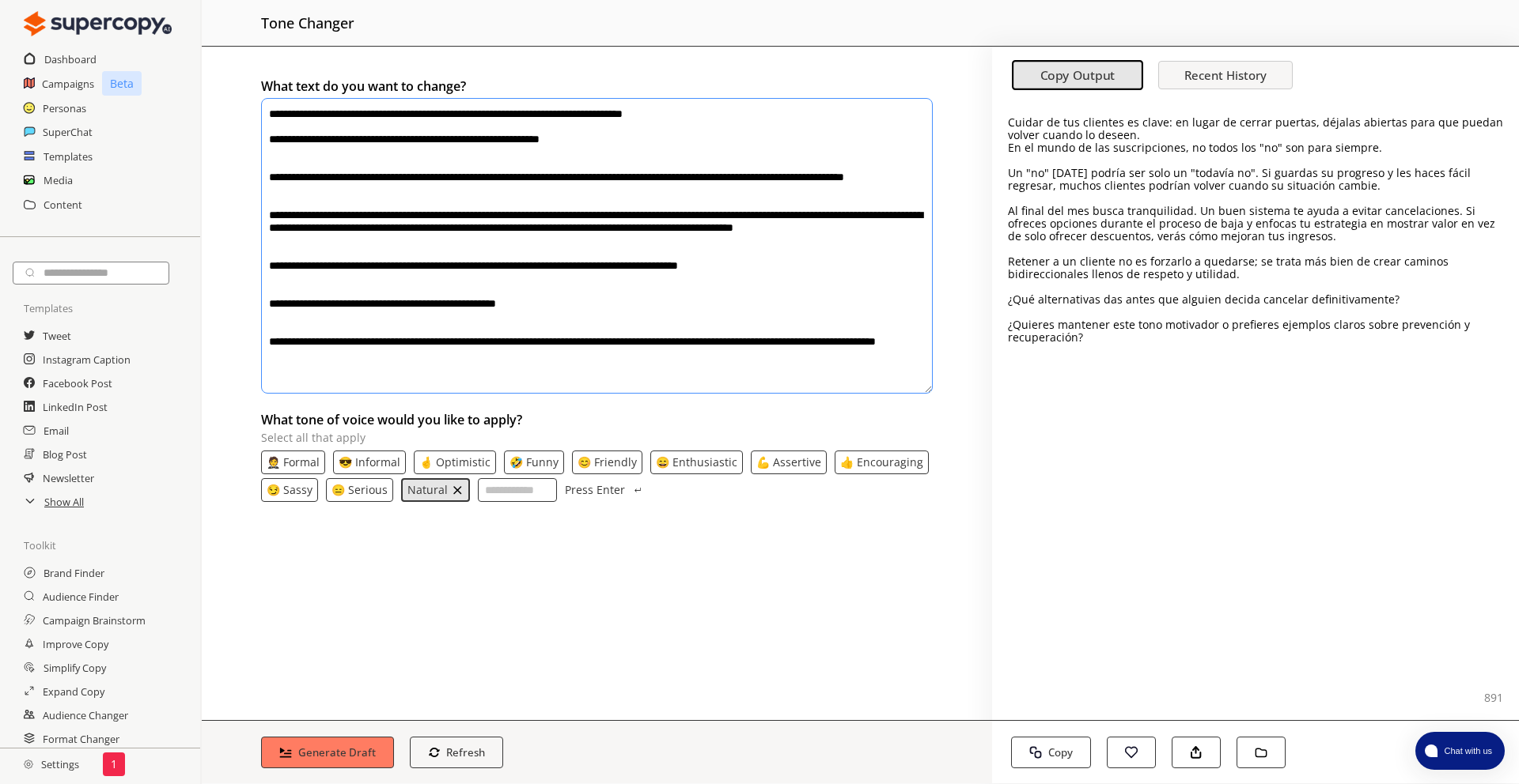
drag, startPoint x: 588, startPoint y: 391, endPoint x: 288, endPoint y: 92, distance: 423.6
click at [288, 92] on div "**********" at bounding box center [597, 235] width 671 height 322
paste textarea "**********"
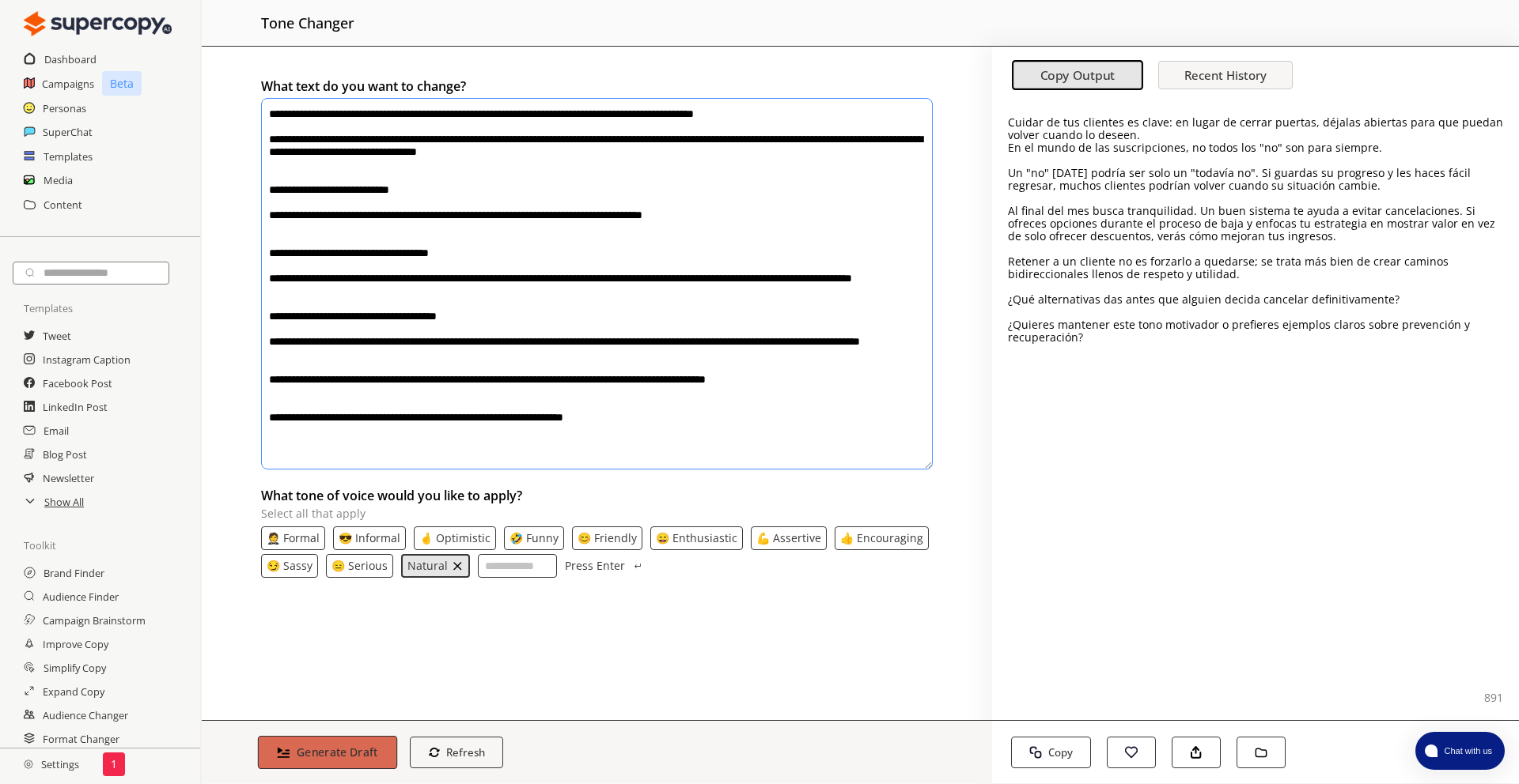
click at [304, 756] on b "Generate Draft" at bounding box center [337, 752] width 81 height 15
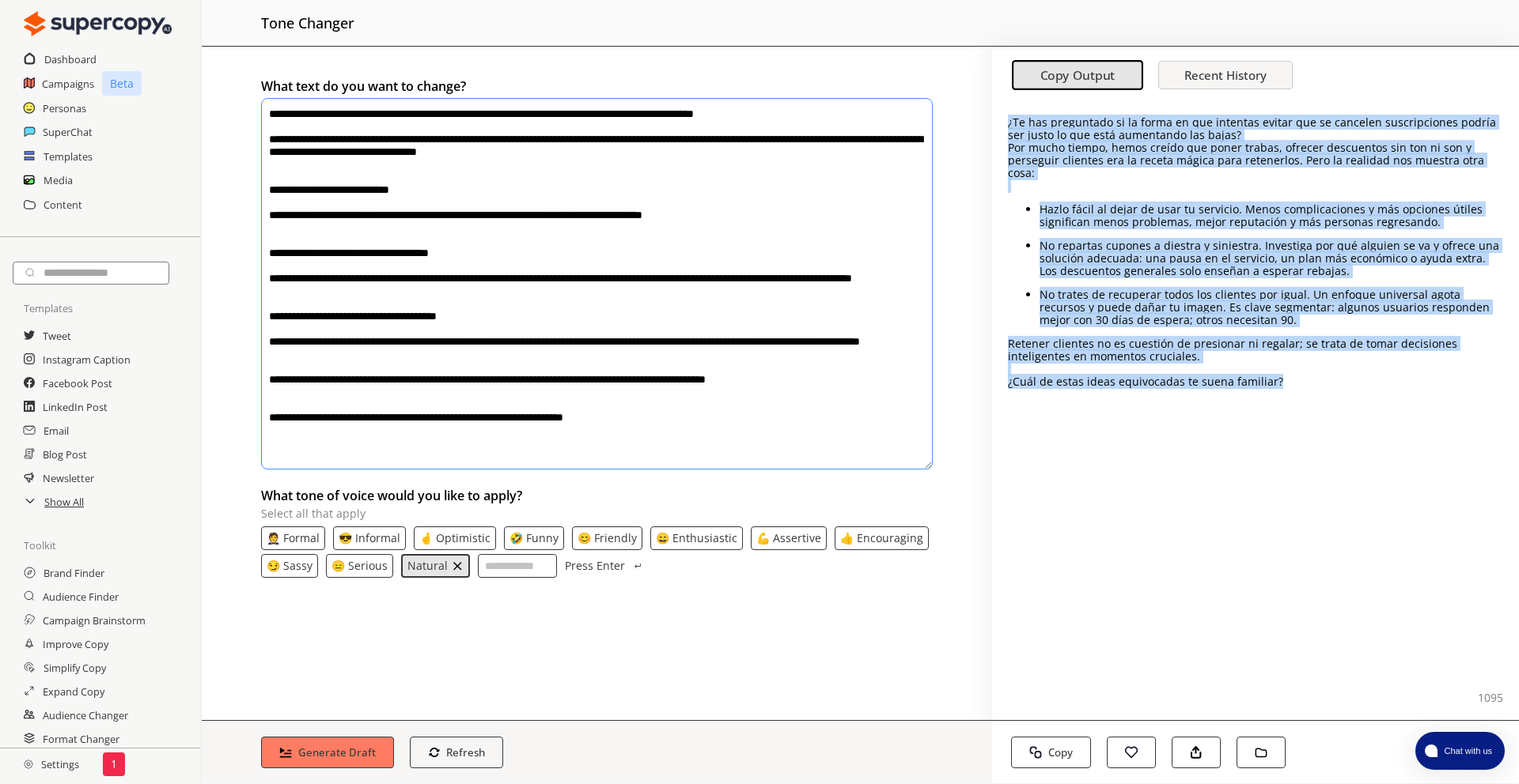
drag, startPoint x: 1310, startPoint y: 402, endPoint x: 992, endPoint y: 111, distance: 431.1
click at [992, 111] on div "¿Te has preguntado si la forma en que intentas evitar que se cancelen suscripci…" at bounding box center [1255, 410] width 527 height 618
copy div "¿Te has preguntado si la forma en que intentas evitar que se cancelen suscripci…"
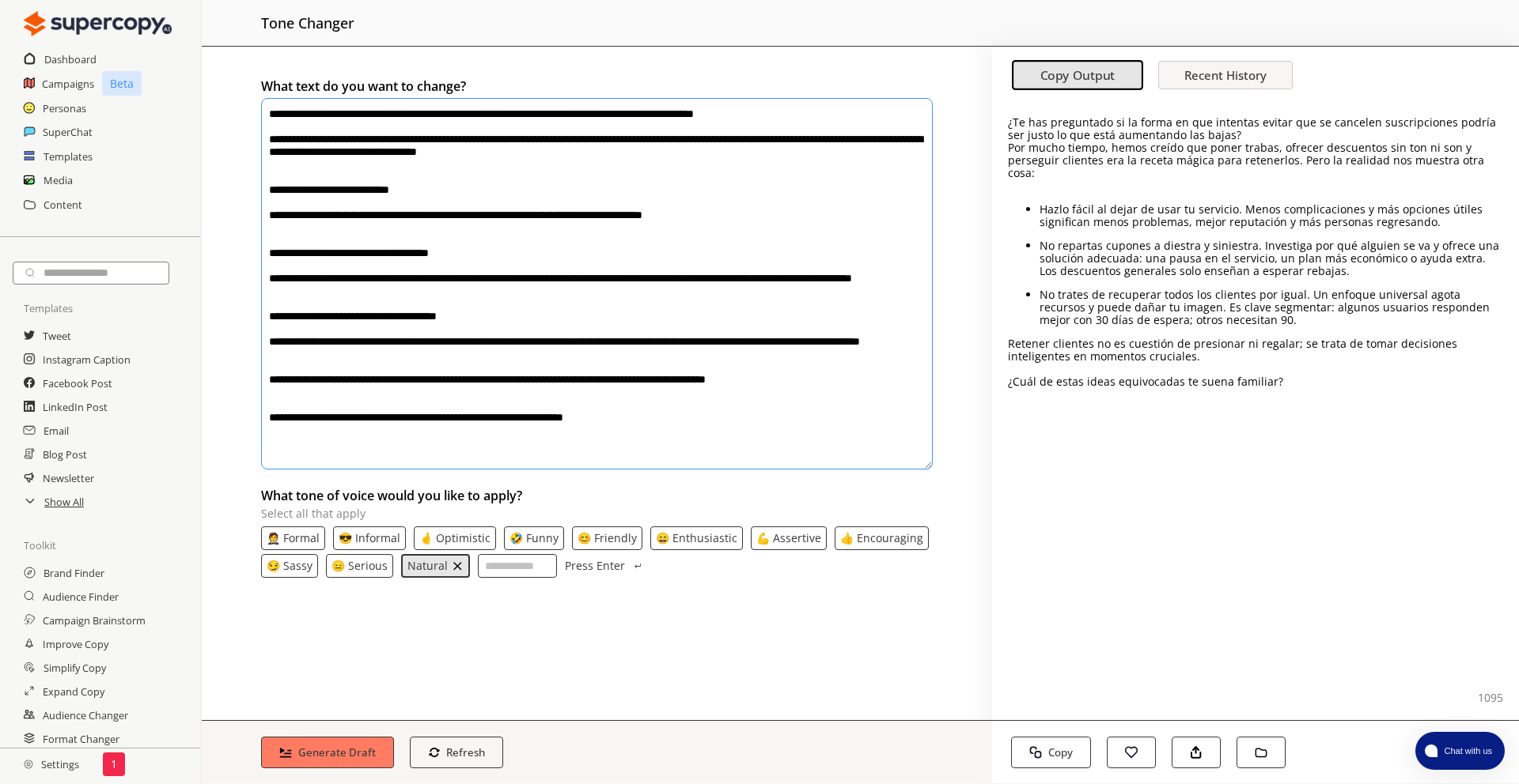
drag, startPoint x: 690, startPoint y: 465, endPoint x: 267, endPoint y: 103, distance: 556.8
click at [267, 103] on textarea "**********" at bounding box center [597, 283] width 671 height 372
paste textarea "**********"
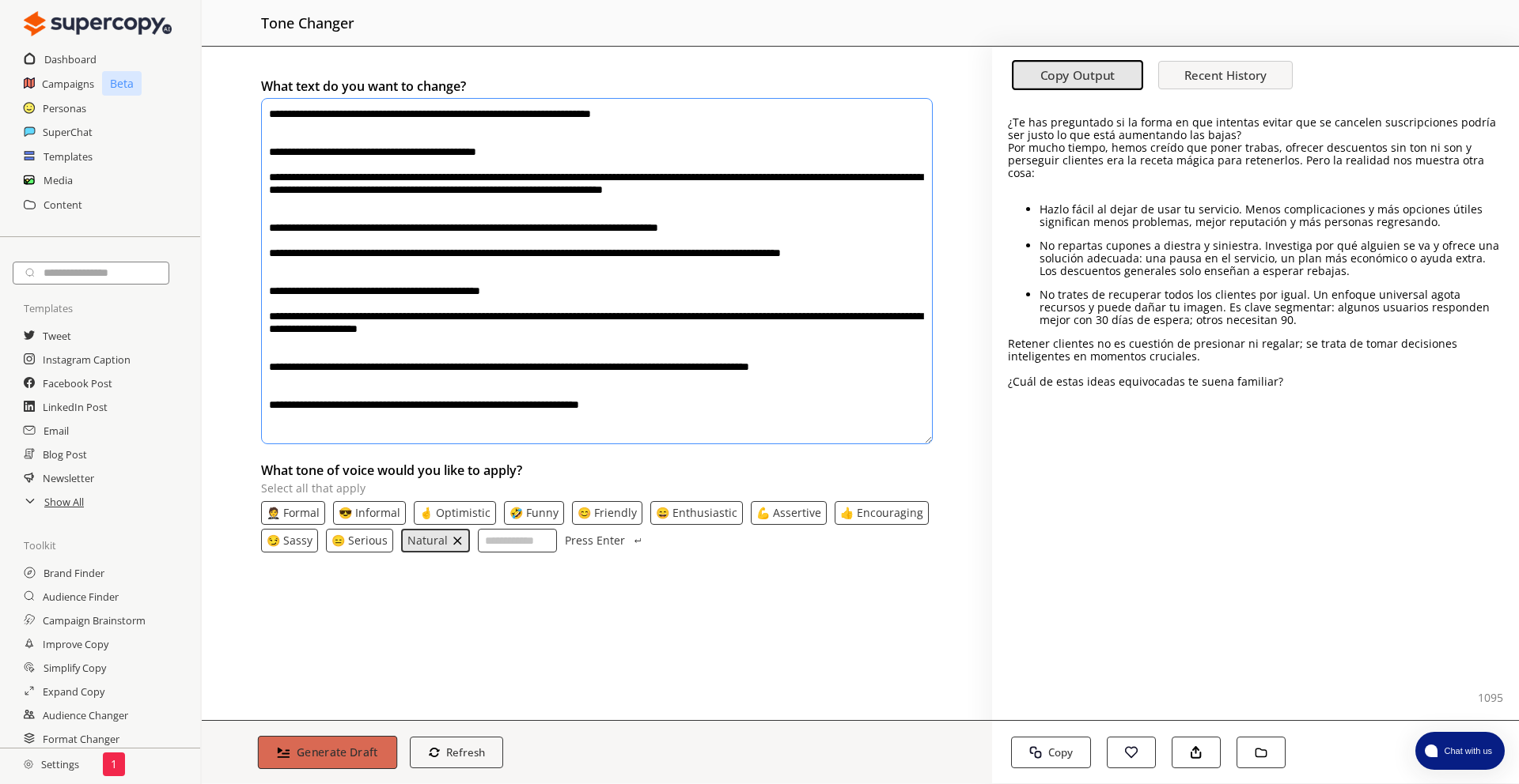
click at [333, 748] on b "Generate Draft" at bounding box center [337, 752] width 81 height 15
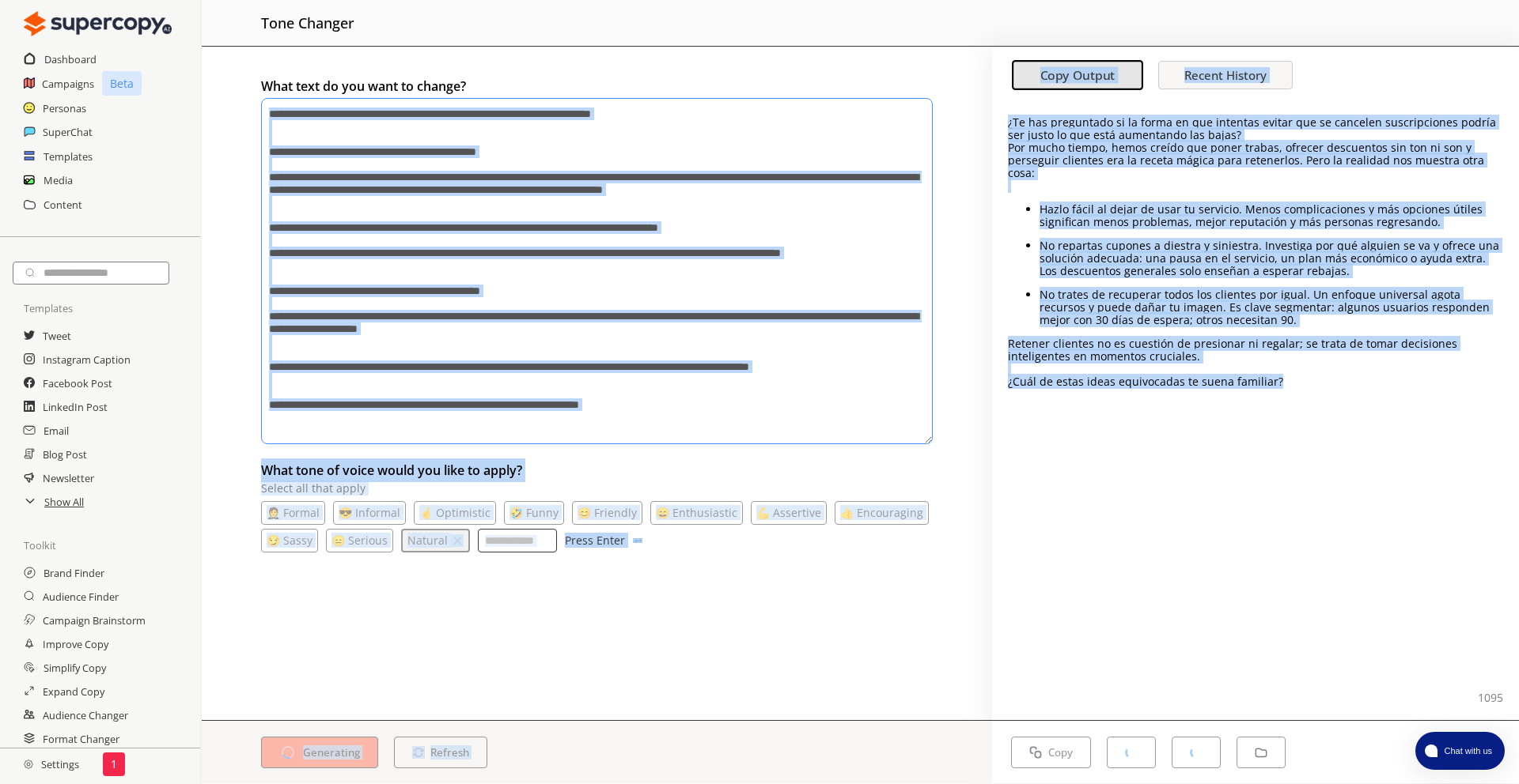
drag, startPoint x: 1303, startPoint y: 377, endPoint x: 976, endPoint y: 112, distance: 420.9
click at [976, 112] on div "What text do you want to change? What tone of voice would you like to apply? Se…" at bounding box center [860, 415] width 1317 height 737
click at [1010, 123] on p "¿Te has preguntado si la forma en que intentas evitar que se cancelen suscripci…" at bounding box center [1255, 129] width 495 height 25
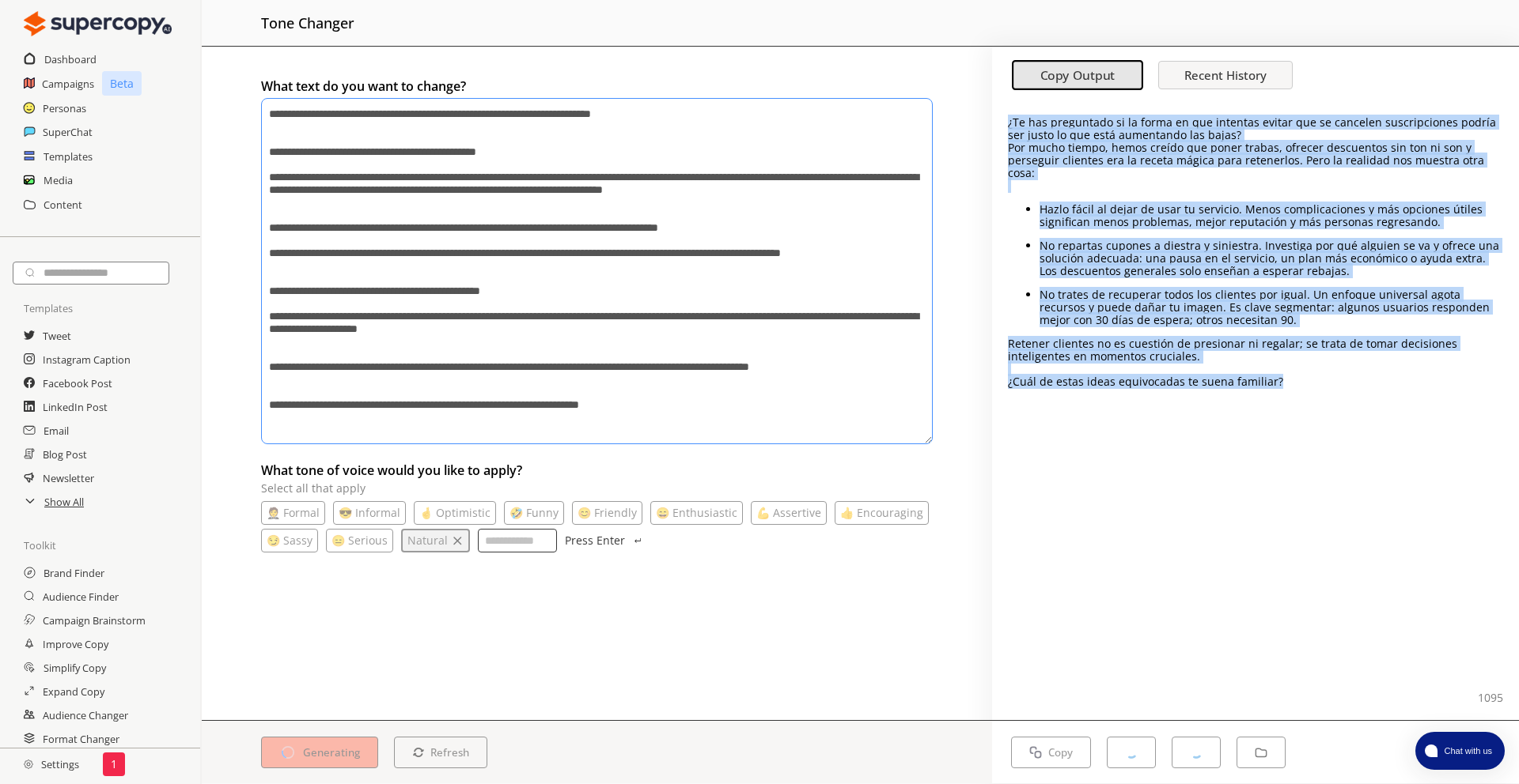
drag, startPoint x: 1008, startPoint y: 122, endPoint x: 1276, endPoint y: 371, distance: 365.8
click at [1281, 373] on div "¿Te has preguntado si la forma en que intentas evitar que se cancelen suscripci…" at bounding box center [1255, 253] width 495 height 272
copy div "¿Te has preguntado si la forma en que intentas evitar que se cancelen suscripci…"
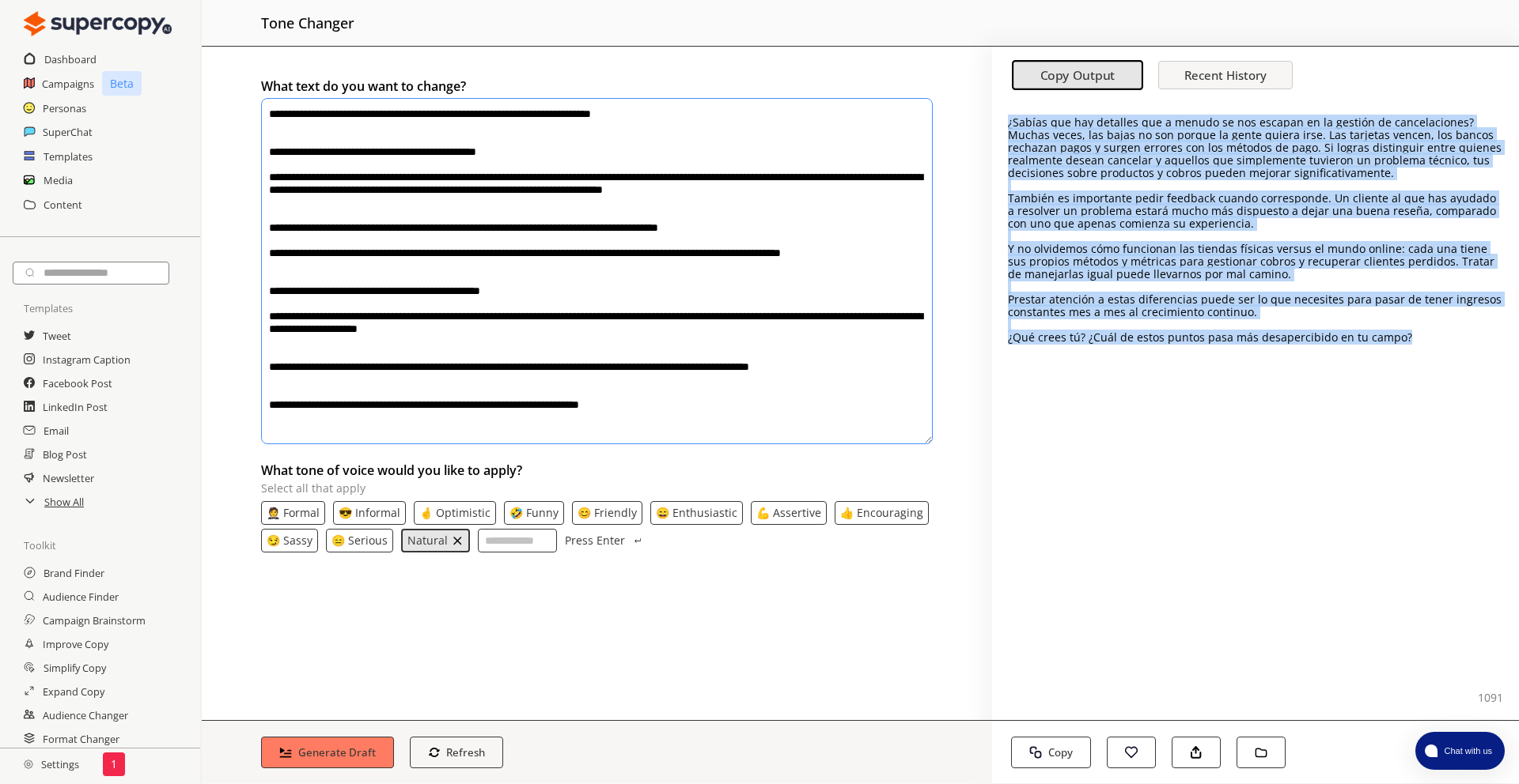
drag, startPoint x: 1418, startPoint y: 341, endPoint x: 998, endPoint y: 102, distance: 483.2
click at [998, 102] on div "¿Sabías que hay detalles que a menudo se nos escapan en la gestión de cancelaci…" at bounding box center [1255, 410] width 527 height 618
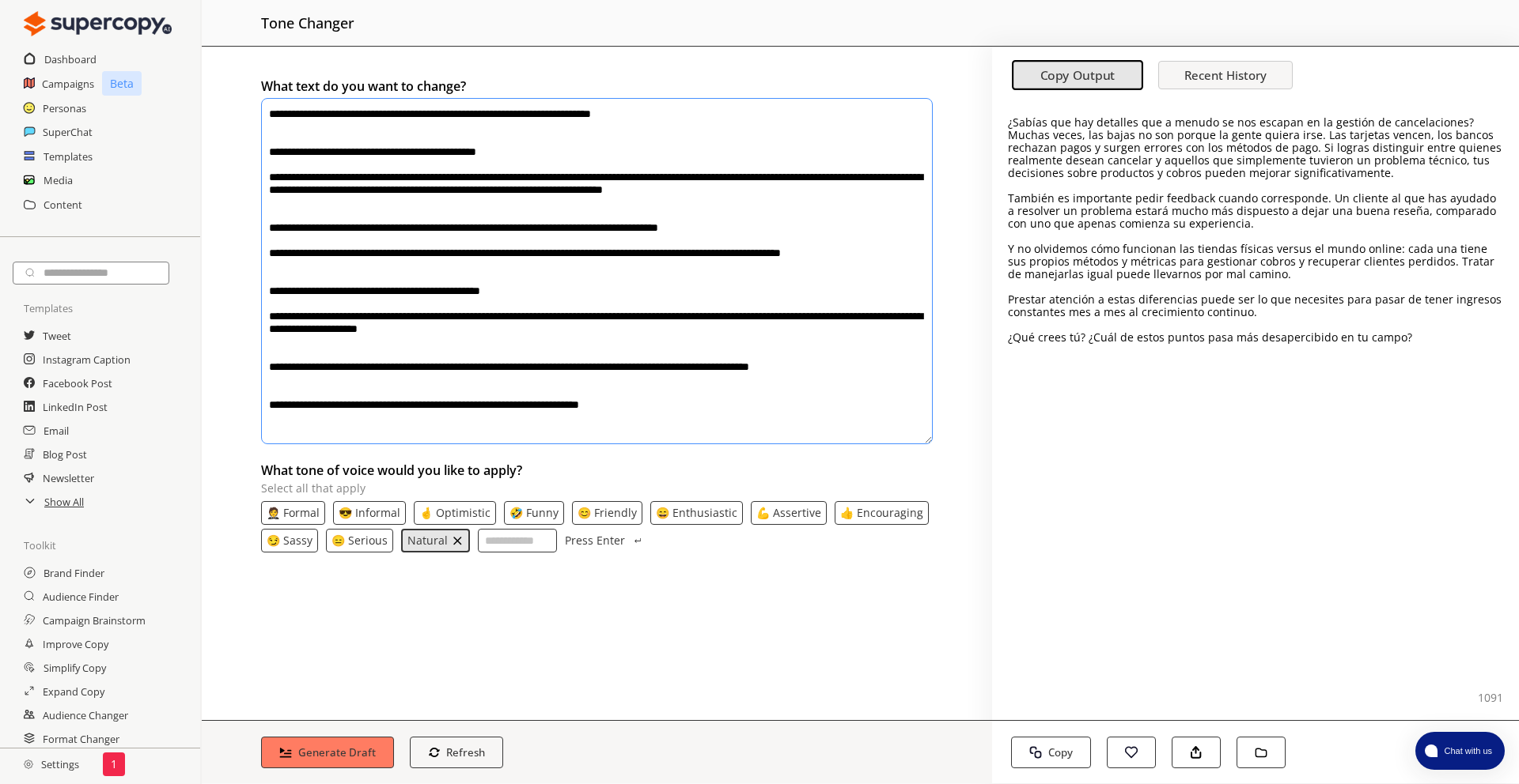
drag, startPoint x: 690, startPoint y: 419, endPoint x: 294, endPoint y: 81, distance: 520.6
click at [294, 81] on div "What text do you want to change?" at bounding box center [597, 260] width 671 height 372
paste textarea "**********"
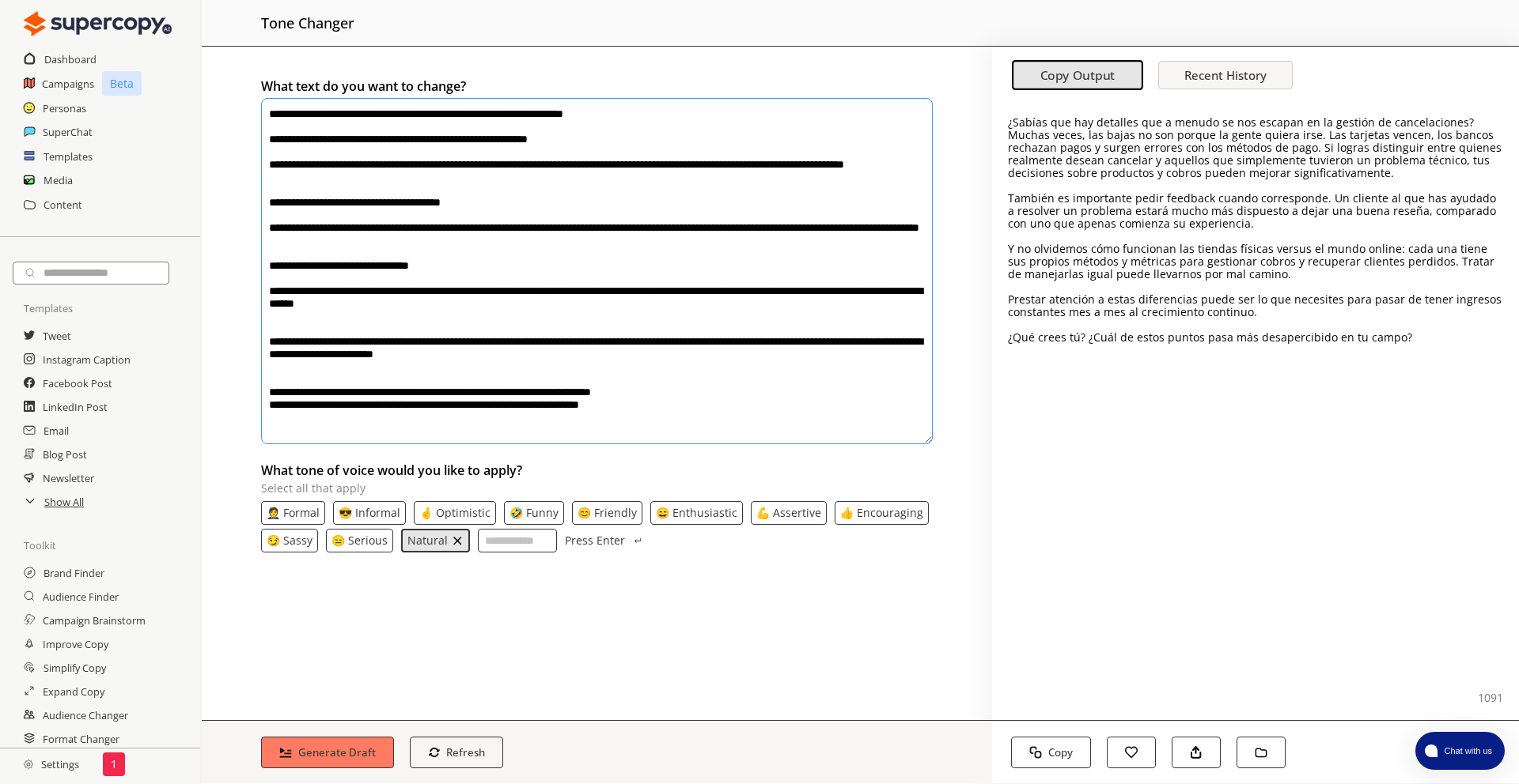
drag, startPoint x: 708, startPoint y: 433, endPoint x: 201, endPoint y: 19, distance: 654.6
click at [201, 19] on div "Menu tone changer What text do you want to change? What tone of voice would you…" at bounding box center [860, 392] width 1317 height 784
paste textarea "textarea-textarea"
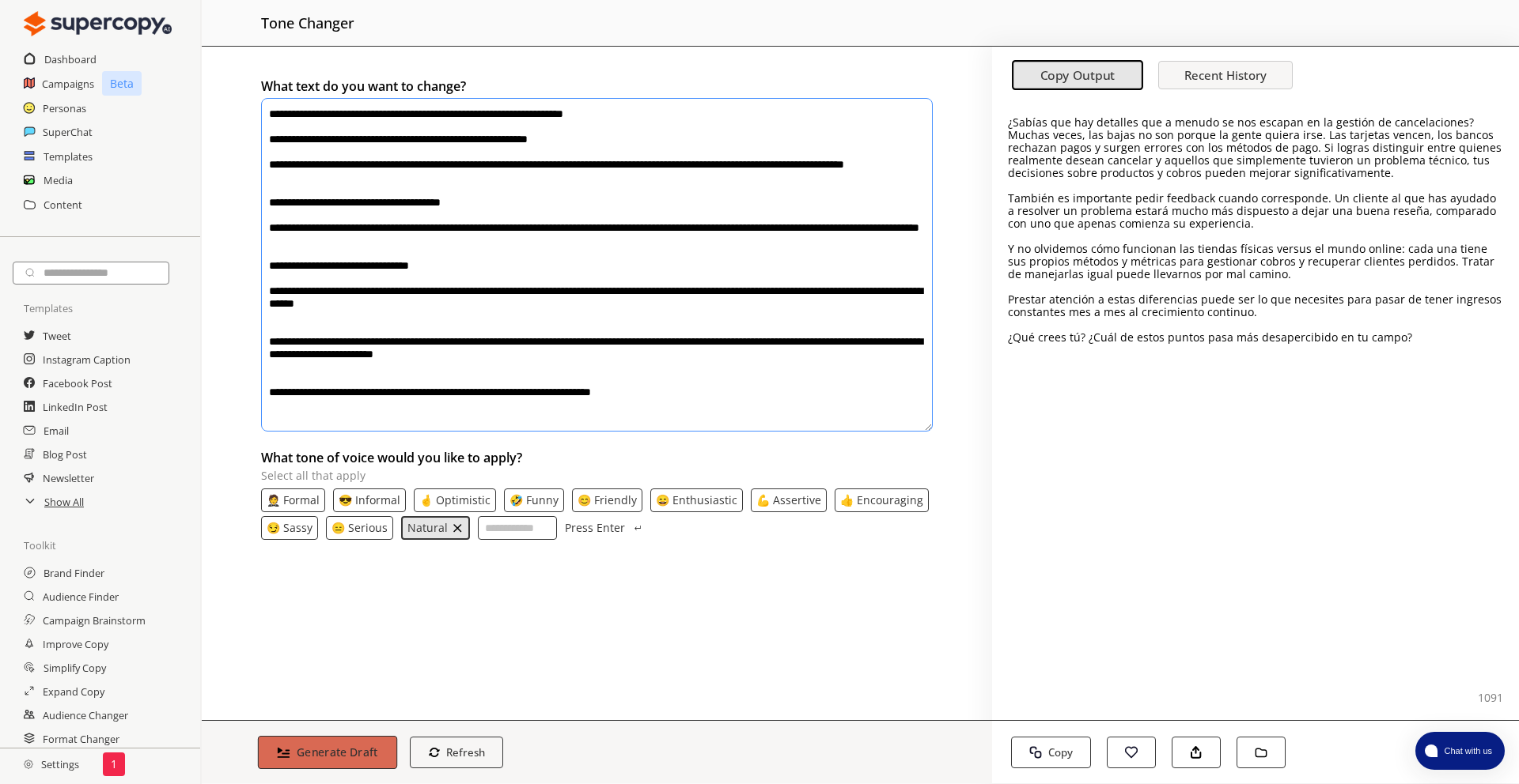
type textarea "**********"
click at [338, 759] on b "Generate Draft" at bounding box center [337, 752] width 81 height 15
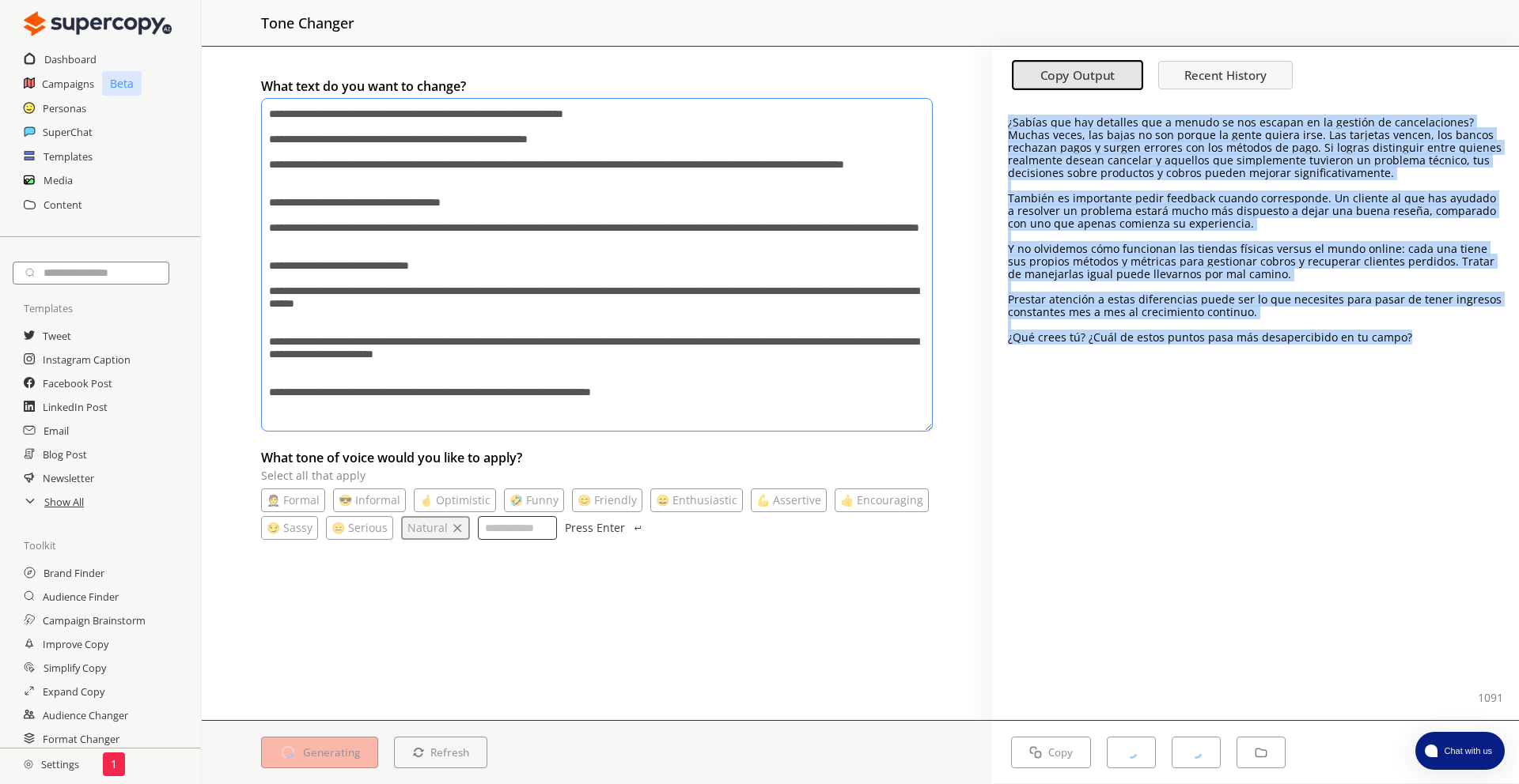
drag, startPoint x: 1441, startPoint y: 337, endPoint x: 1017, endPoint y: 103, distance: 484.3
click at [1017, 103] on div "¿Sabías que hay detalles que a menudo se nos escapan en la gestión de cancelaci…" at bounding box center [1255, 410] width 527 height 618
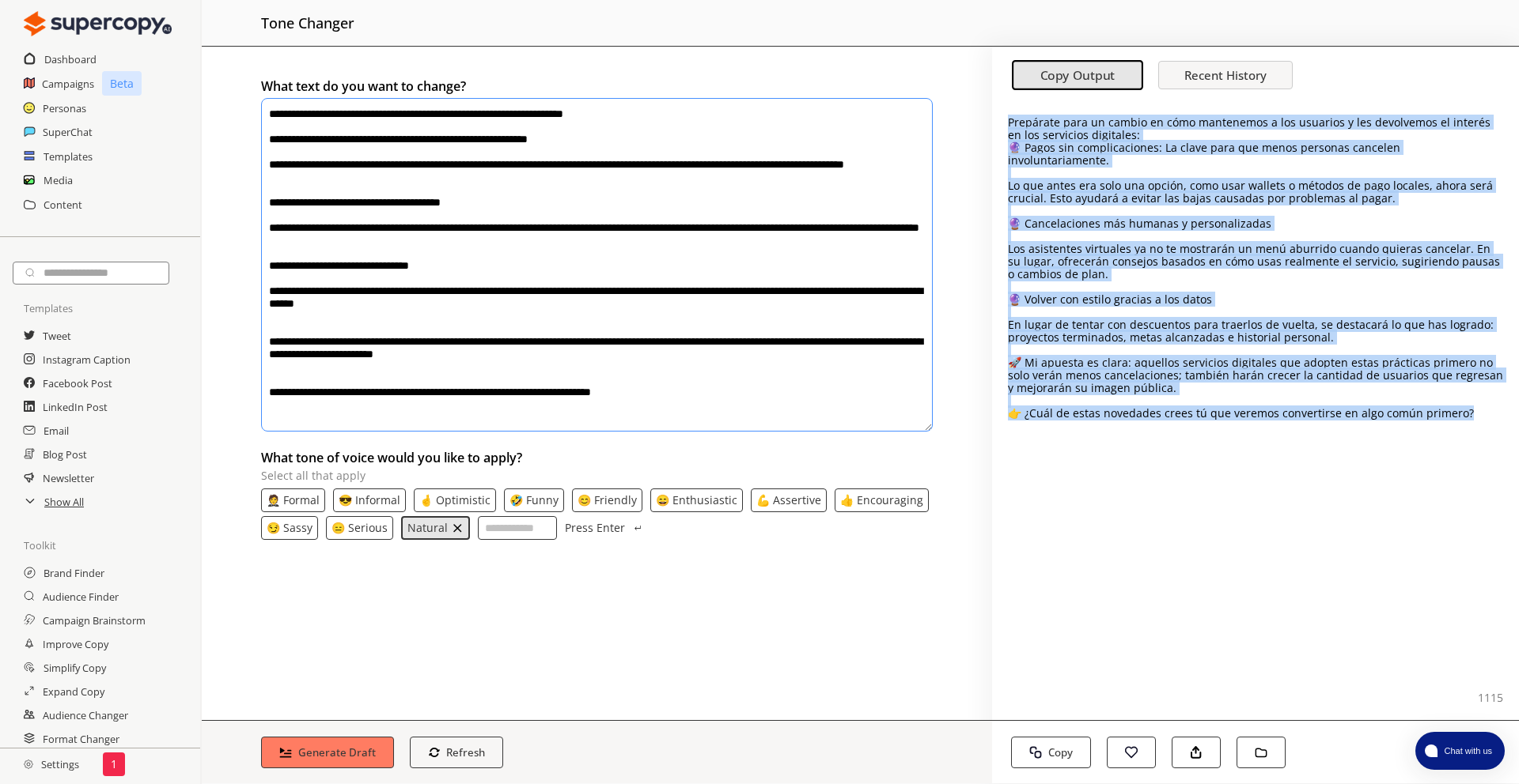
drag, startPoint x: 1456, startPoint y: 394, endPoint x: 1007, endPoint y: 122, distance: 525.0
click at [1008, 122] on div "Prepárate para un cambio en cómo mantenemos a los usuarios y les devolvemos el …" at bounding box center [1255, 268] width 495 height 304
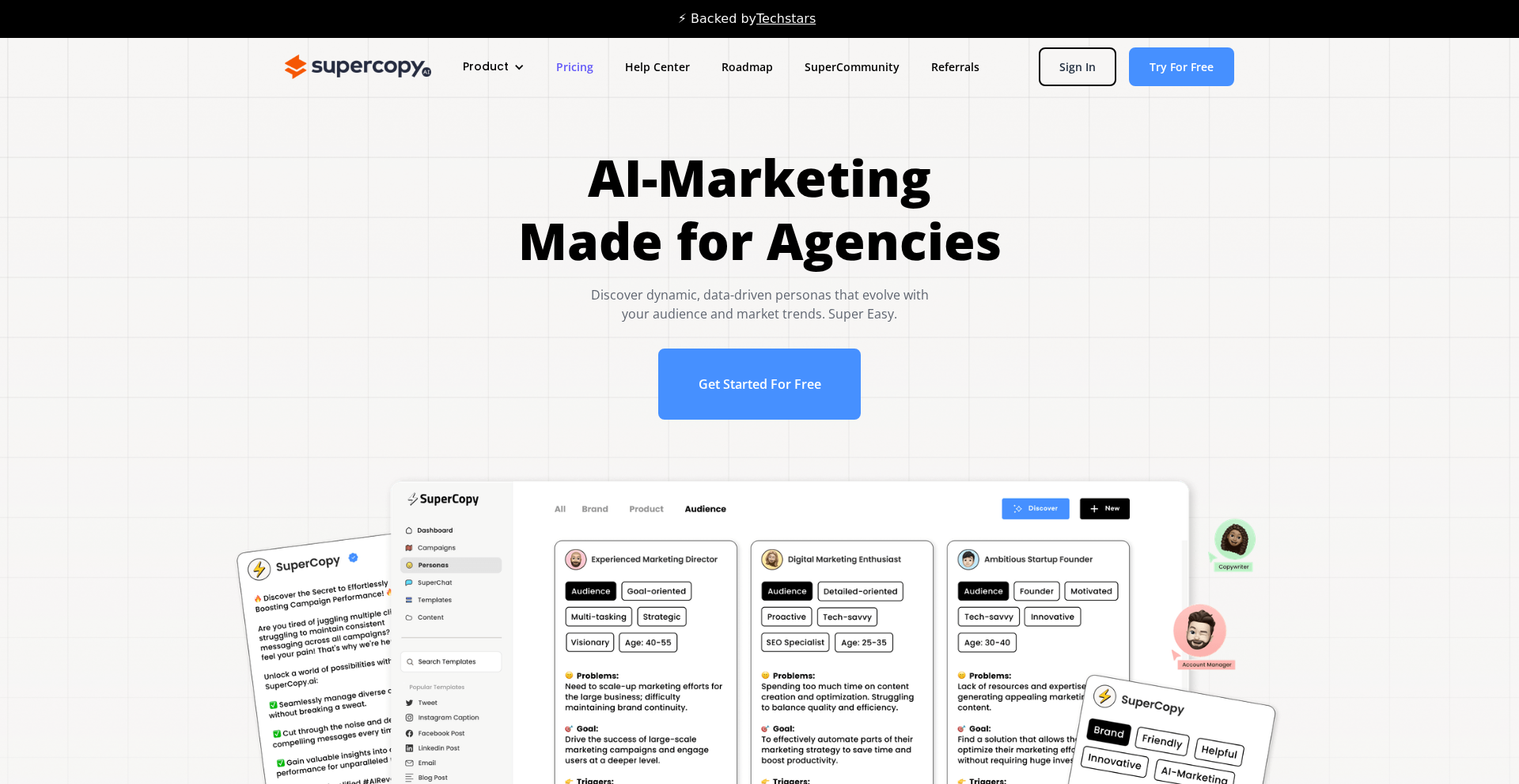
click at [559, 58] on link "Pricing" at bounding box center [574, 66] width 69 height 29
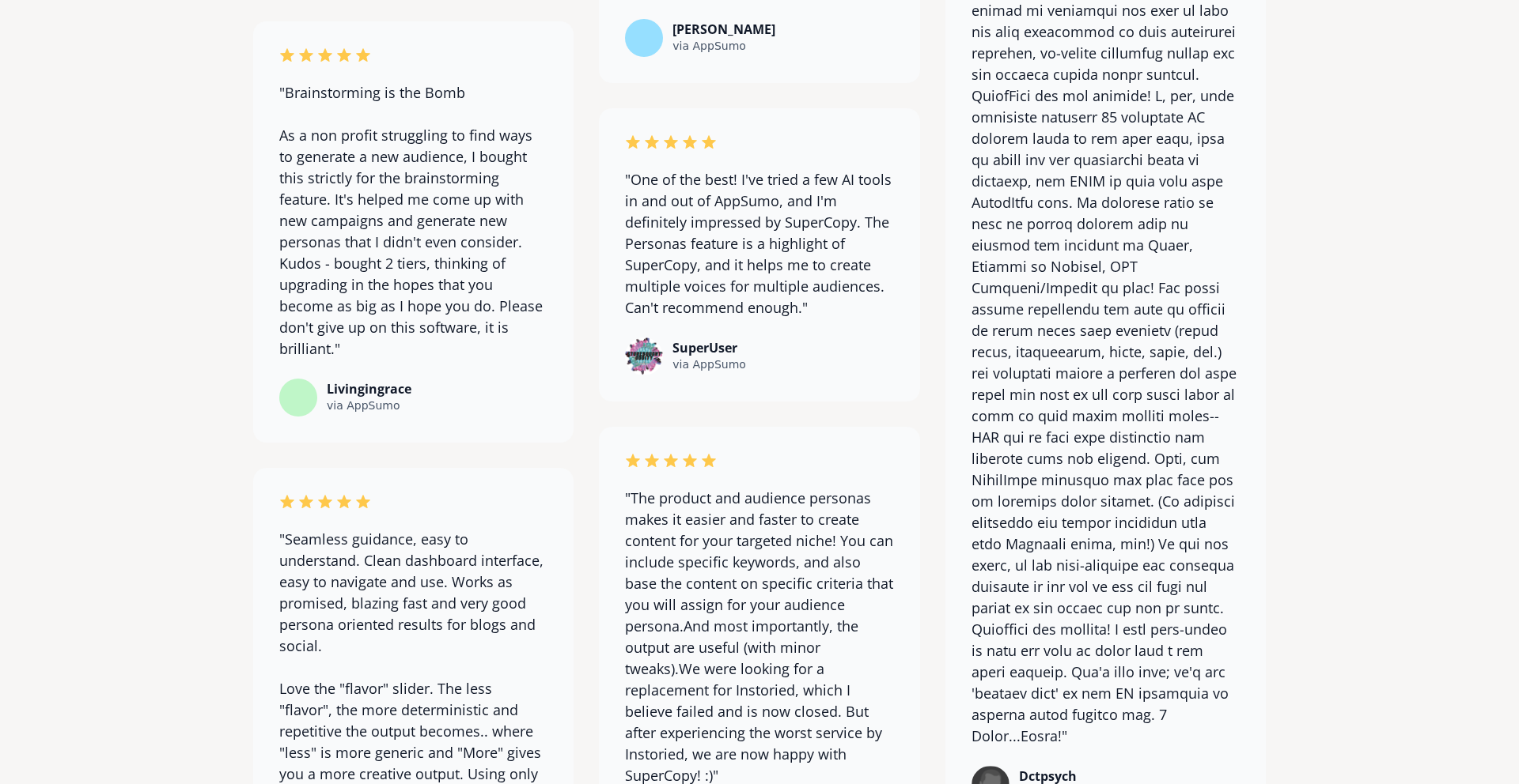
scroll to position [12454, 0]
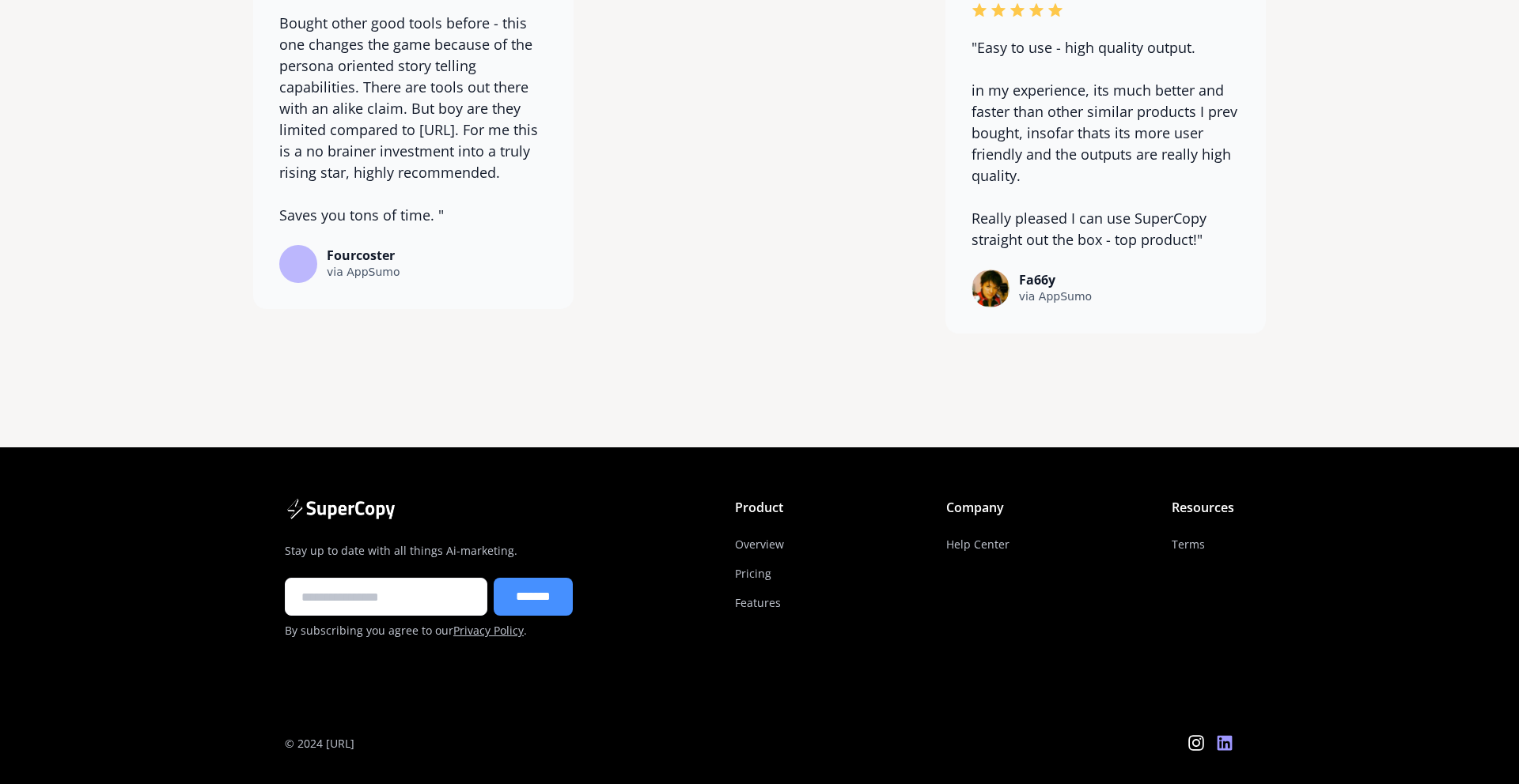
click at [1219, 737] on icon at bounding box center [1224, 744] width 15 height 15
click at [1206, 752] on div at bounding box center [1209, 743] width 48 height 19
click at [1197, 752] on icon at bounding box center [1195, 743] width 19 height 19
